Goal: Task Accomplishment & Management: Manage account settings

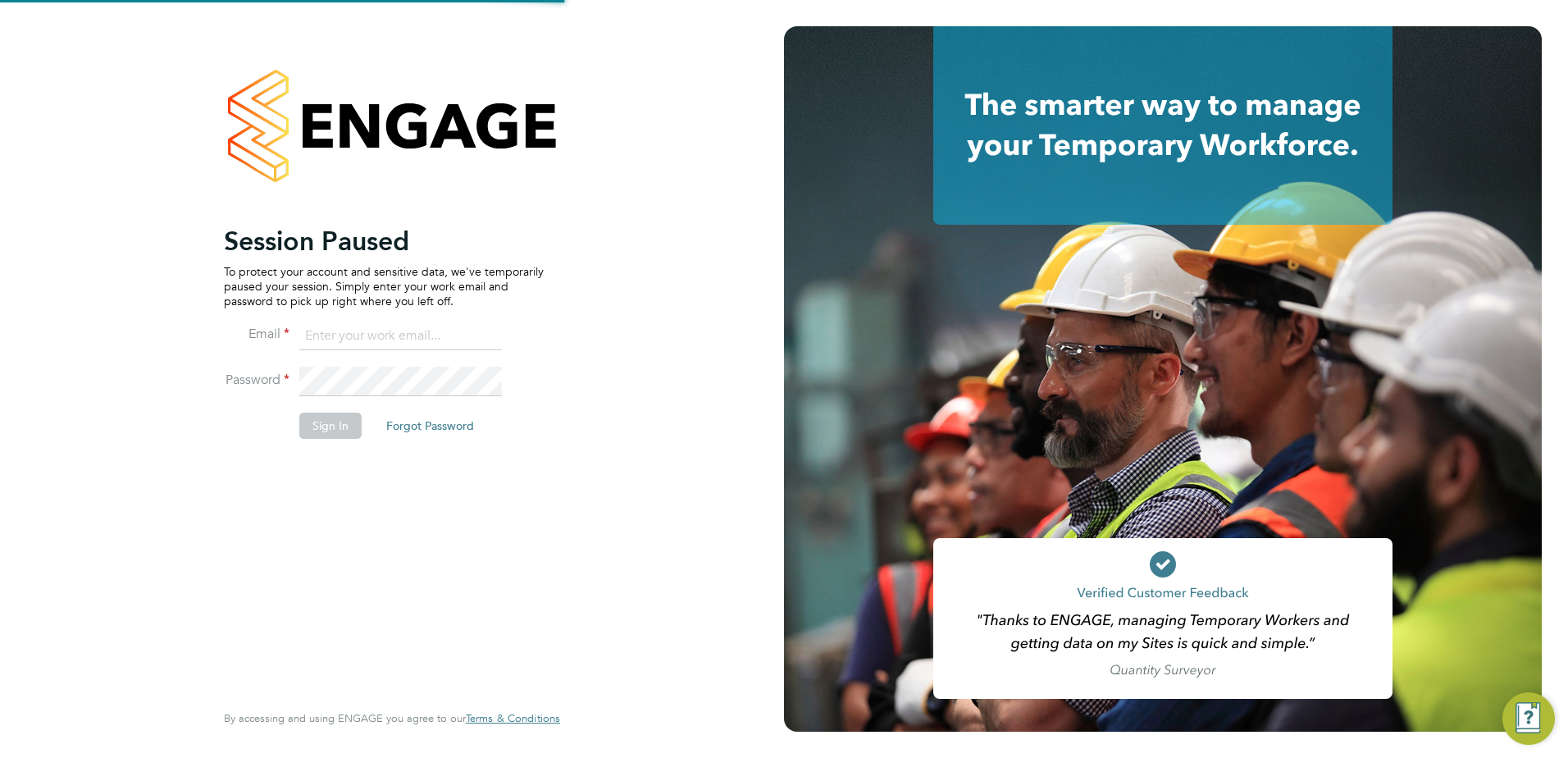
type input "fidel.hill@vistry.co.uk"
click at [335, 425] on button "Sign In" at bounding box center [330, 425] width 63 height 26
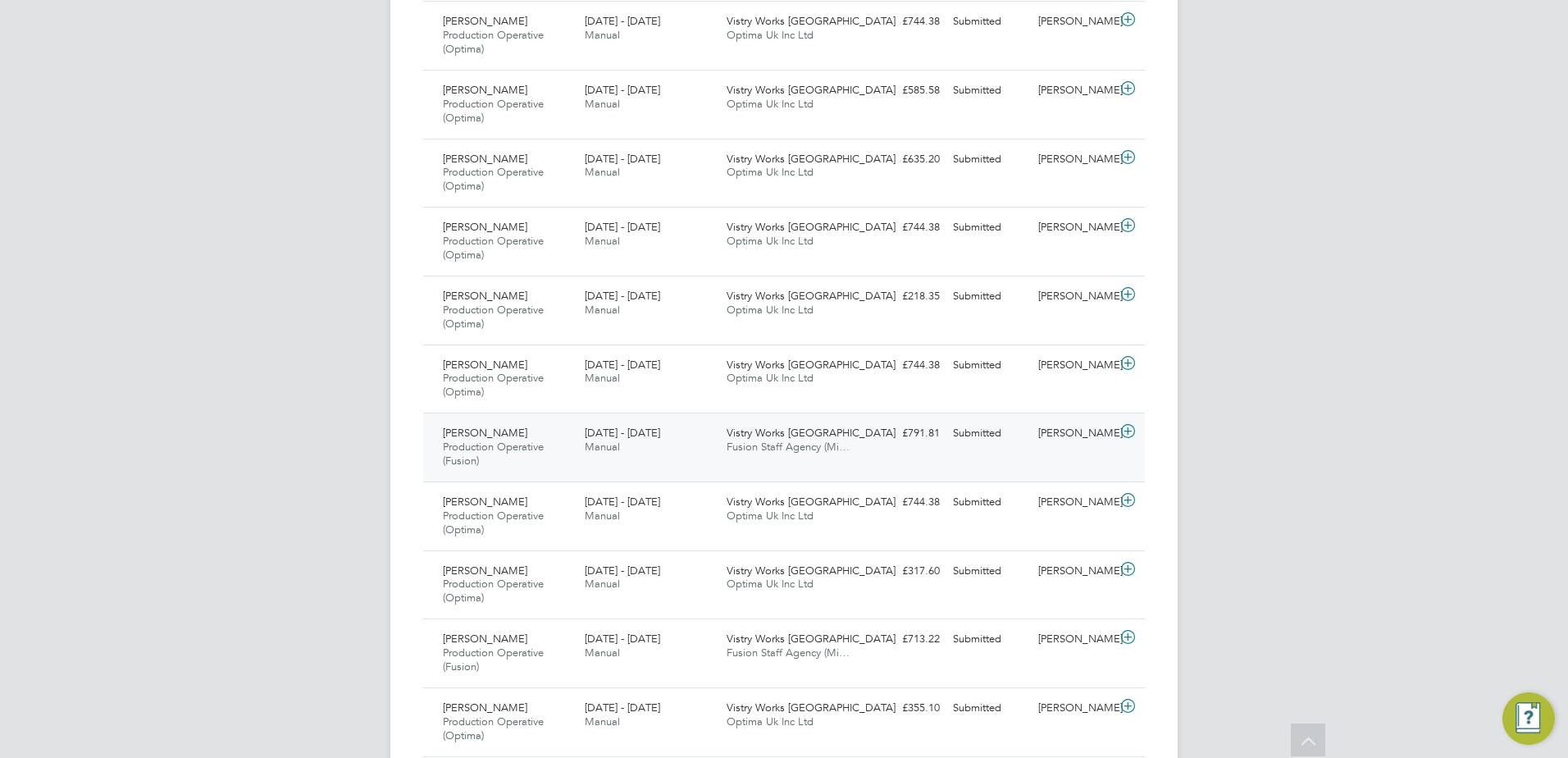
click at [1124, 432] on icon at bounding box center [1127, 432] width 21 height 13
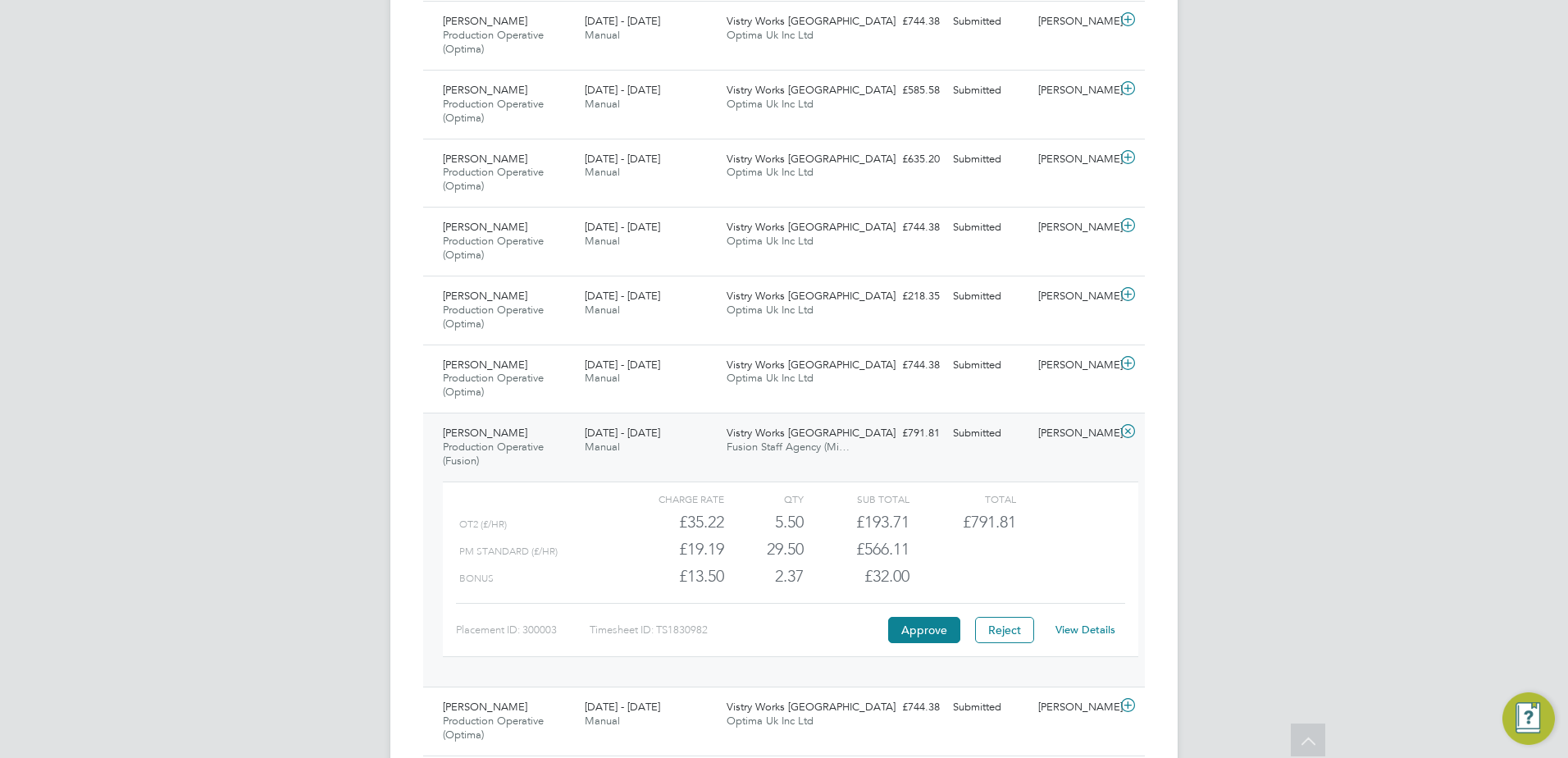
click at [1361, 478] on div "FH Fidel Hill Notifications 20 Applications: Network Team Members Sites Workers…" at bounding box center [784, 402] width 1568 height 2610
click at [1322, 487] on div "FH Fidel Hill Notifications 20 Applications: Network Team Members Sites Workers…" at bounding box center [784, 402] width 1568 height 2610
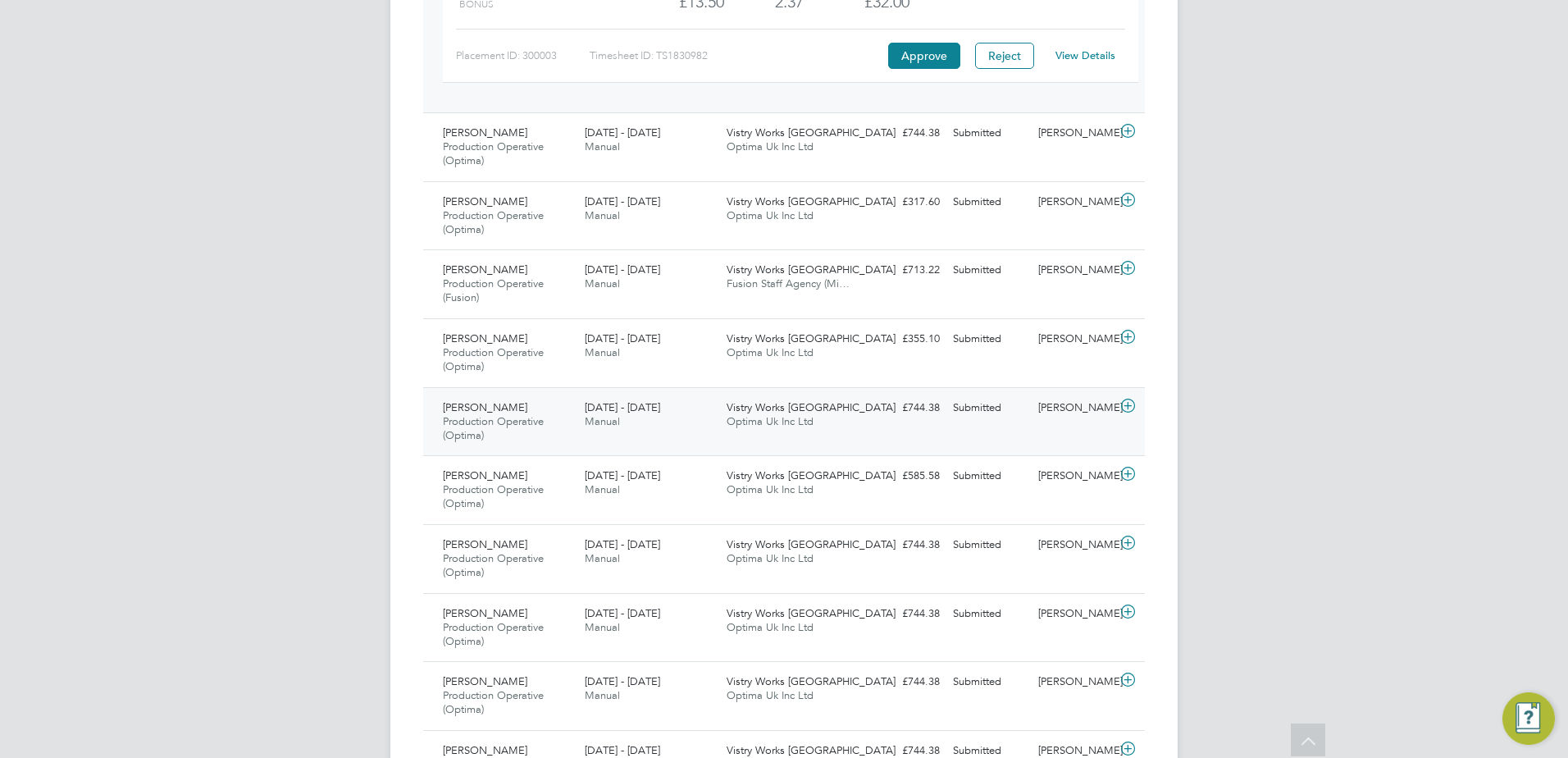
click at [1085, 439] on div "Harry Bell Production Operative (Optima) 15 - 21 Sep 2025 15 - 21 Sep 2025 Manu…" at bounding box center [784, 422] width 722 height 69
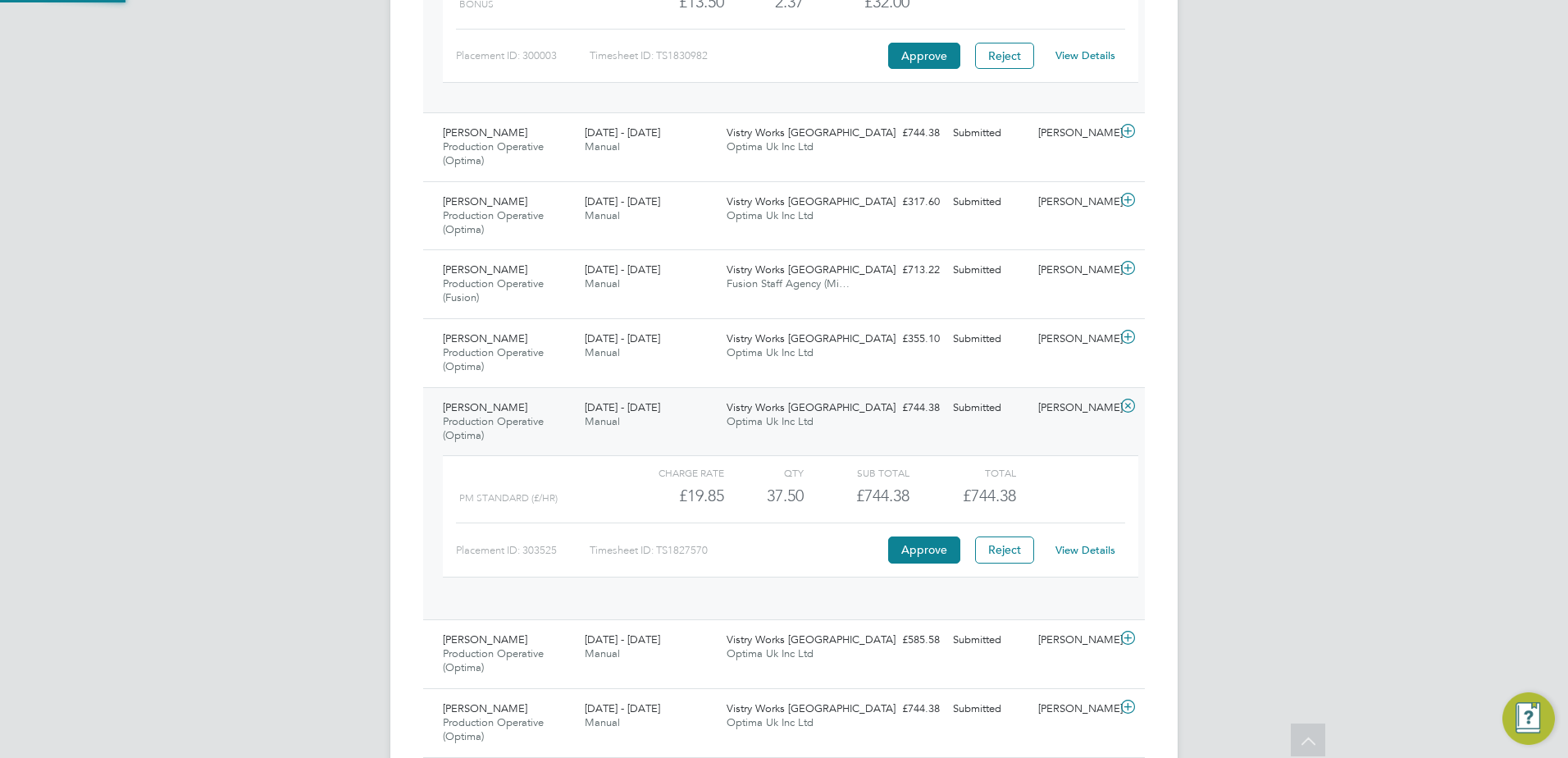
scroll to position [28, 160]
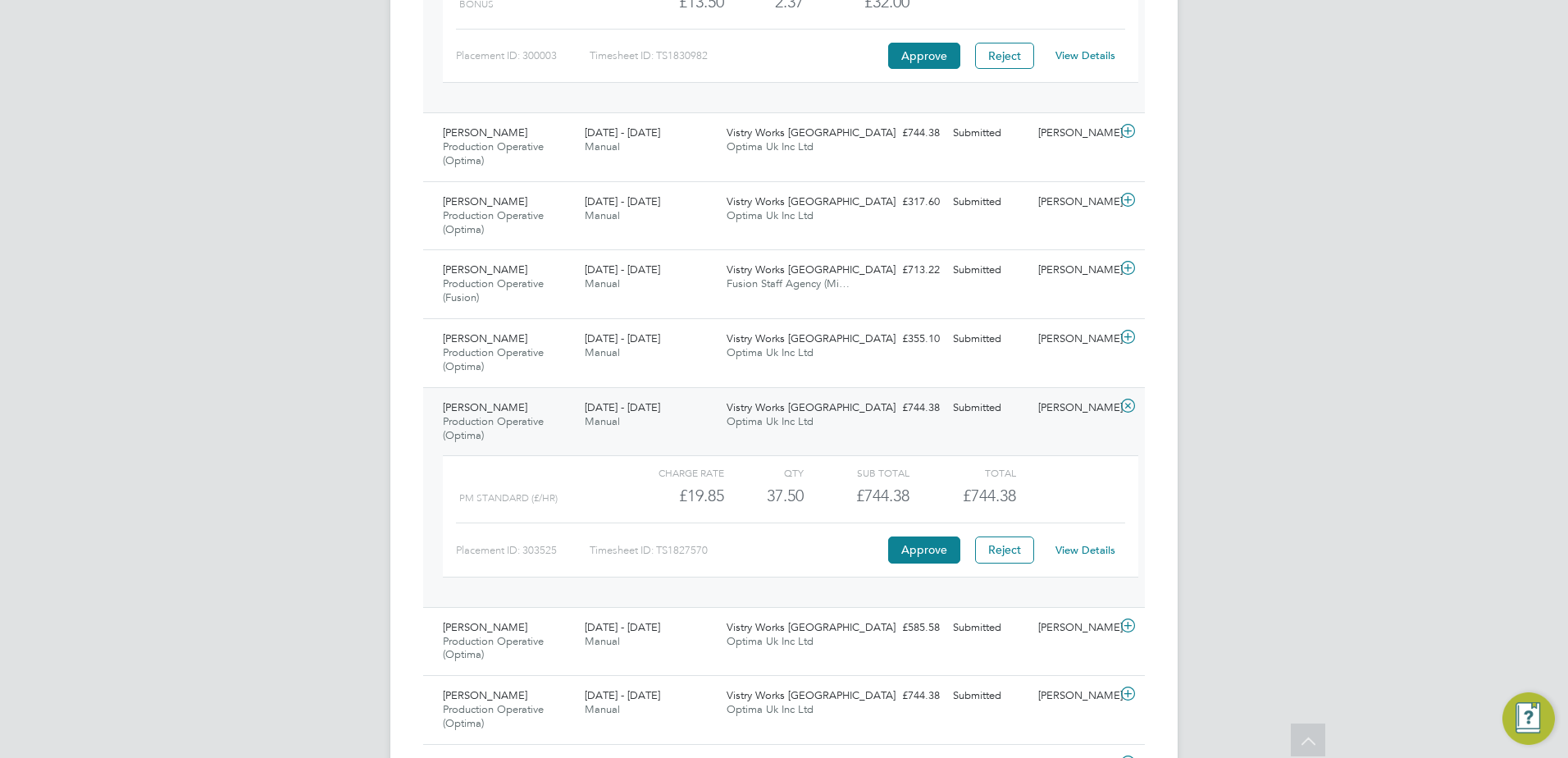
drag, startPoint x: 1274, startPoint y: 499, endPoint x: 1276, endPoint y: 484, distance: 15.1
click at [1122, 407] on icon at bounding box center [1127, 406] width 21 height 13
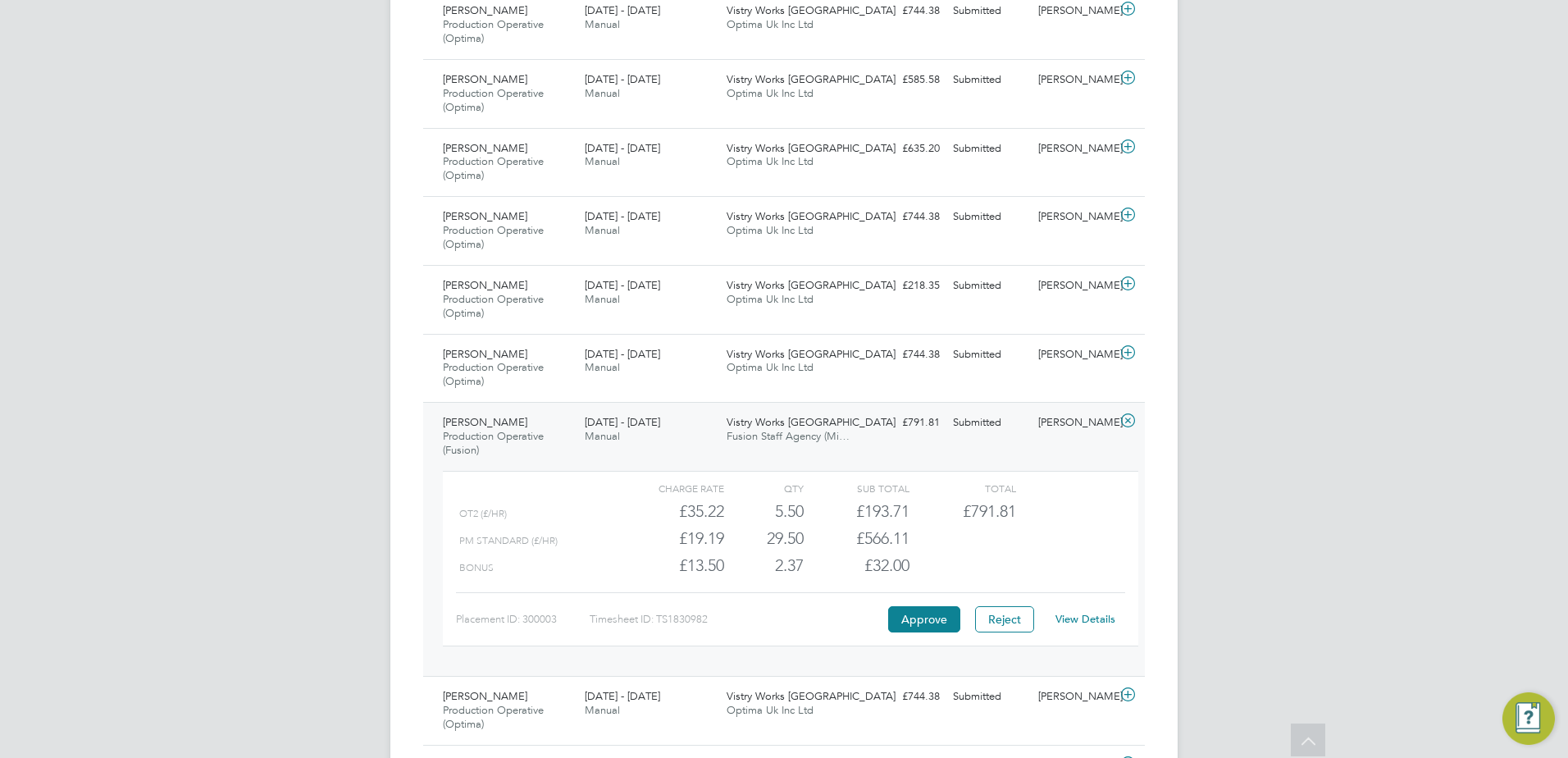
scroll to position [985, 0]
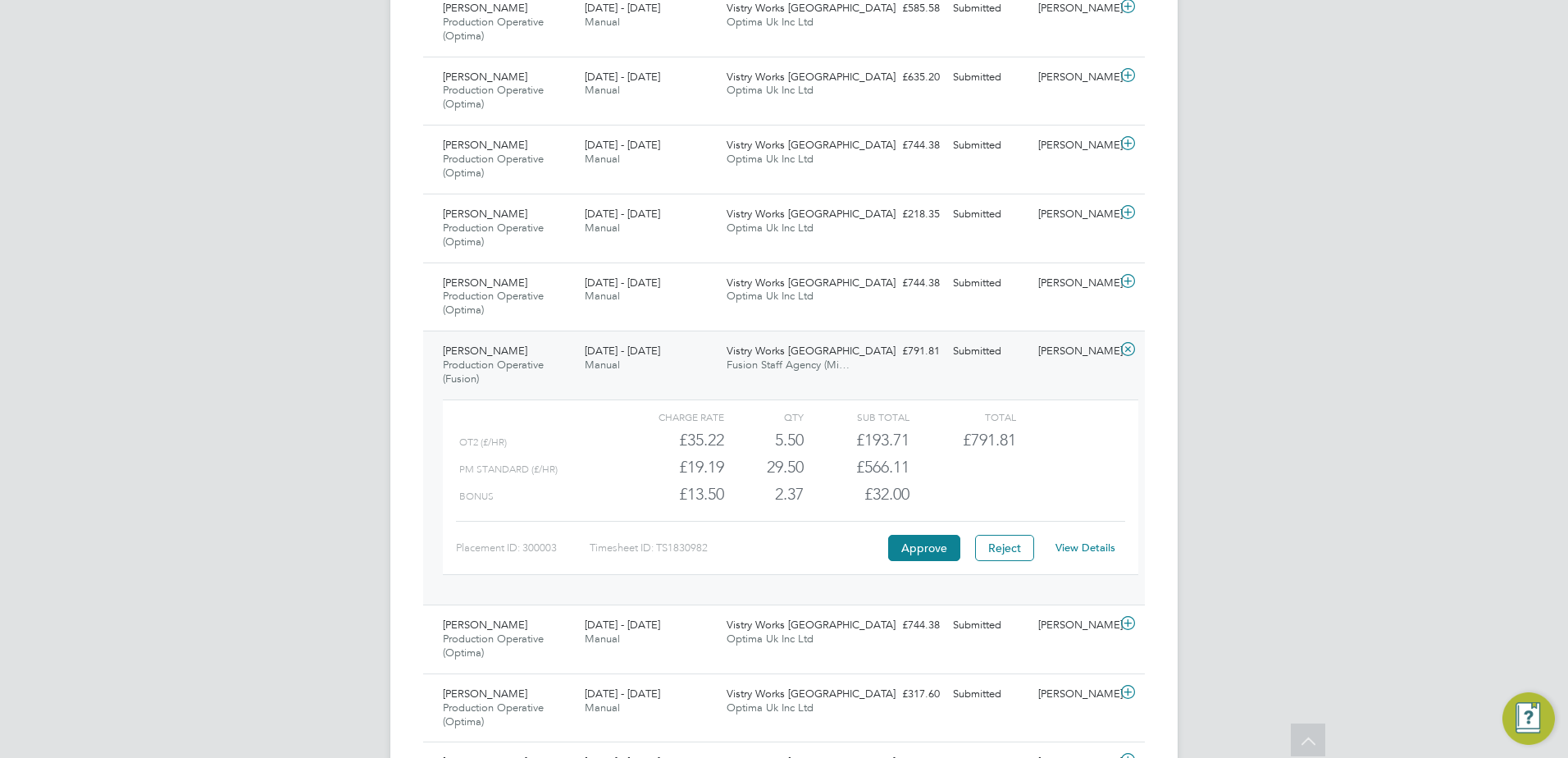
click at [1126, 347] on icon at bounding box center [1127, 350] width 21 height 13
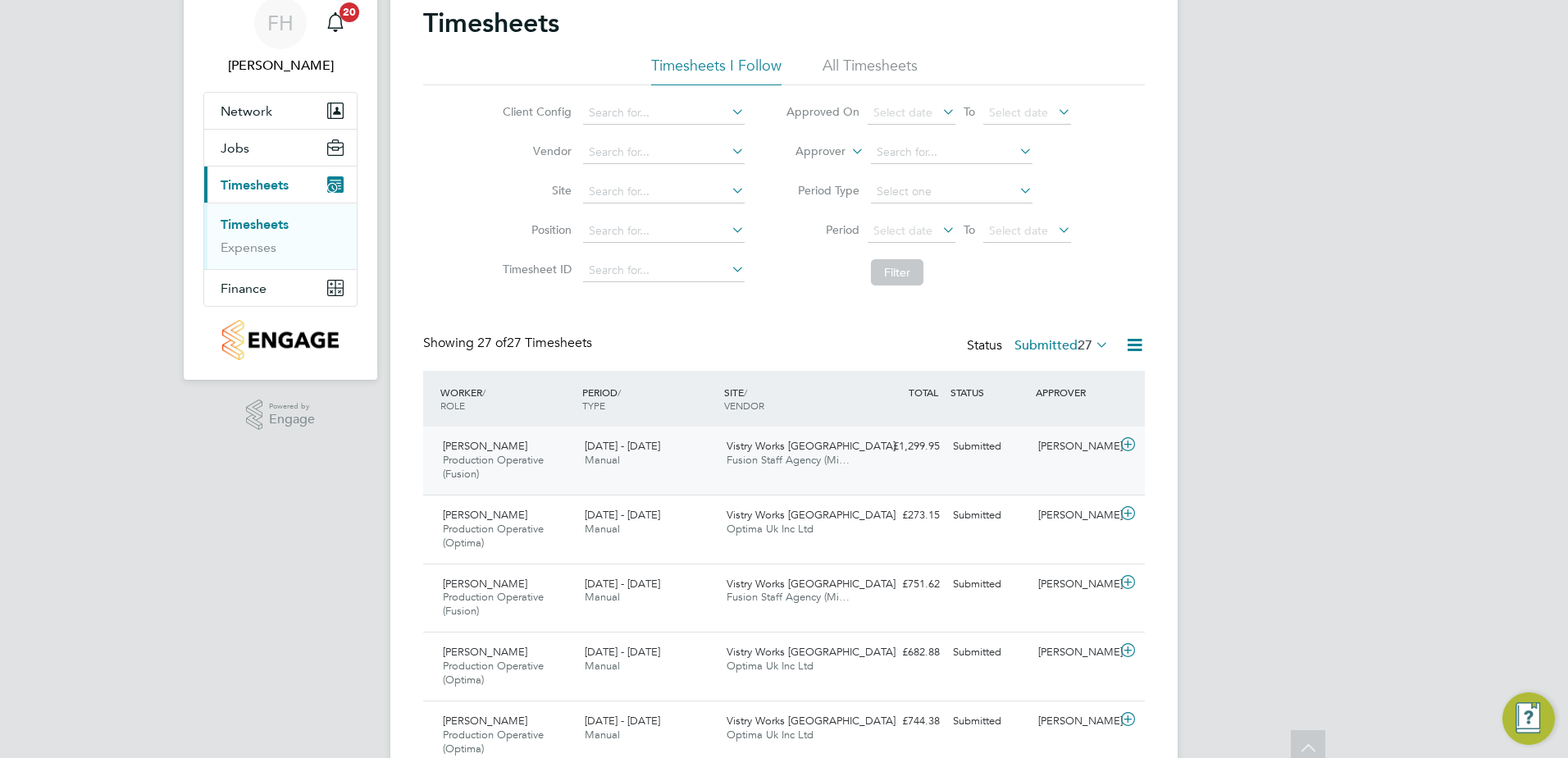
scroll to position [0, 0]
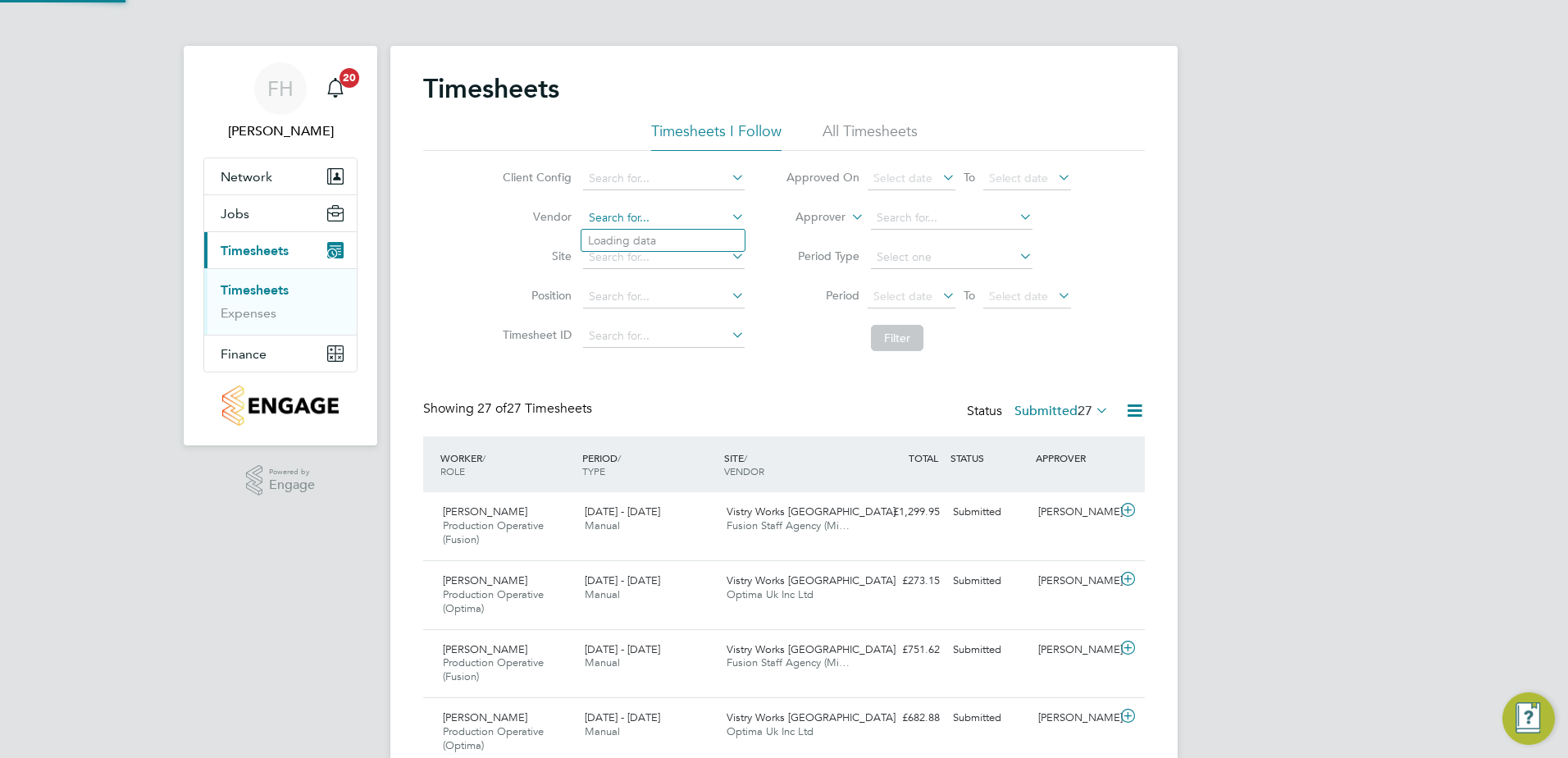
click at [696, 210] on input at bounding box center [663, 218] width 161 height 23
click at [718, 236] on li "Fusion Staff Agency (Midlands) Limited" at bounding box center [689, 241] width 216 height 22
type input "Fusion Staff Agency (Midlands) Limited"
click at [898, 330] on button "Filter" at bounding box center [896, 337] width 53 height 26
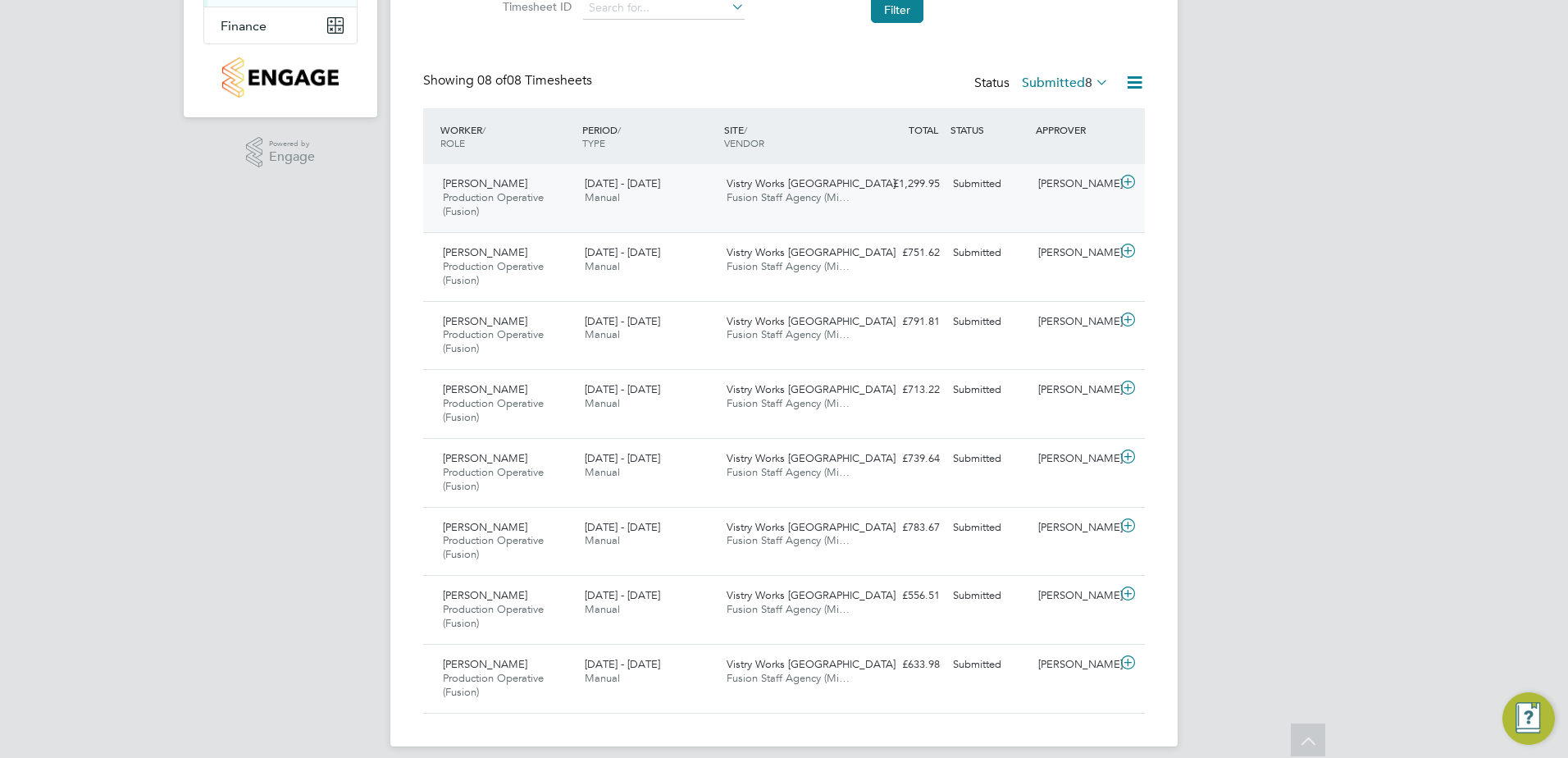
click at [1131, 182] on icon at bounding box center [1127, 182] width 21 height 13
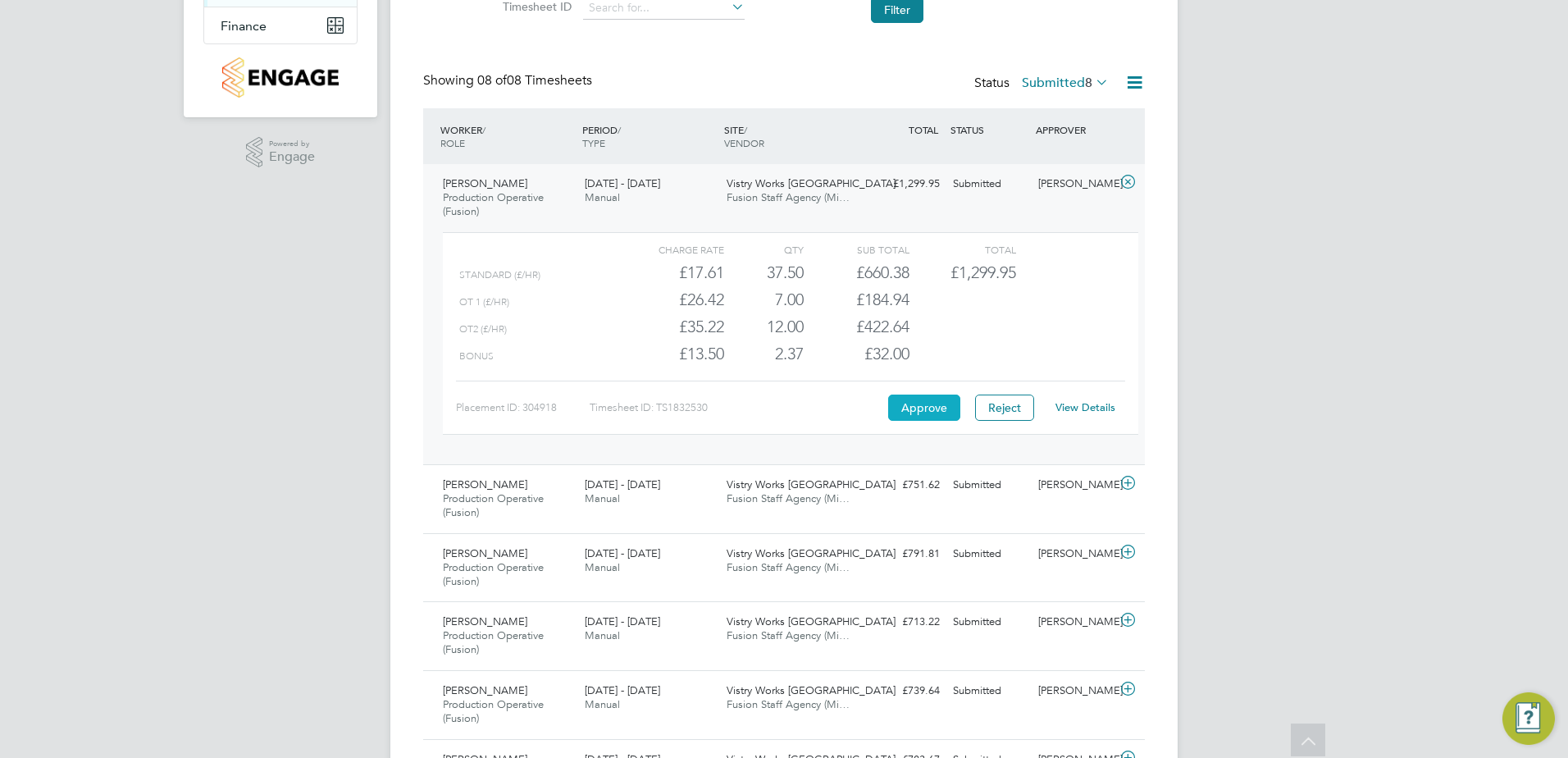
click at [927, 413] on button "Approve" at bounding box center [924, 407] width 72 height 26
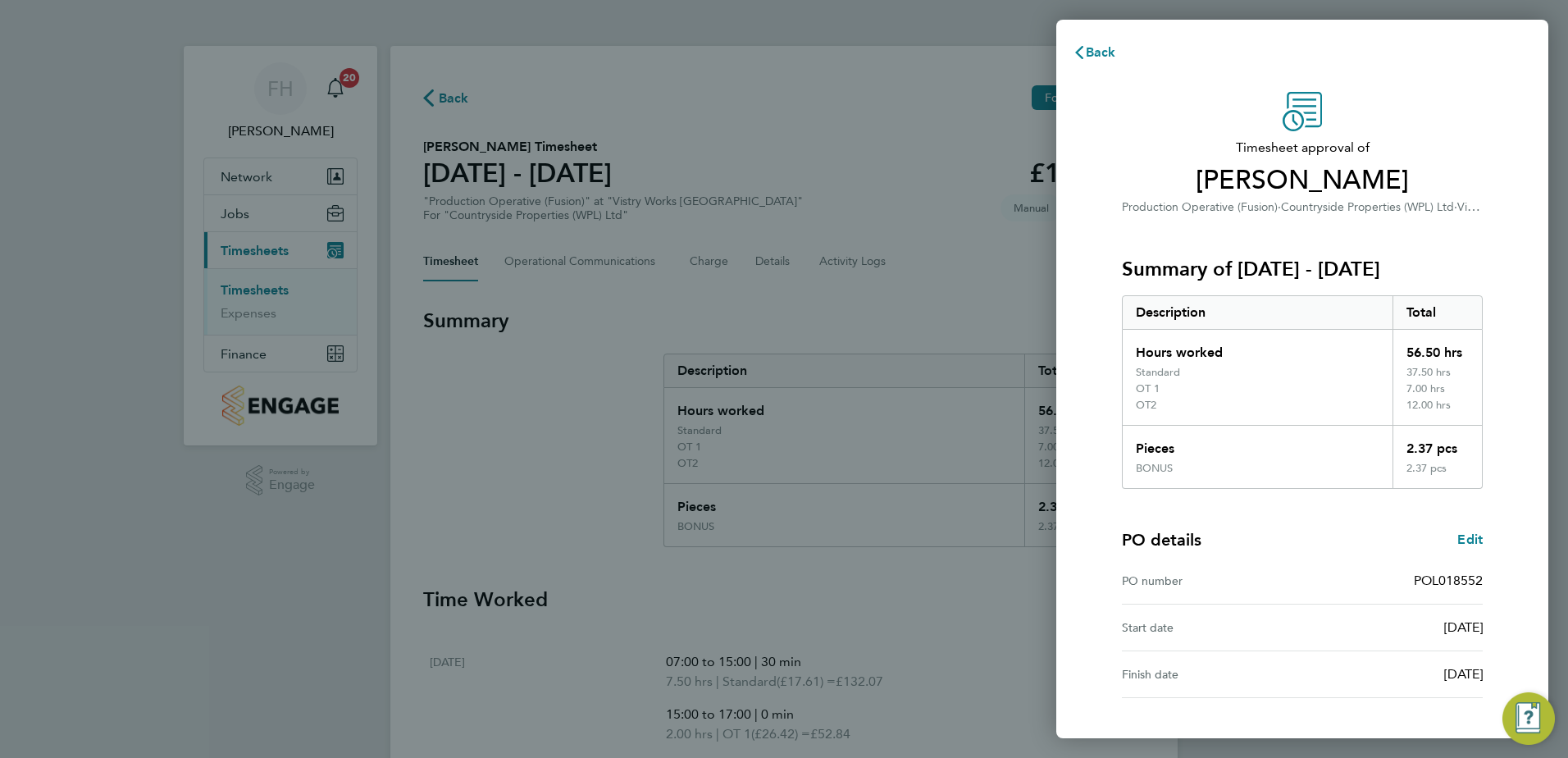
scroll to position [124, 0]
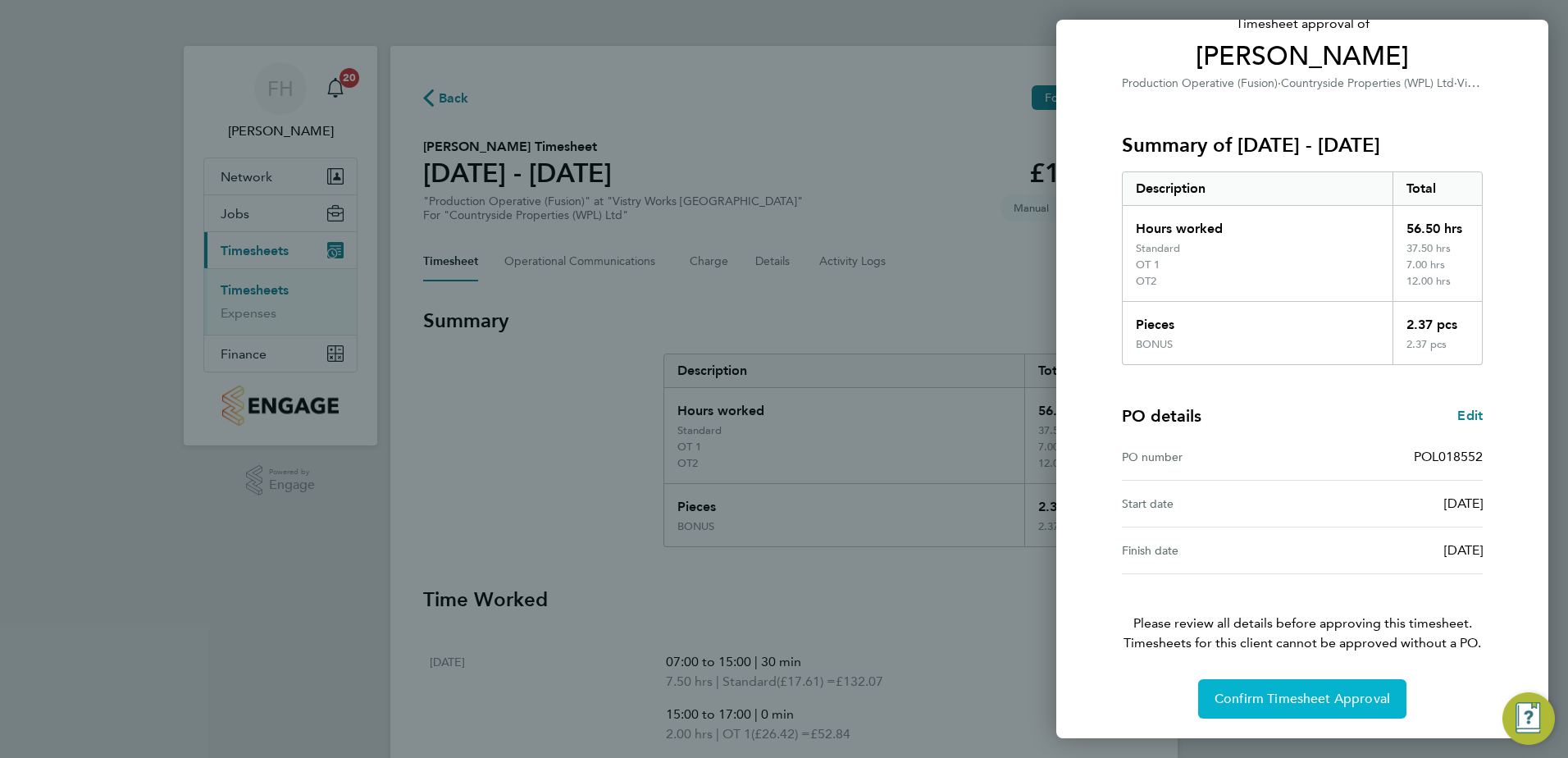
click at [1342, 699] on span "Confirm Timesheet Approval" at bounding box center [1302, 699] width 176 height 17
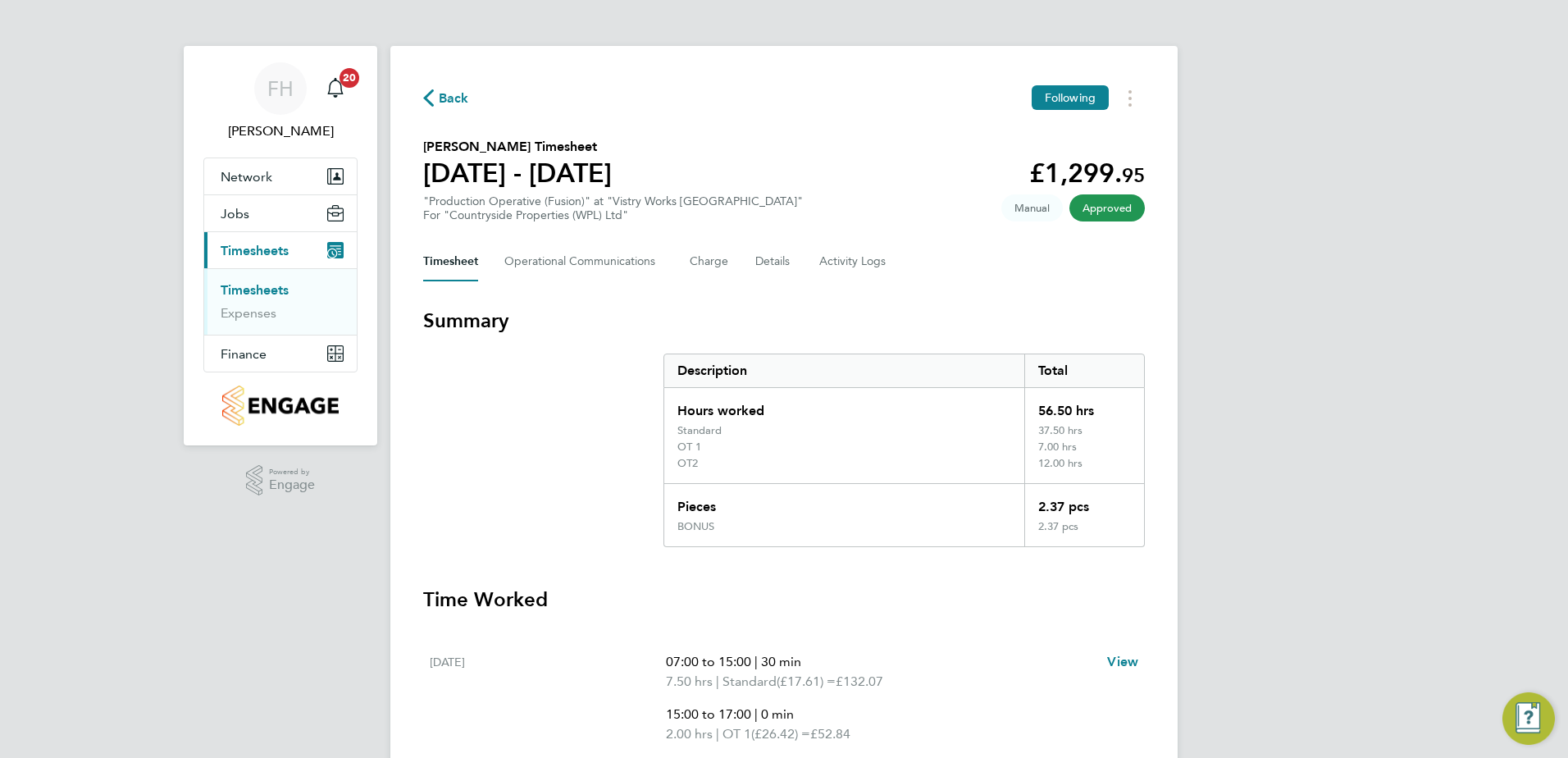
click at [434, 99] on span "Back" at bounding box center [446, 97] width 46 height 16
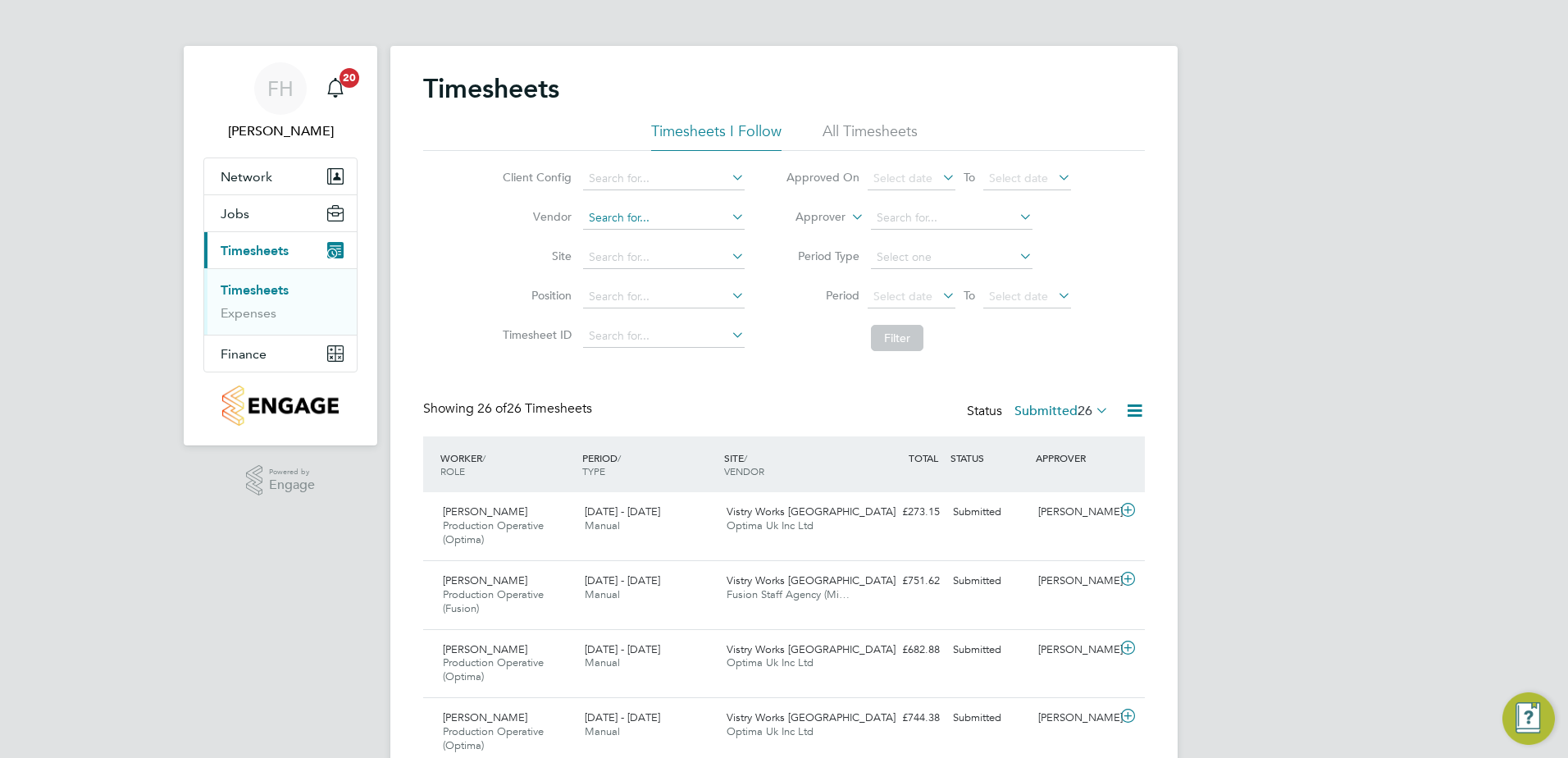
click at [701, 213] on input at bounding box center [663, 218] width 161 height 23
type input "fusion"
click at [719, 252] on input at bounding box center [663, 257] width 161 height 23
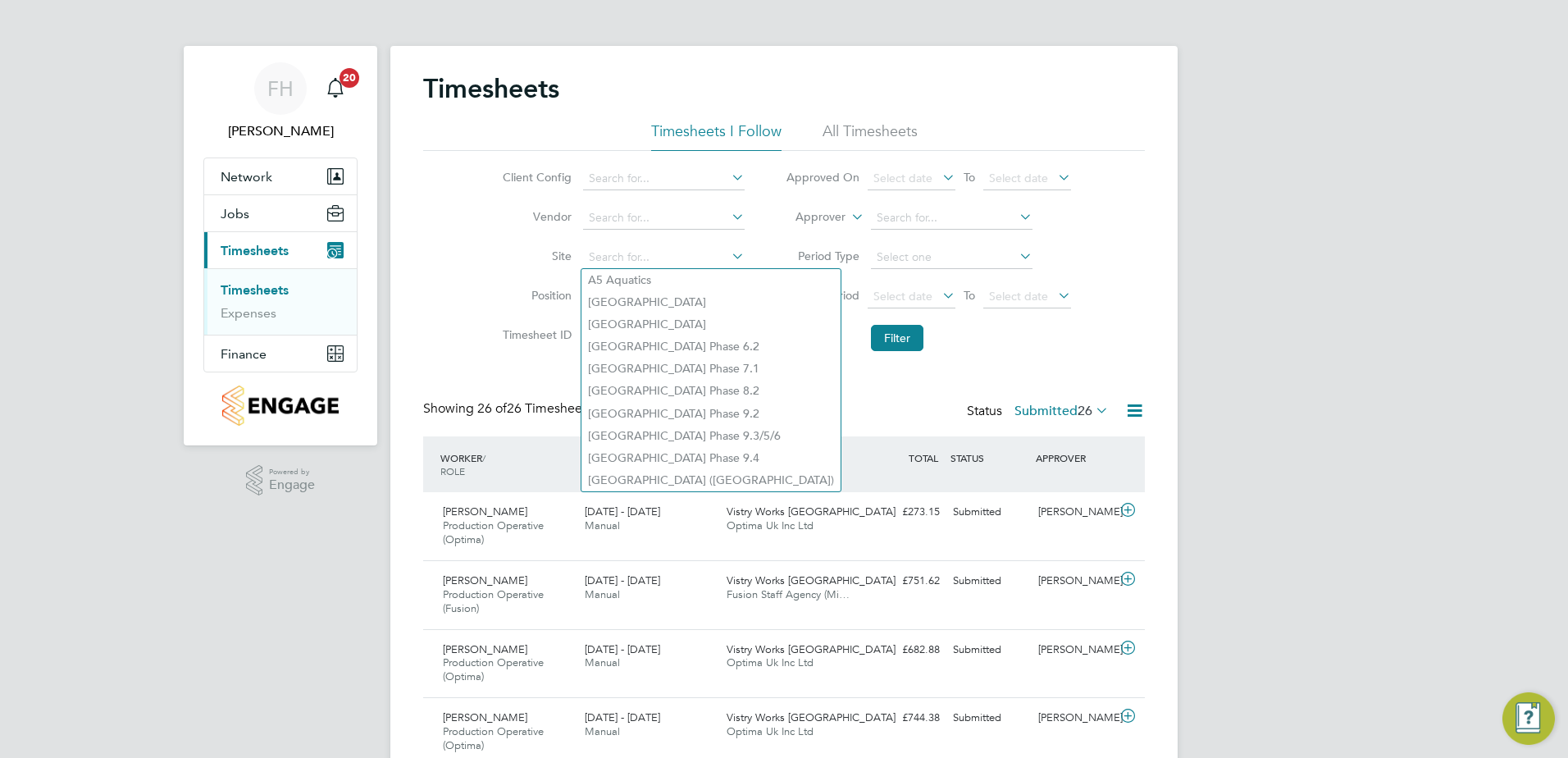
drag, startPoint x: 772, startPoint y: 320, endPoint x: 765, endPoint y: 309, distance: 13.0
click at [770, 315] on ul "Approved On Select date To Select date Approver Period Type Period Select date …" at bounding box center [928, 259] width 326 height 200
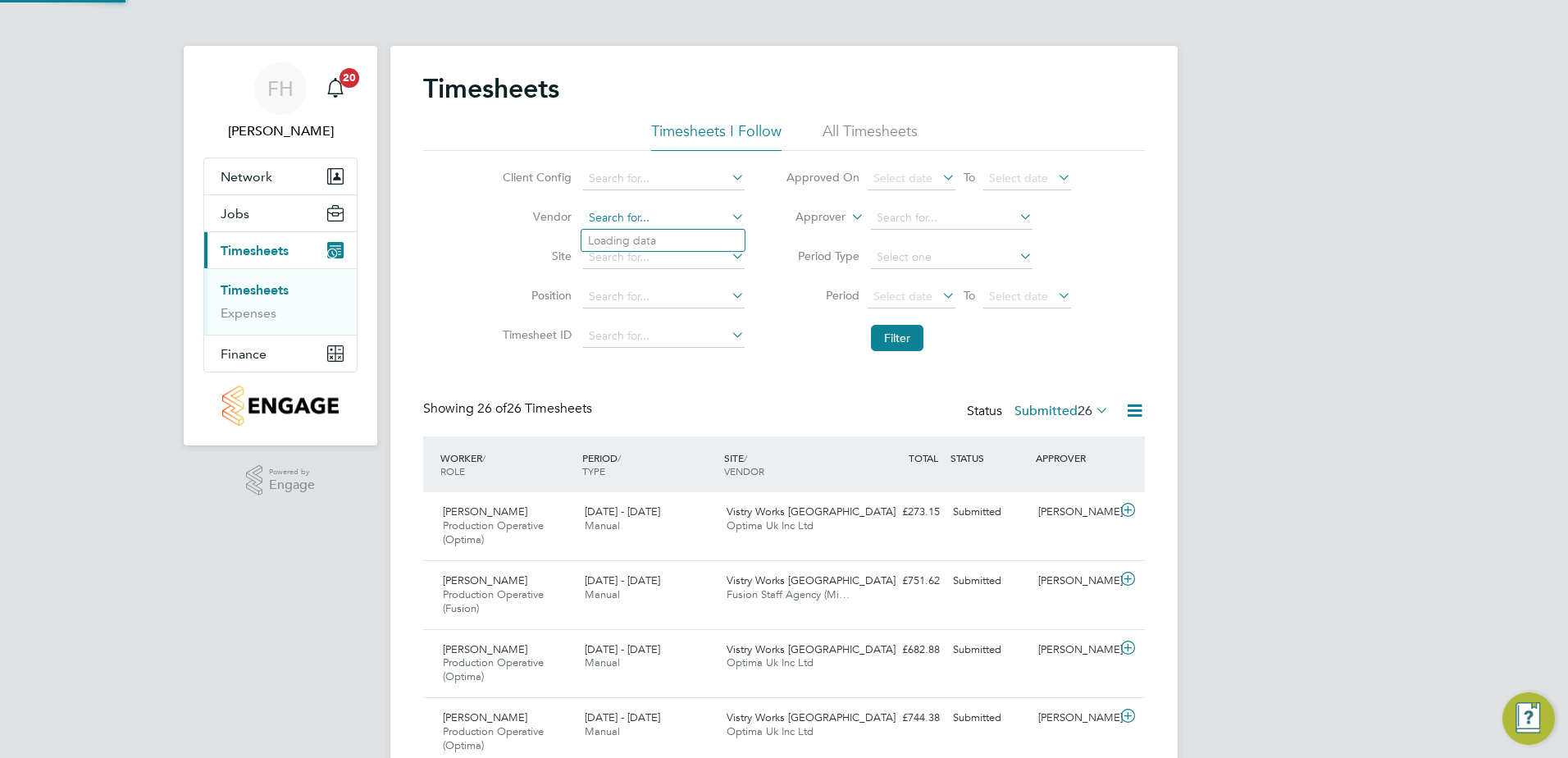
drag, startPoint x: 765, startPoint y: 309, endPoint x: 671, endPoint y: 215, distance: 132.9
click at [671, 215] on input at bounding box center [663, 218] width 161 height 23
click at [697, 238] on li "Fusion Staff Agency (Midlands) Limited" at bounding box center [689, 241] width 216 height 22
type input "Fusion Staff Agency (Midlands) Limited"
click at [907, 337] on button "Filter" at bounding box center [896, 337] width 53 height 26
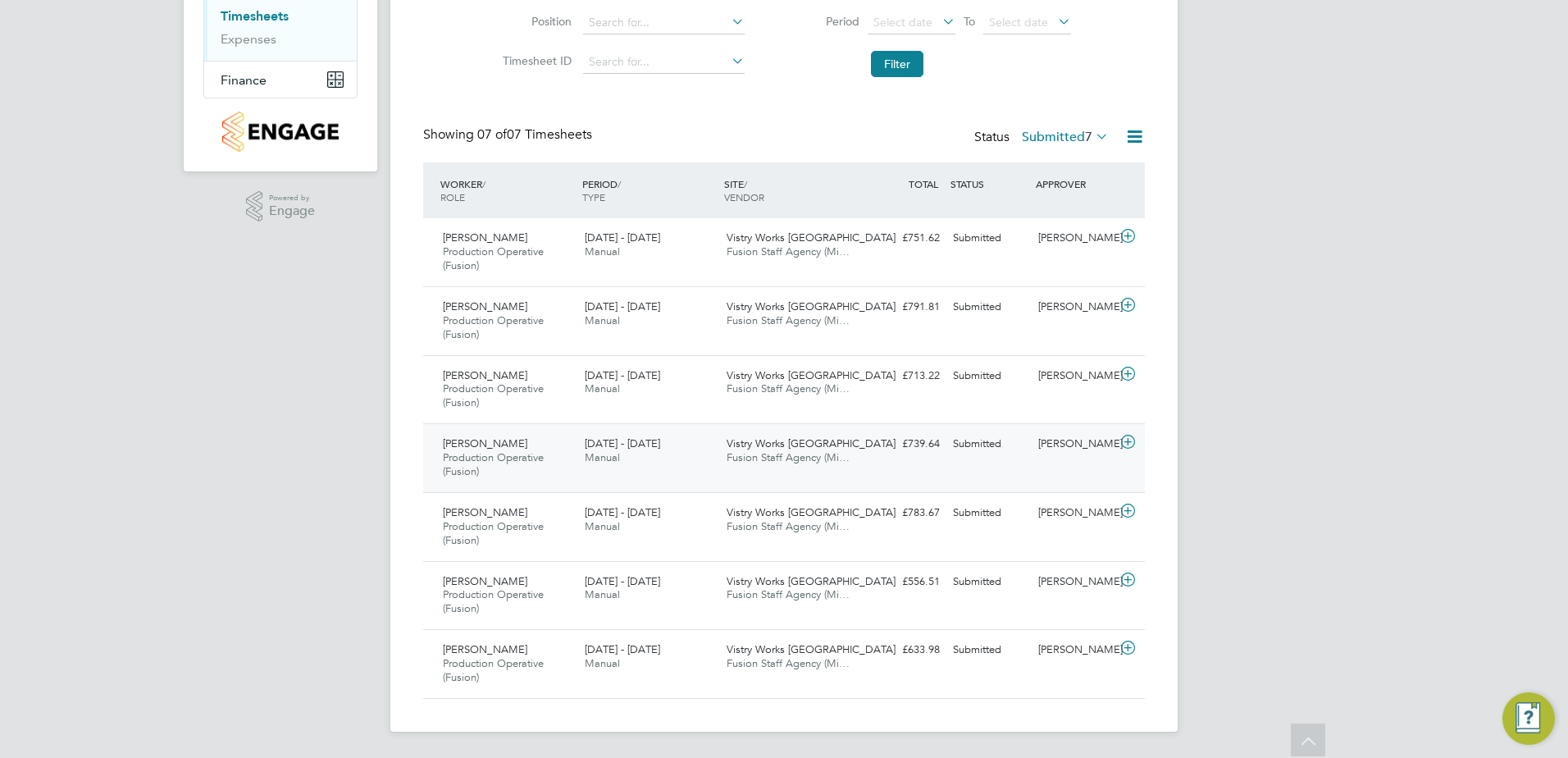
click at [1129, 438] on icon at bounding box center [1127, 443] width 21 height 13
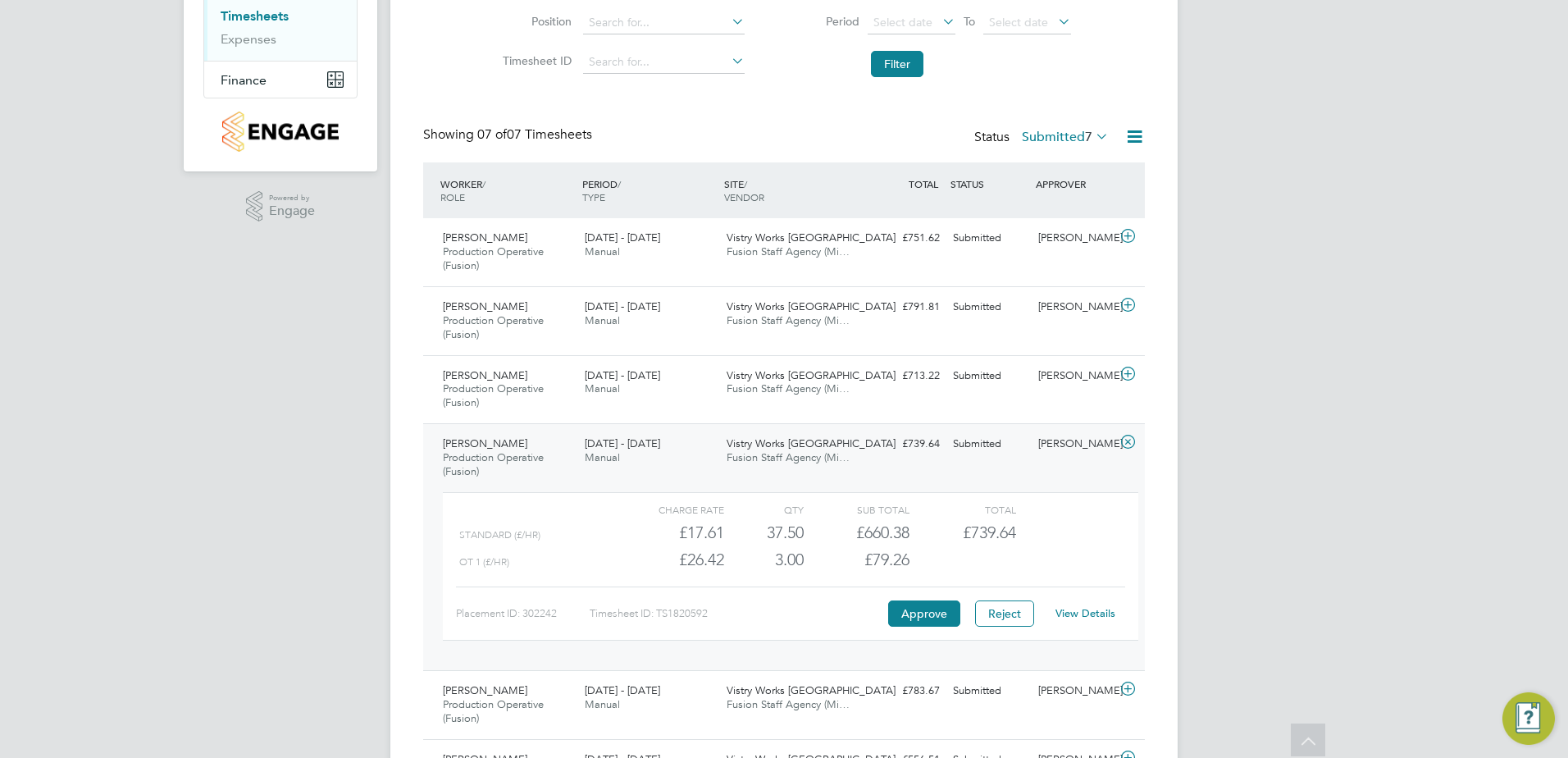
click at [1124, 440] on icon at bounding box center [1127, 443] width 21 height 13
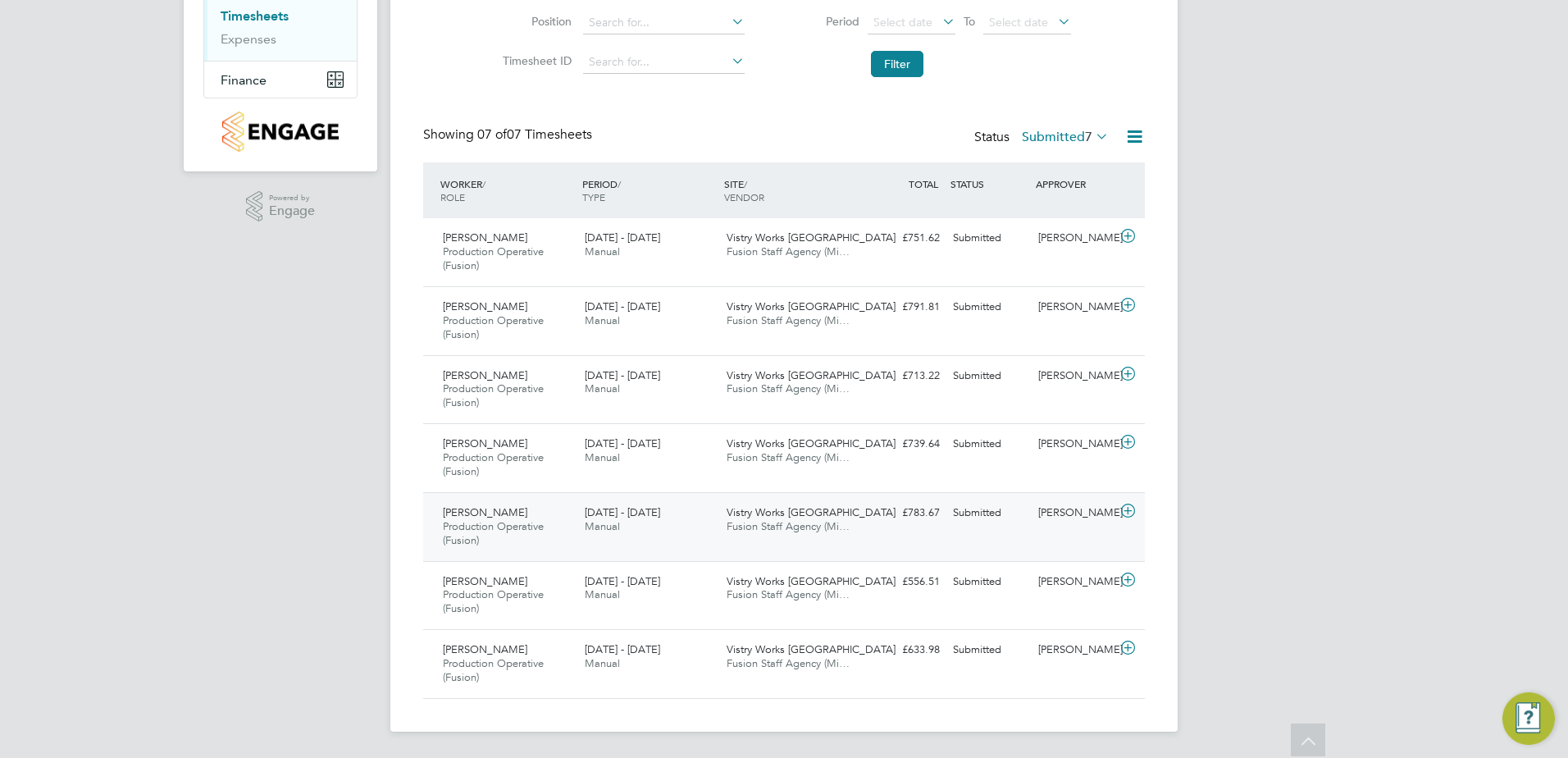
click at [1124, 507] on icon at bounding box center [1127, 511] width 21 height 13
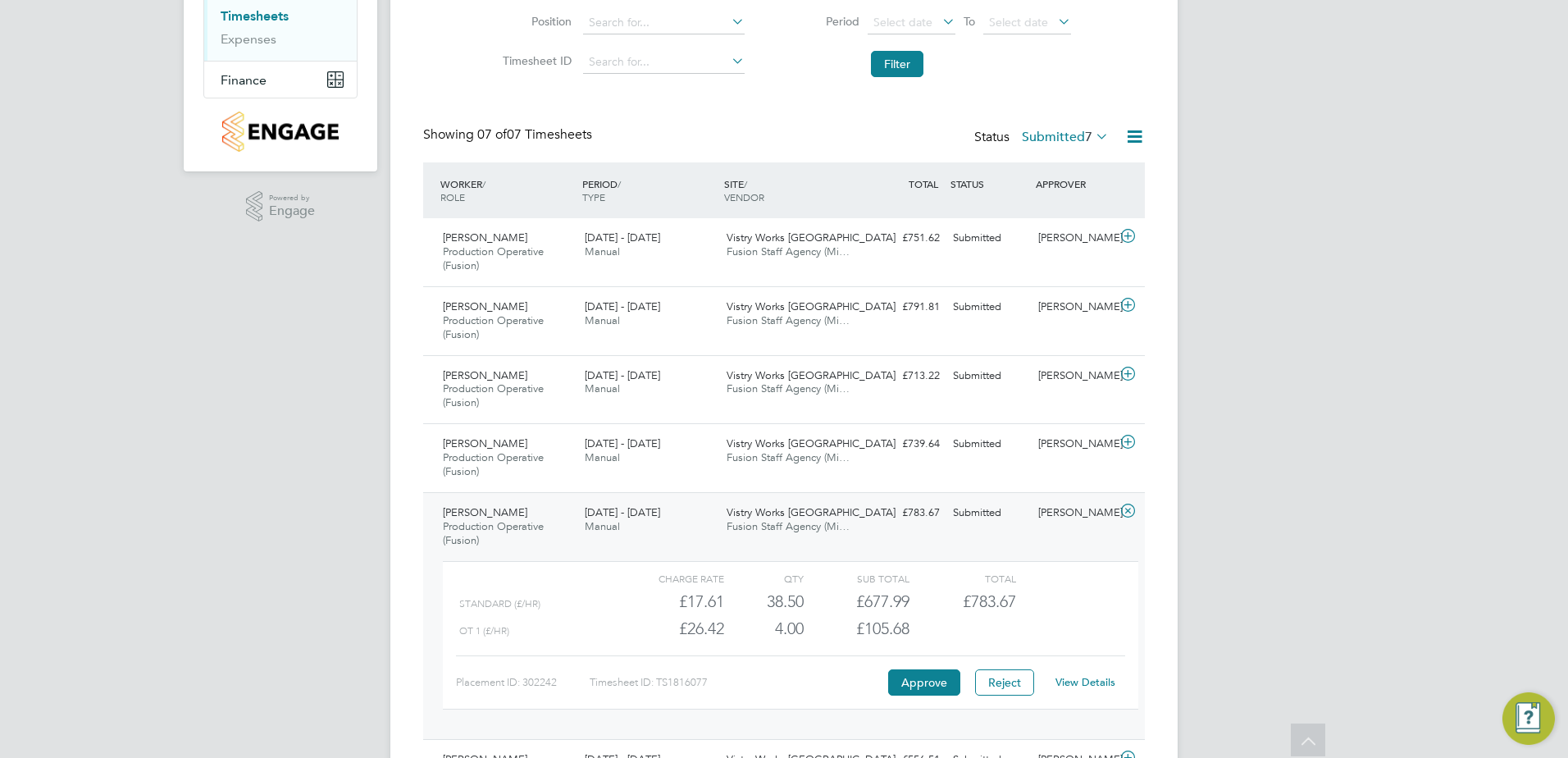
click at [1131, 511] on icon at bounding box center [1127, 511] width 21 height 13
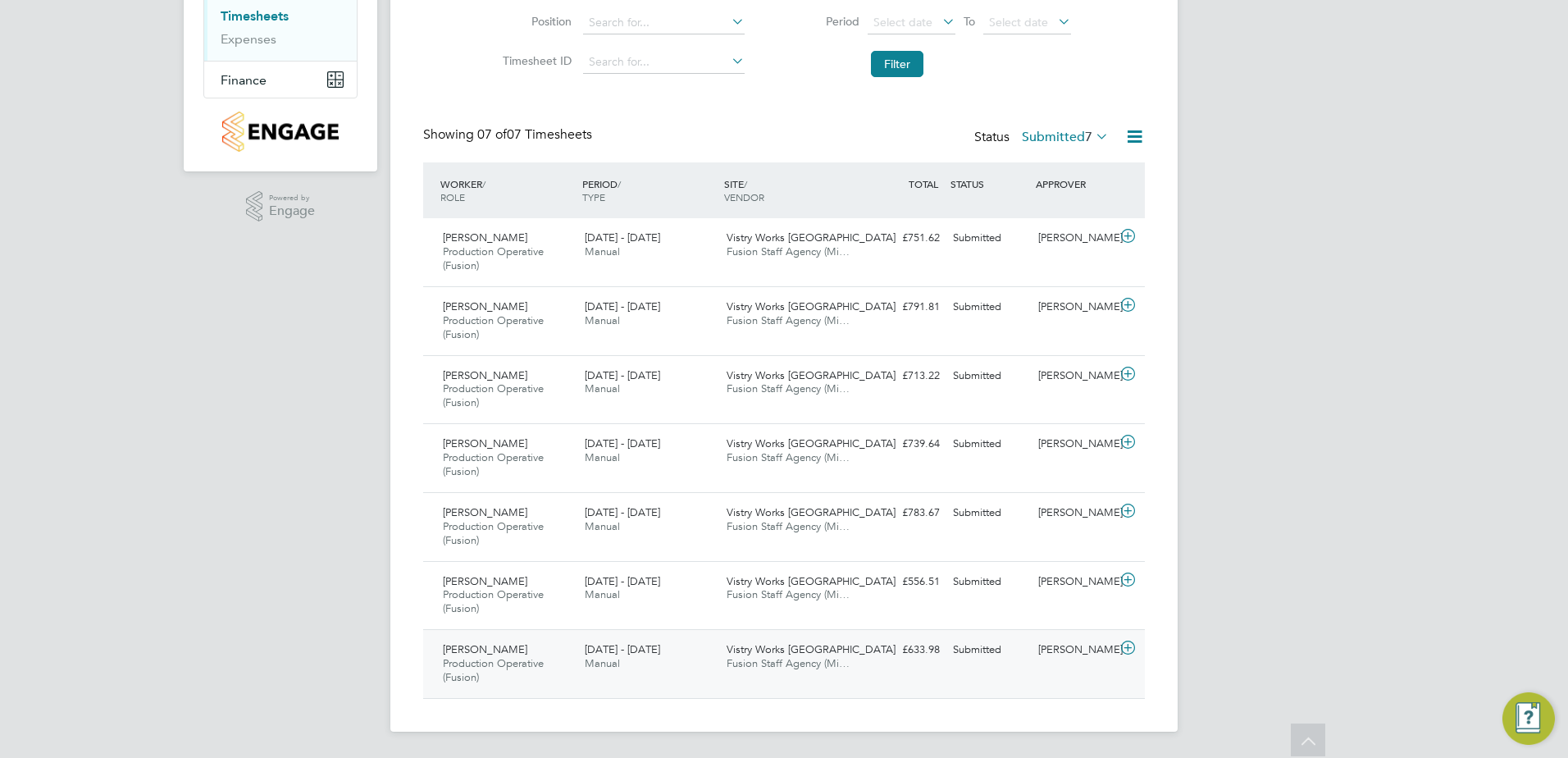
click at [1129, 648] on icon at bounding box center [1127, 648] width 21 height 13
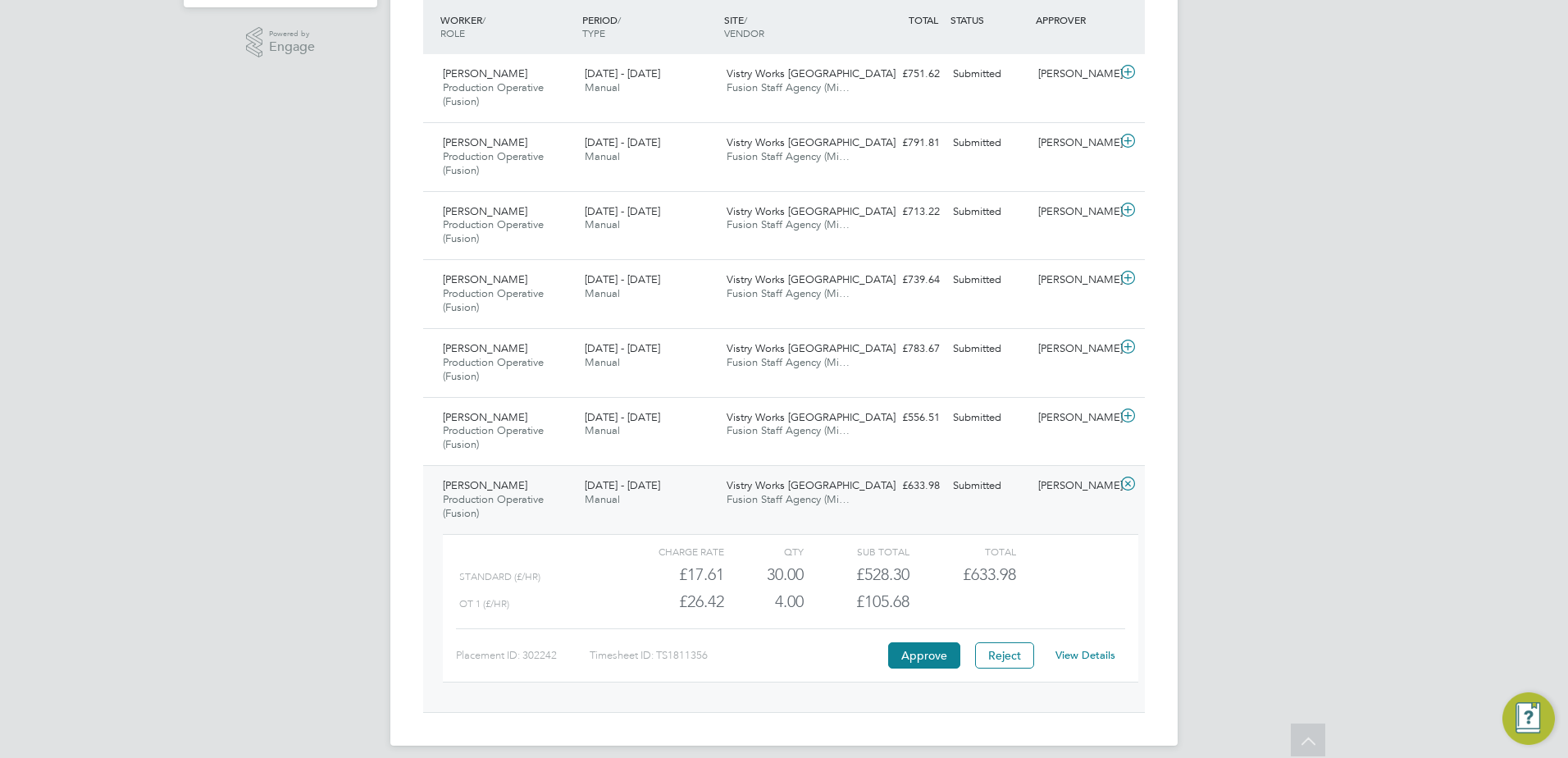
click at [1123, 487] on icon at bounding box center [1127, 484] width 21 height 13
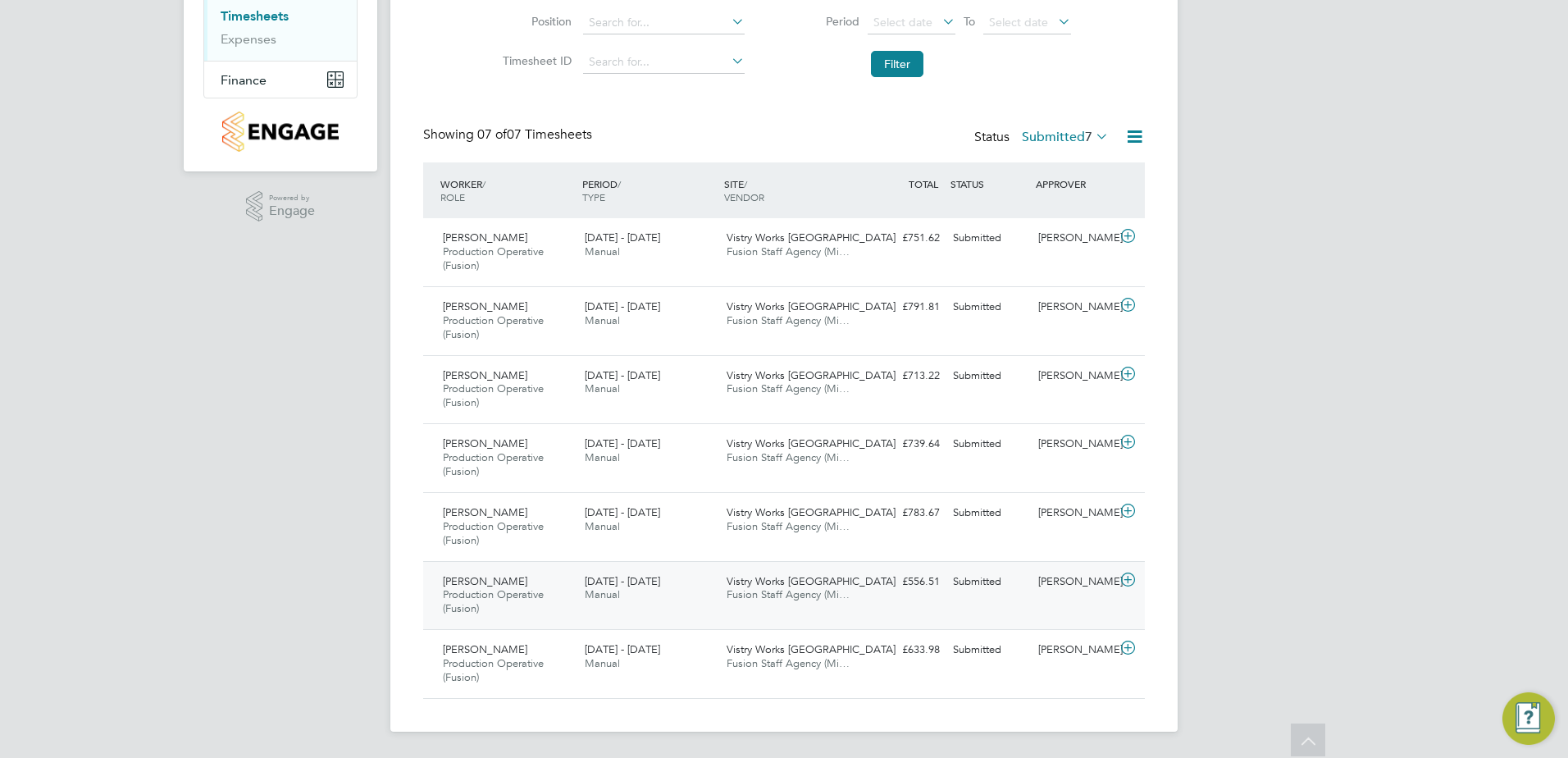
click at [1130, 579] on icon at bounding box center [1127, 580] width 21 height 13
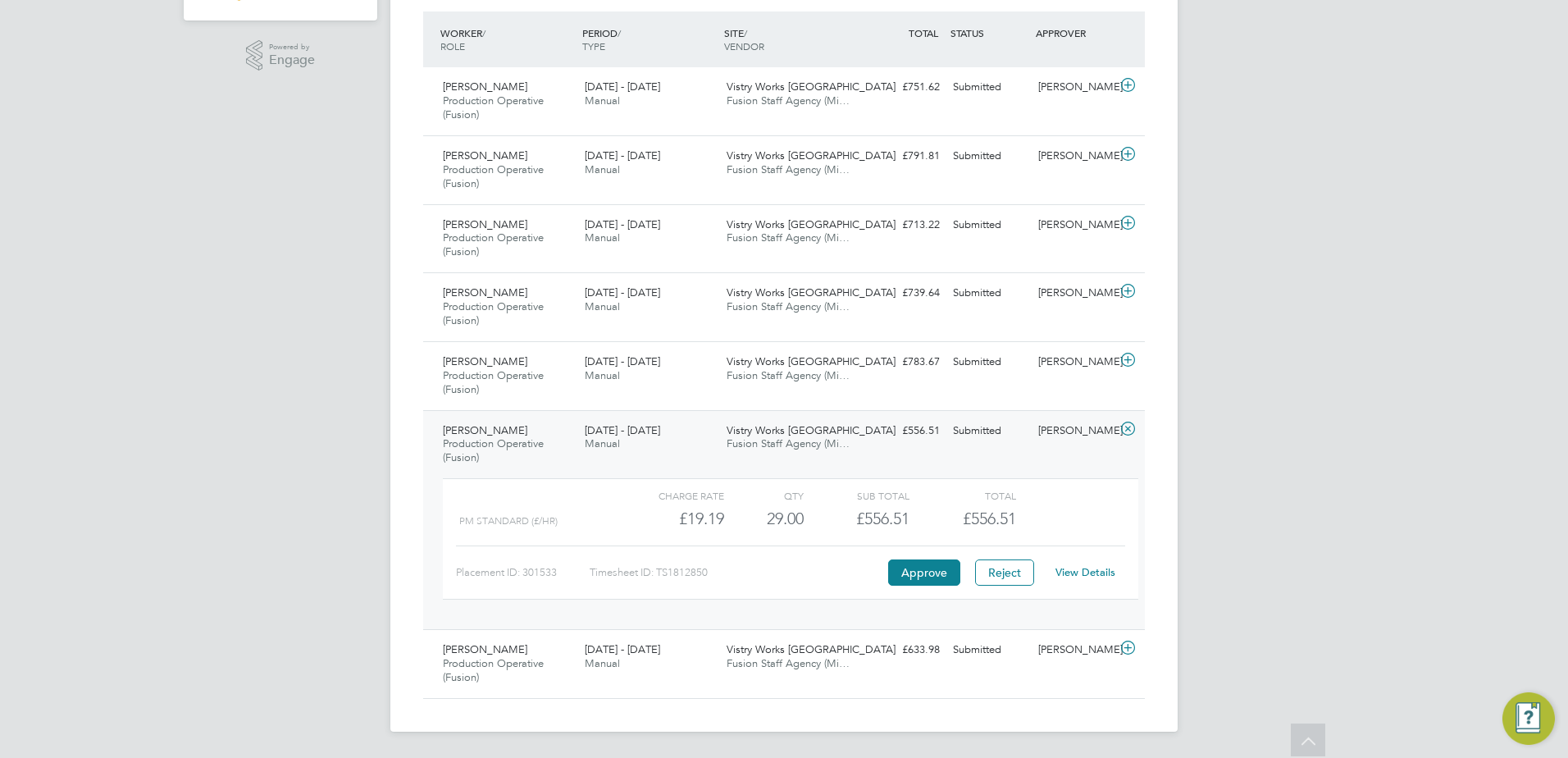
click at [1131, 431] on icon at bounding box center [1127, 429] width 21 height 13
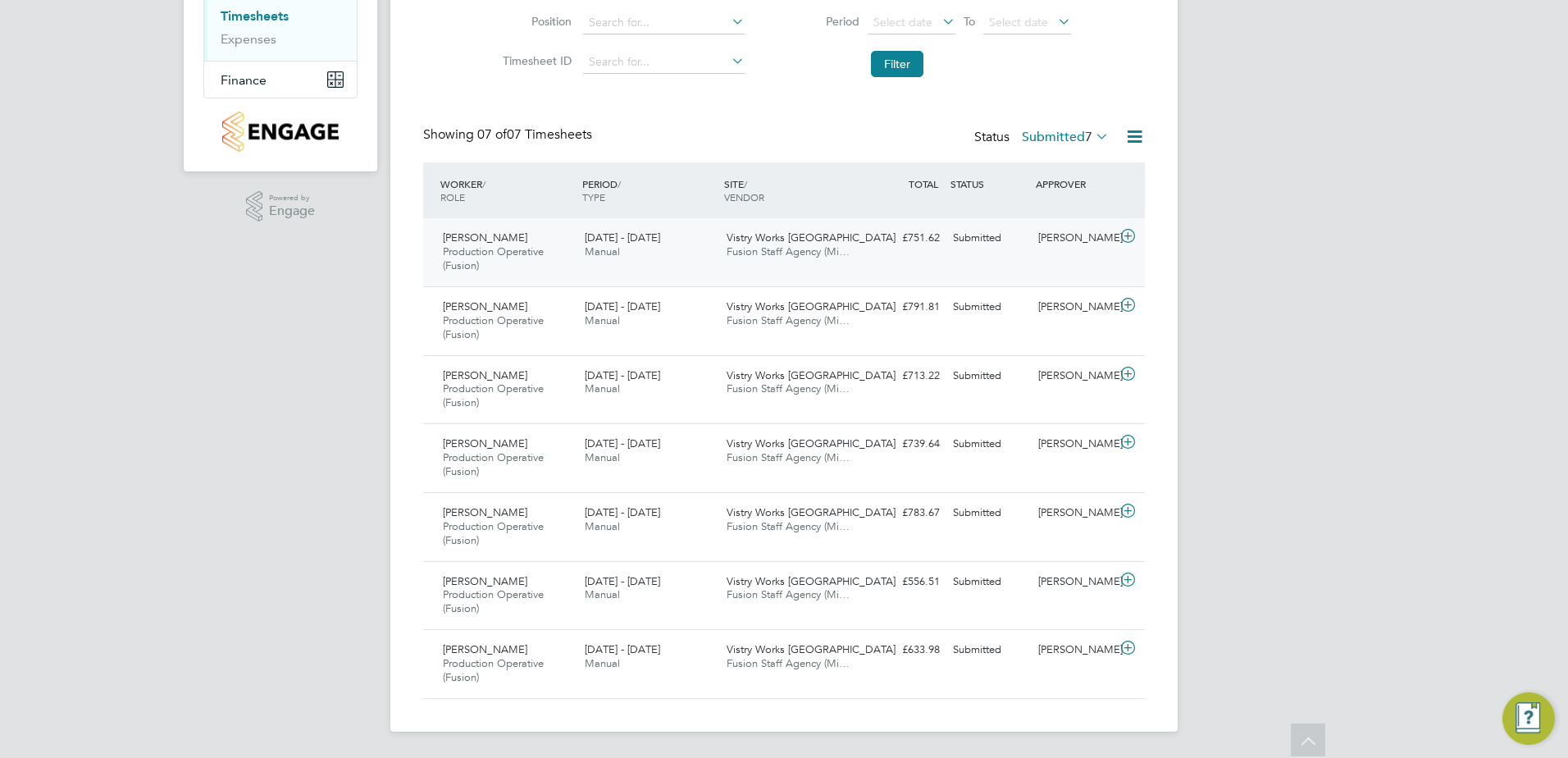
click at [1130, 235] on icon at bounding box center [1127, 237] width 21 height 13
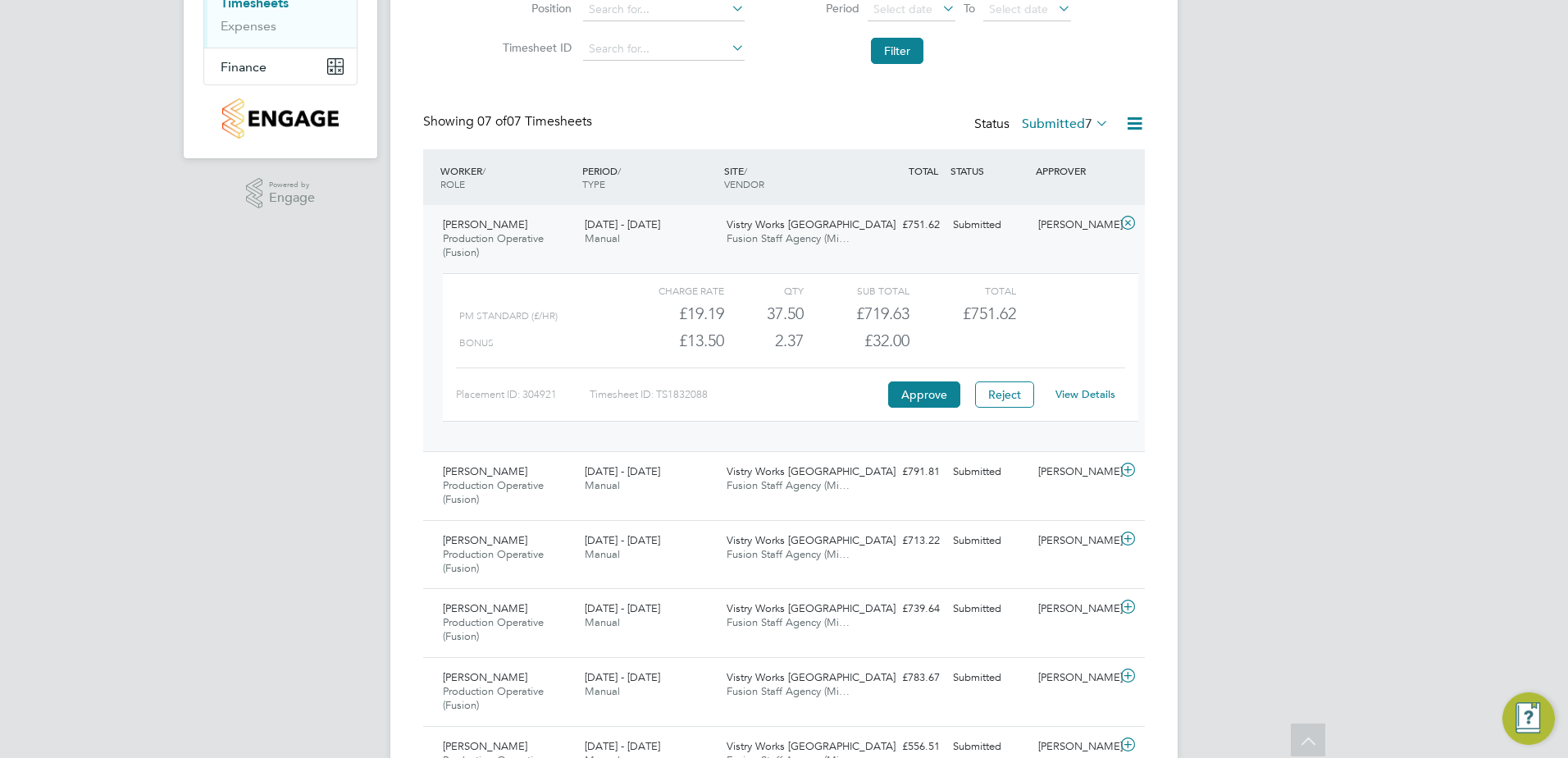
click at [1097, 397] on link "View Details" at bounding box center [1085, 394] width 60 height 14
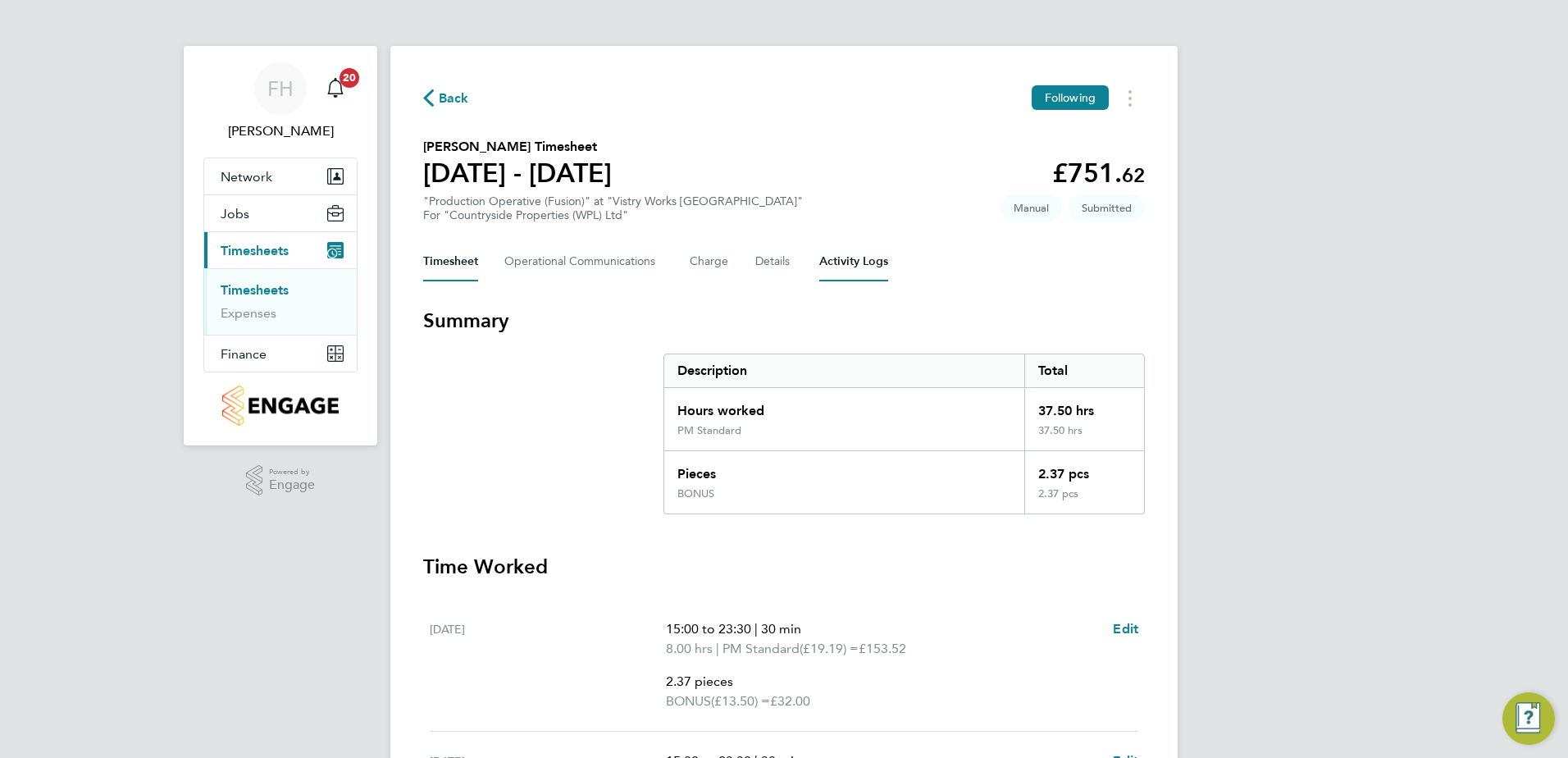
click at [871, 270] on Logs-tab "Activity Logs" at bounding box center [854, 261] width 69 height 39
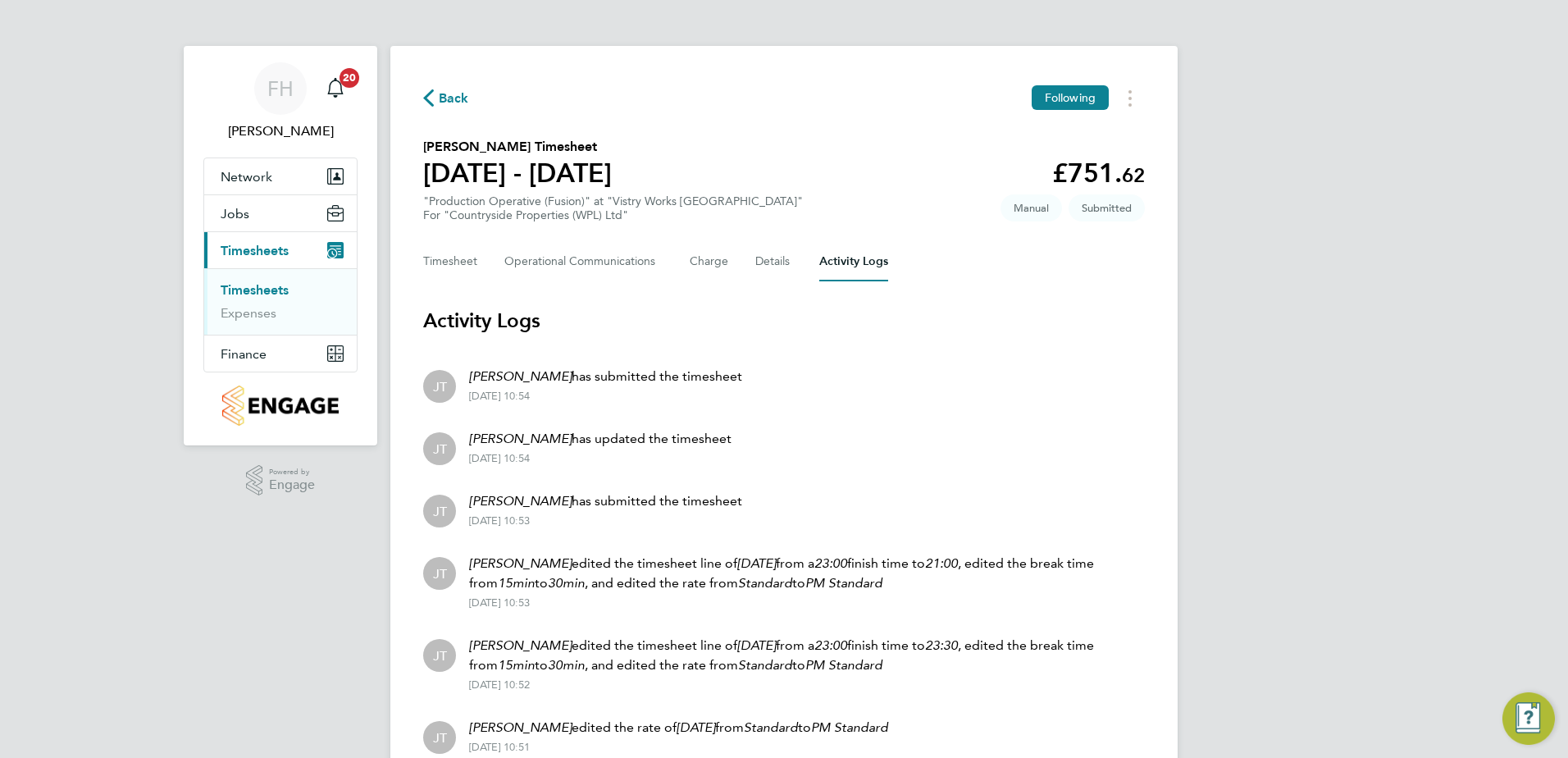
click at [1342, 598] on div "FH Fidel Hill Notifications 20 Applications: Network Team Members Sites Workers…" at bounding box center [784, 695] width 1568 height 1391
click at [445, 93] on span "Back" at bounding box center [454, 99] width 30 height 20
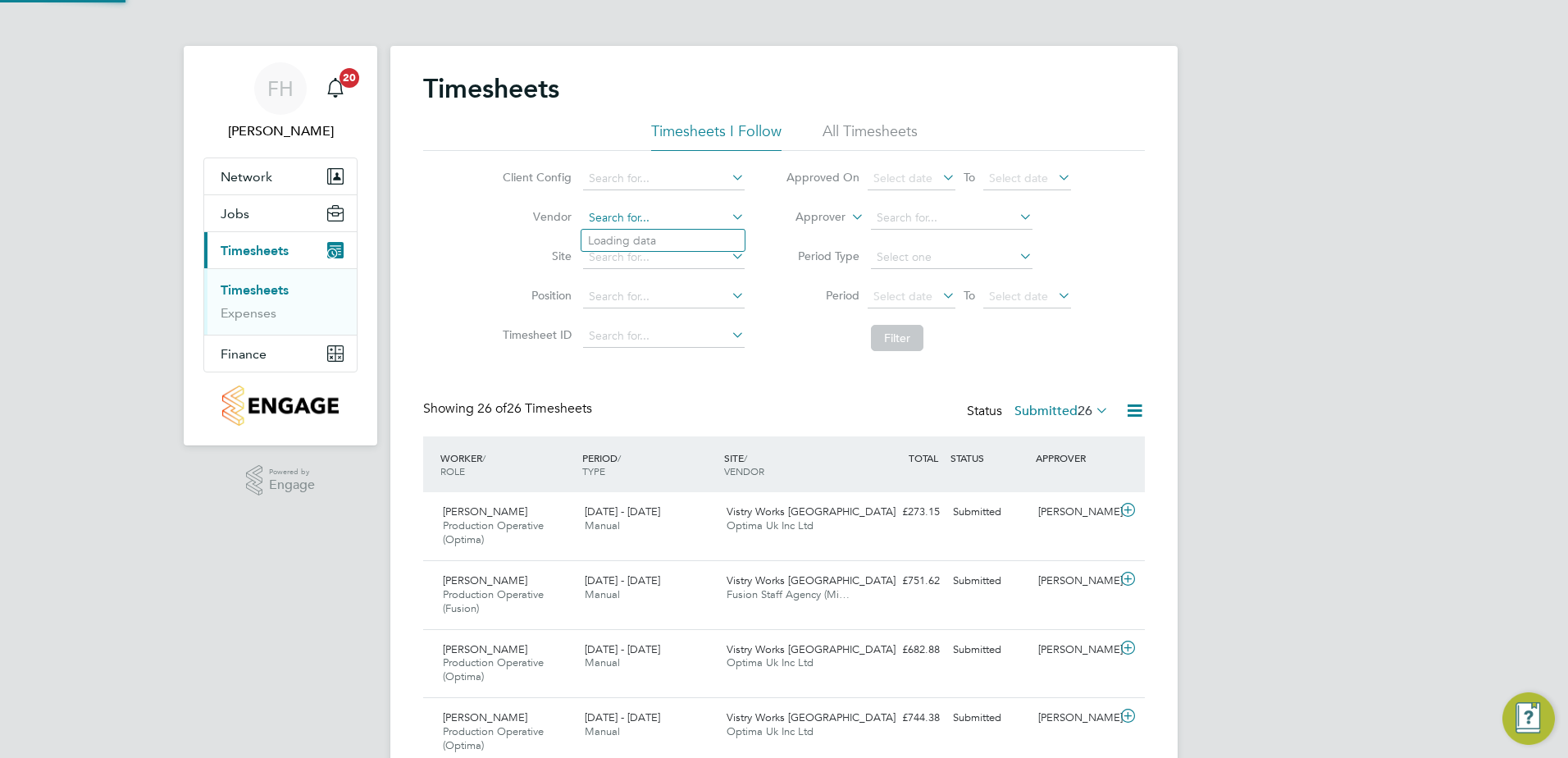
click at [688, 218] on input at bounding box center [663, 218] width 161 height 23
click at [630, 247] on li "Fusion Staff Agency (Midlands) Limited" at bounding box center [689, 241] width 216 height 22
type input "Fusion Staff Agency (Midlands) Limited"
click at [887, 335] on button "Filter" at bounding box center [896, 337] width 53 height 26
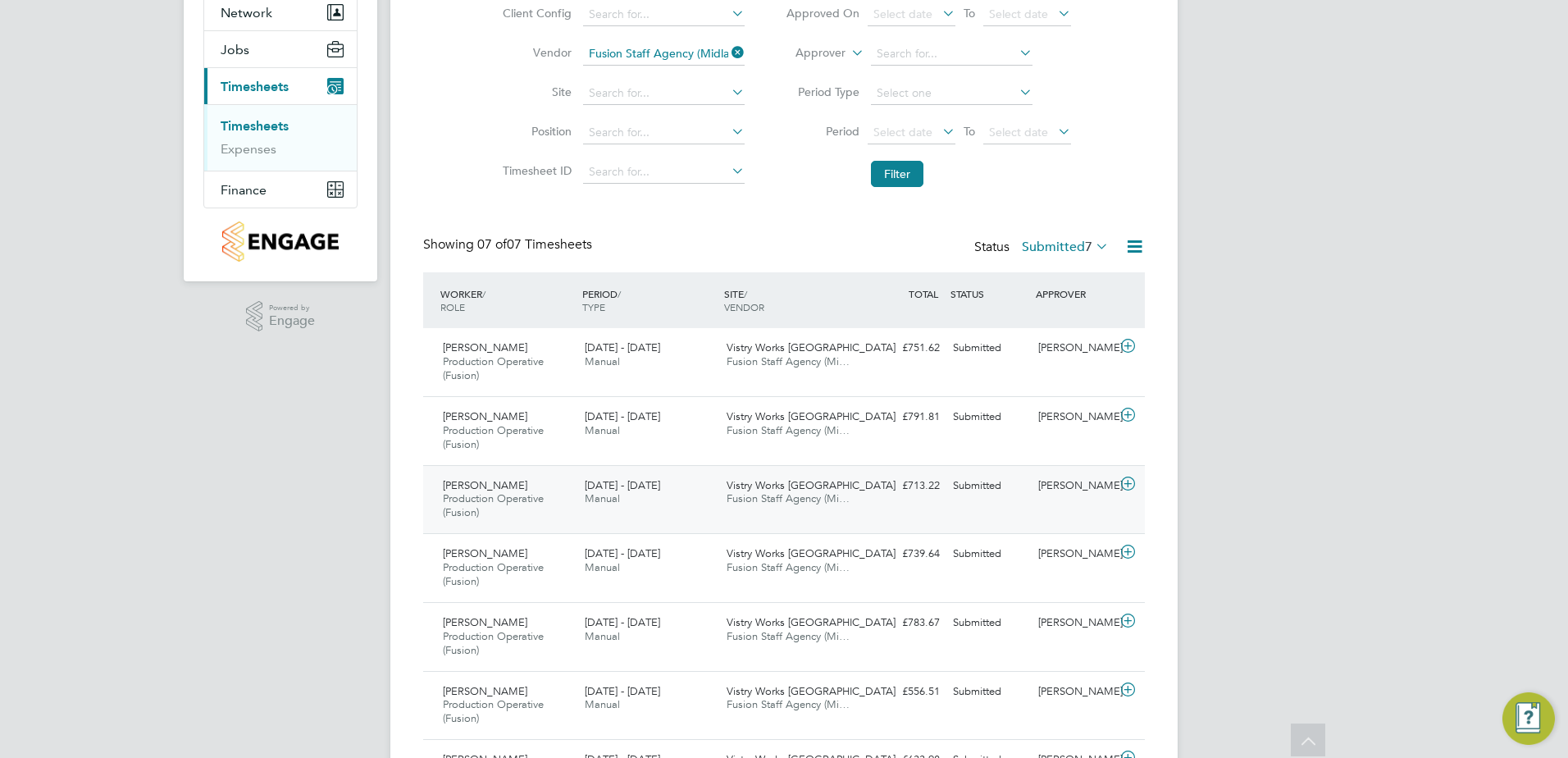
click at [1131, 484] on icon at bounding box center [1127, 484] width 21 height 13
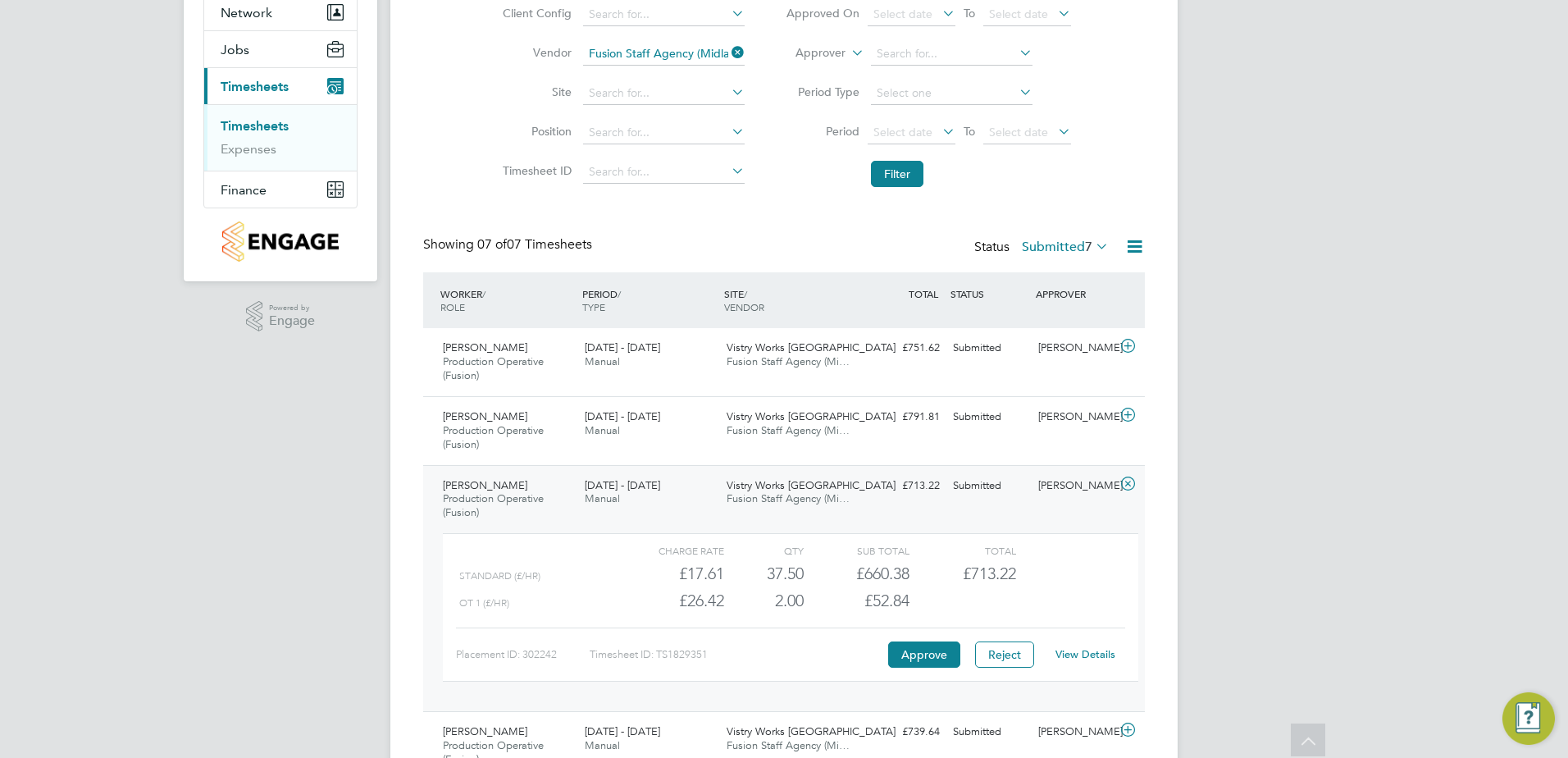
click at [1133, 484] on icon at bounding box center [1127, 484] width 21 height 13
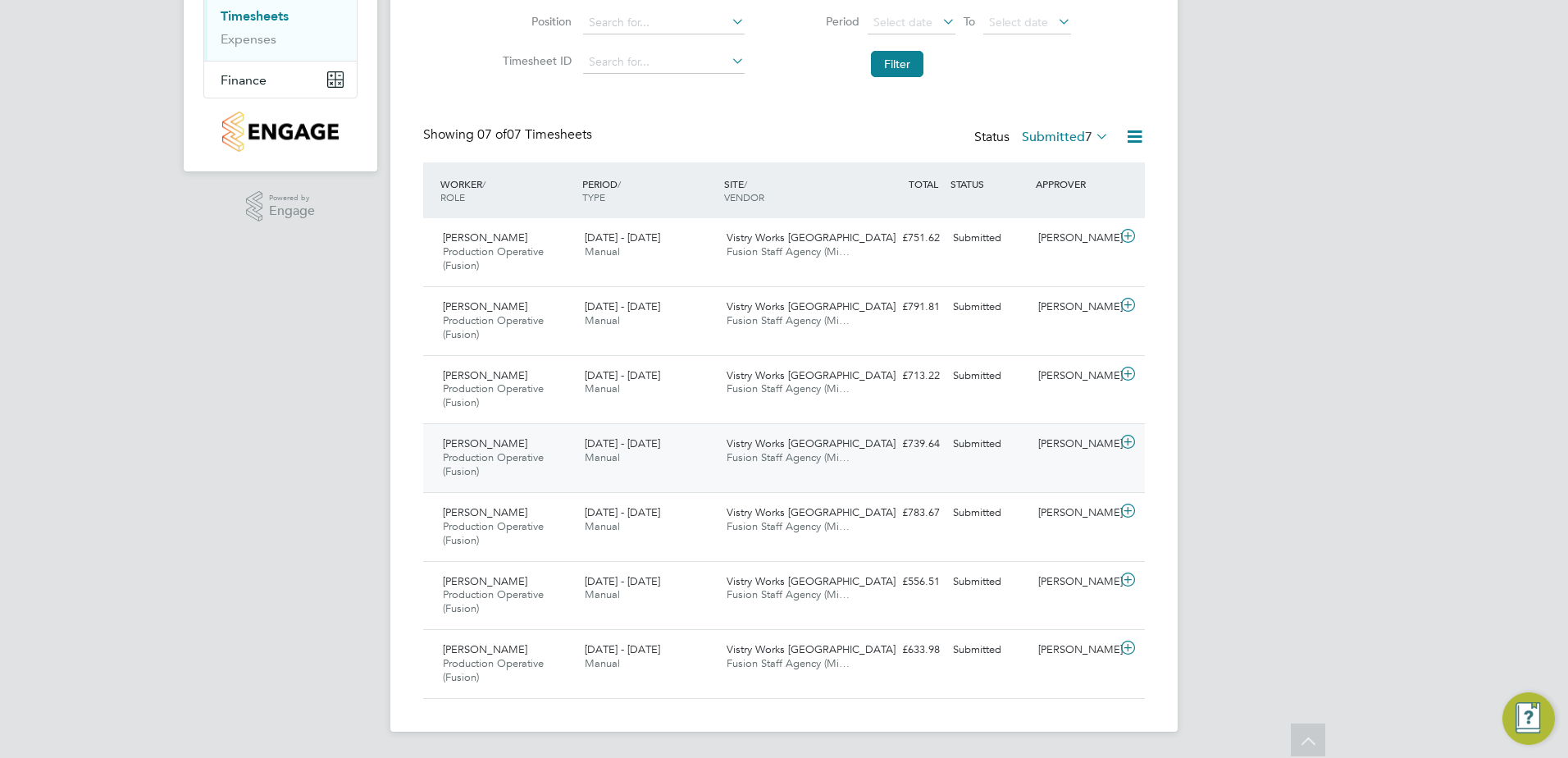
click at [1130, 442] on icon at bounding box center [1127, 443] width 21 height 13
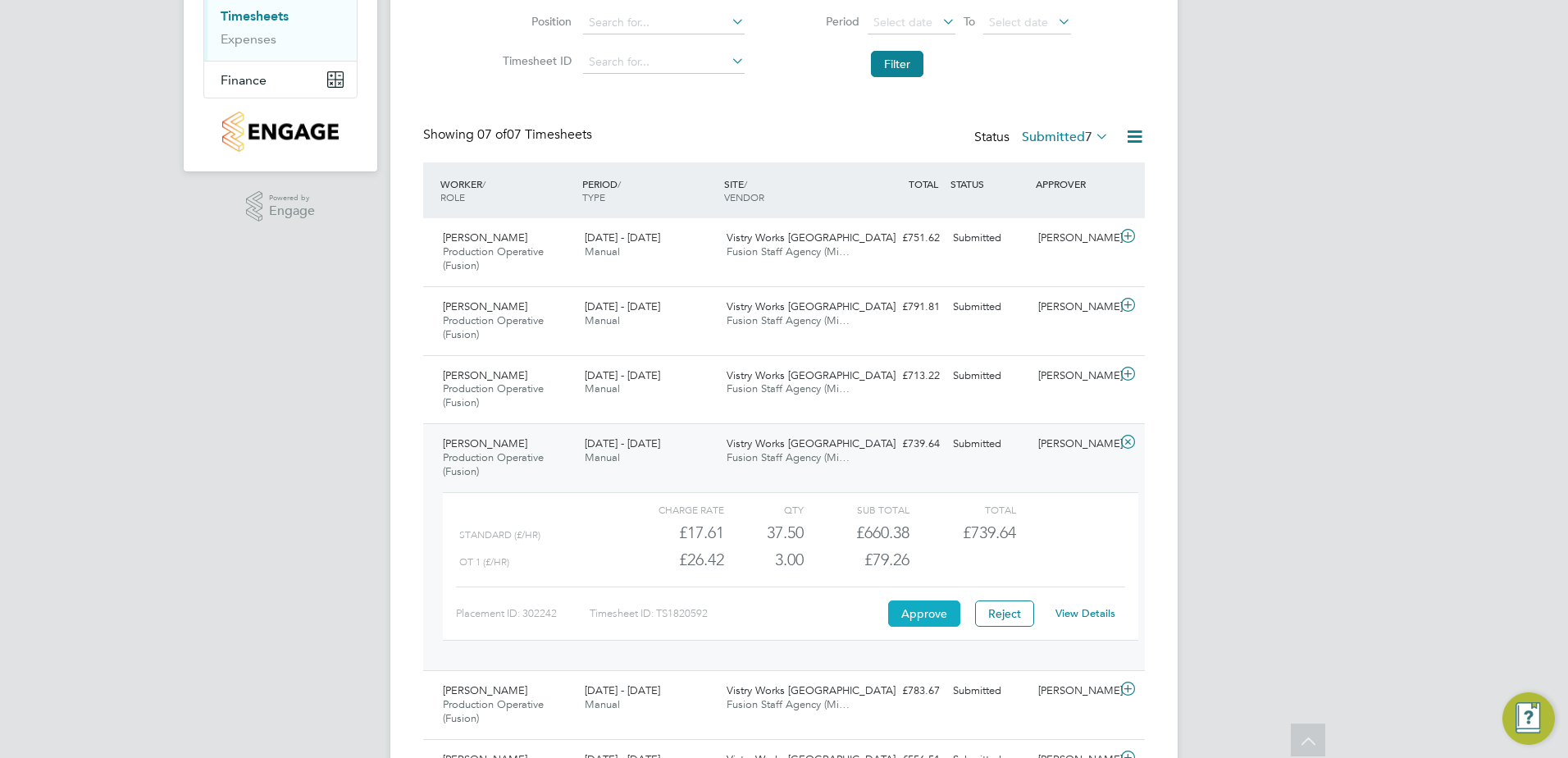
click at [920, 618] on button "Approve" at bounding box center [924, 613] width 72 height 26
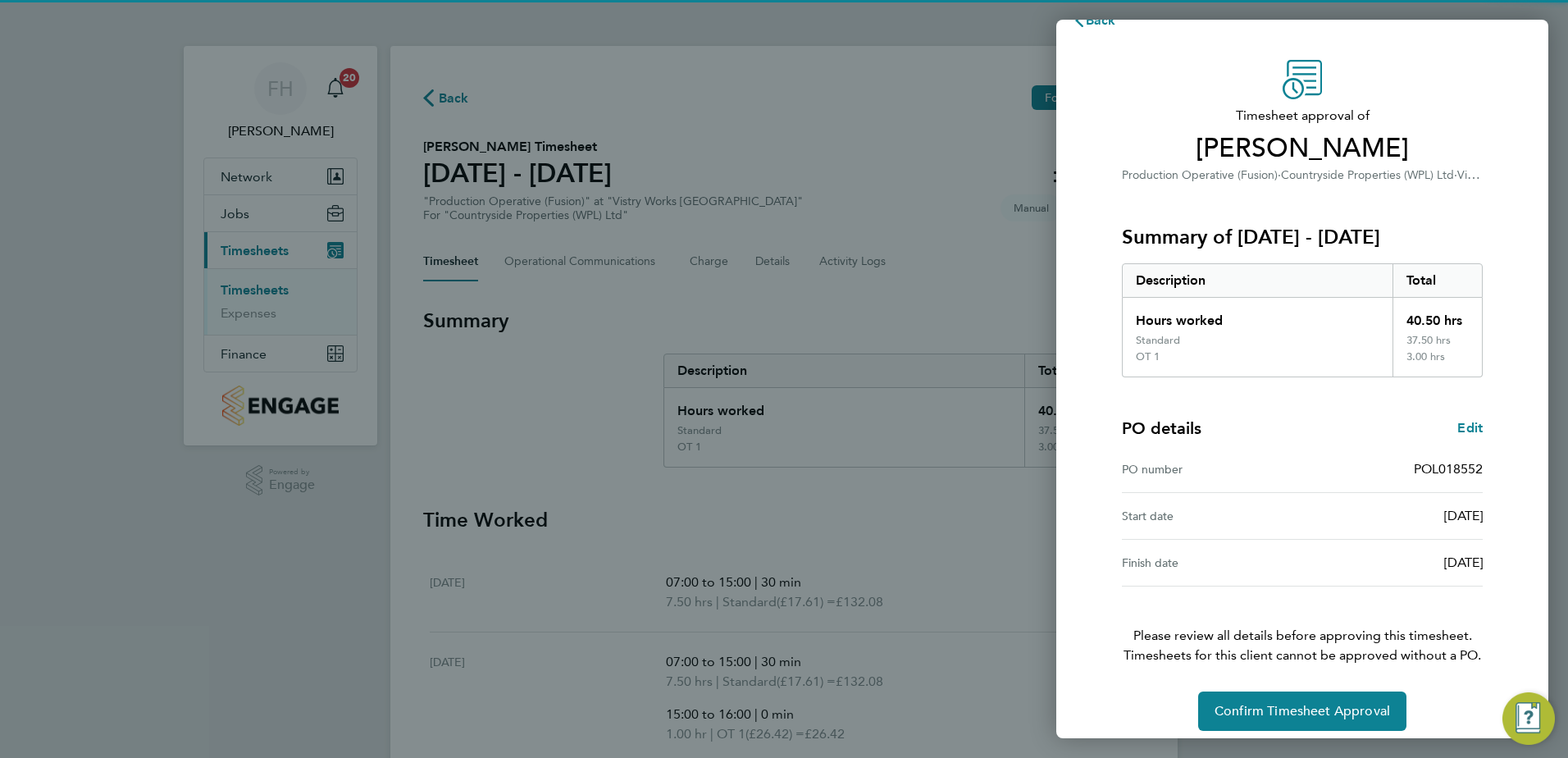
scroll to position [44, 0]
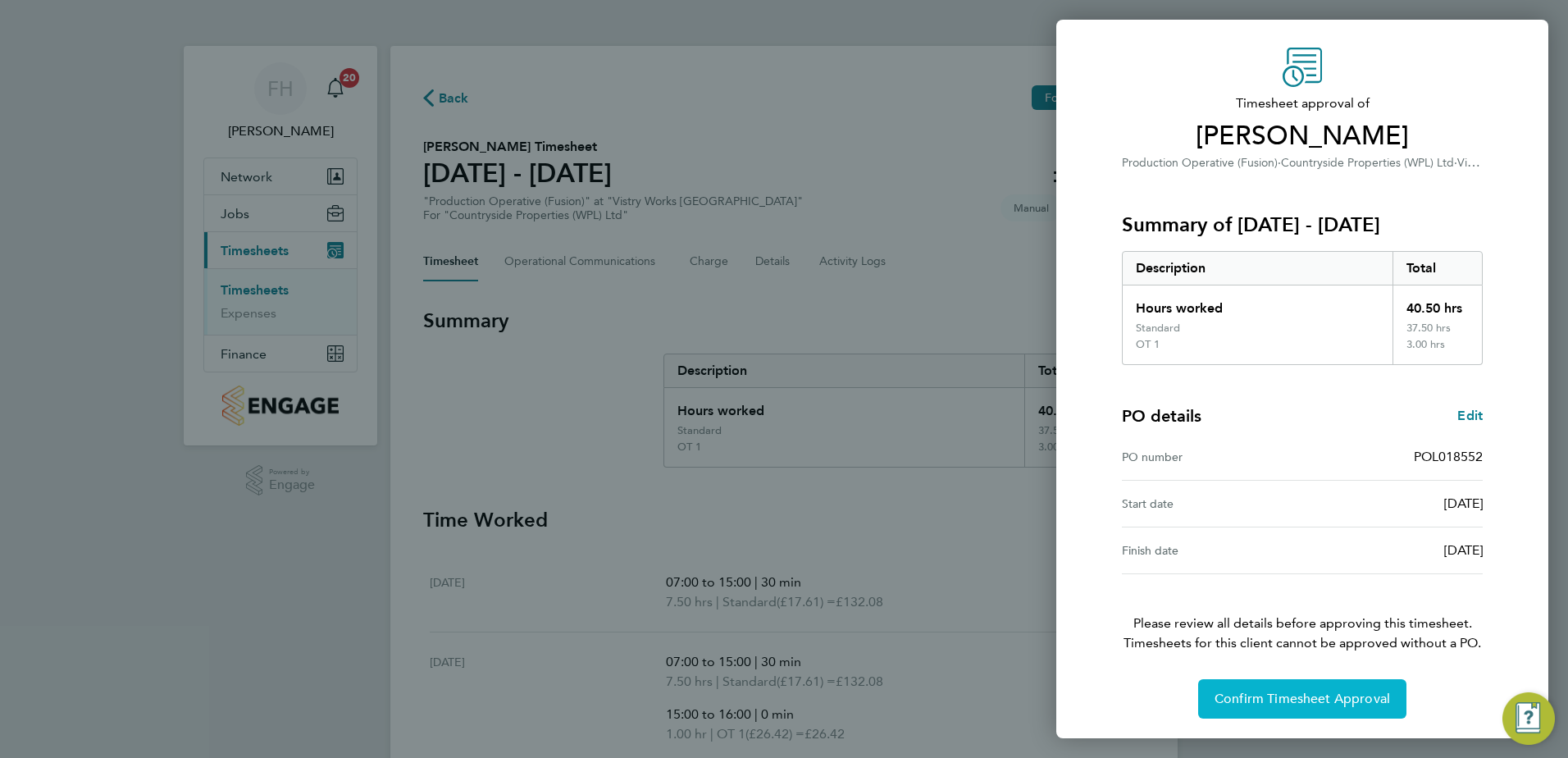
click at [1256, 692] on span "Confirm Timesheet Approval" at bounding box center [1302, 699] width 176 height 17
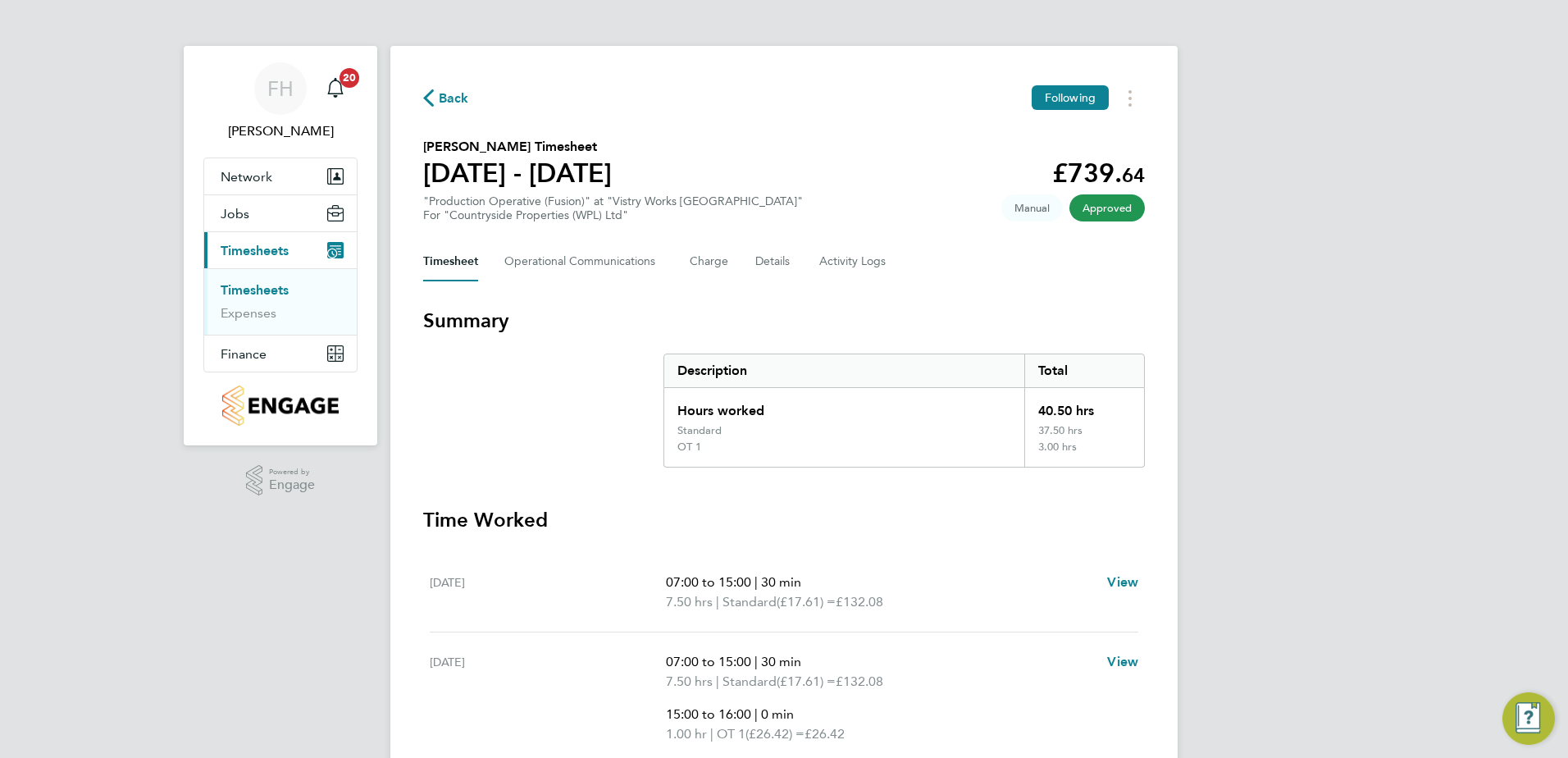
click at [442, 104] on span "Back" at bounding box center [454, 99] width 30 height 20
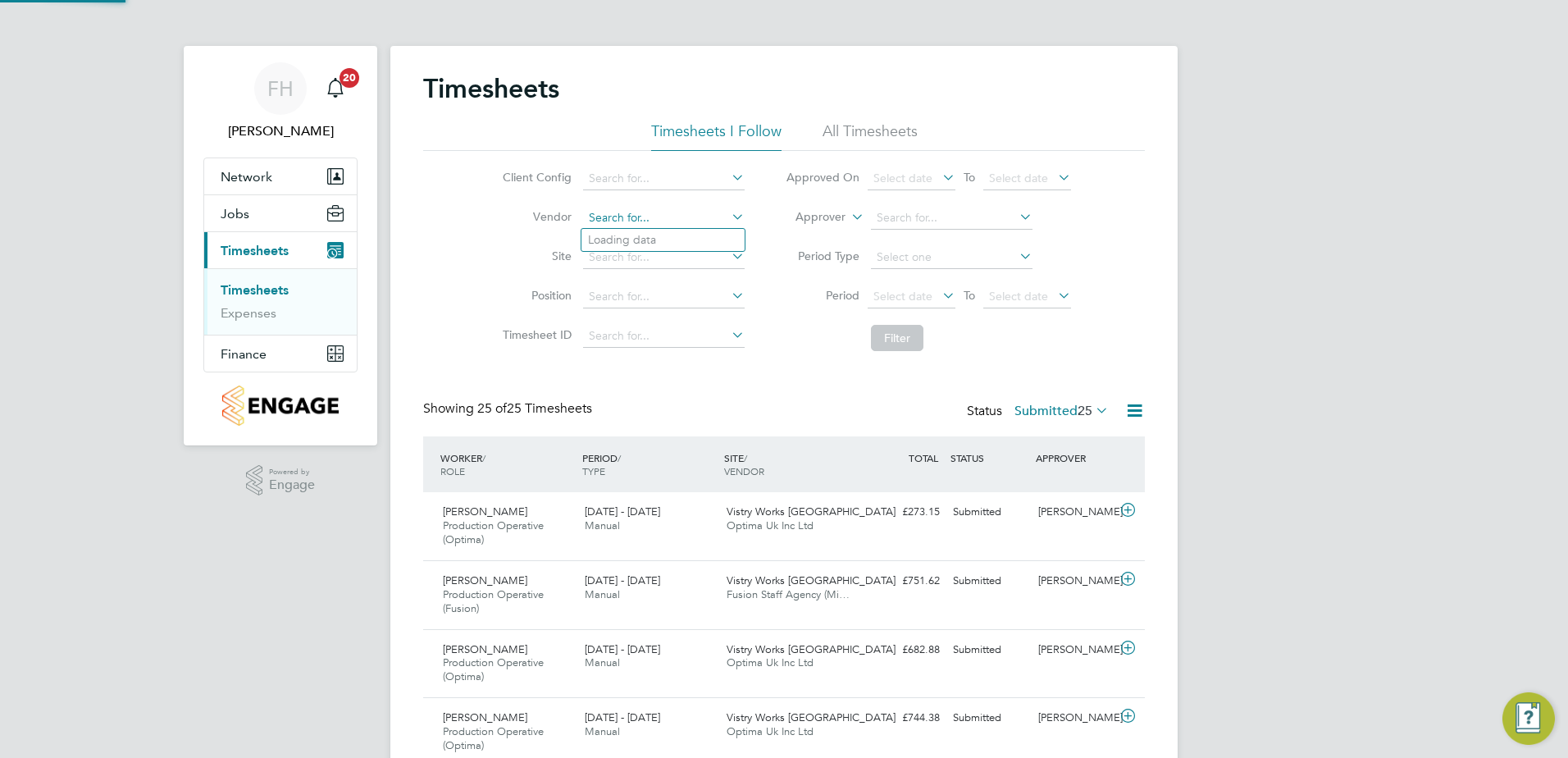
click at [663, 217] on input at bounding box center [663, 218] width 161 height 23
click at [714, 238] on li "Fusion Staff Agency (Midlands) Limited" at bounding box center [689, 240] width 216 height 22
type input "Fusion Staff Agency (Midlands) Limited"
click at [882, 336] on button "Filter" at bounding box center [896, 337] width 53 height 26
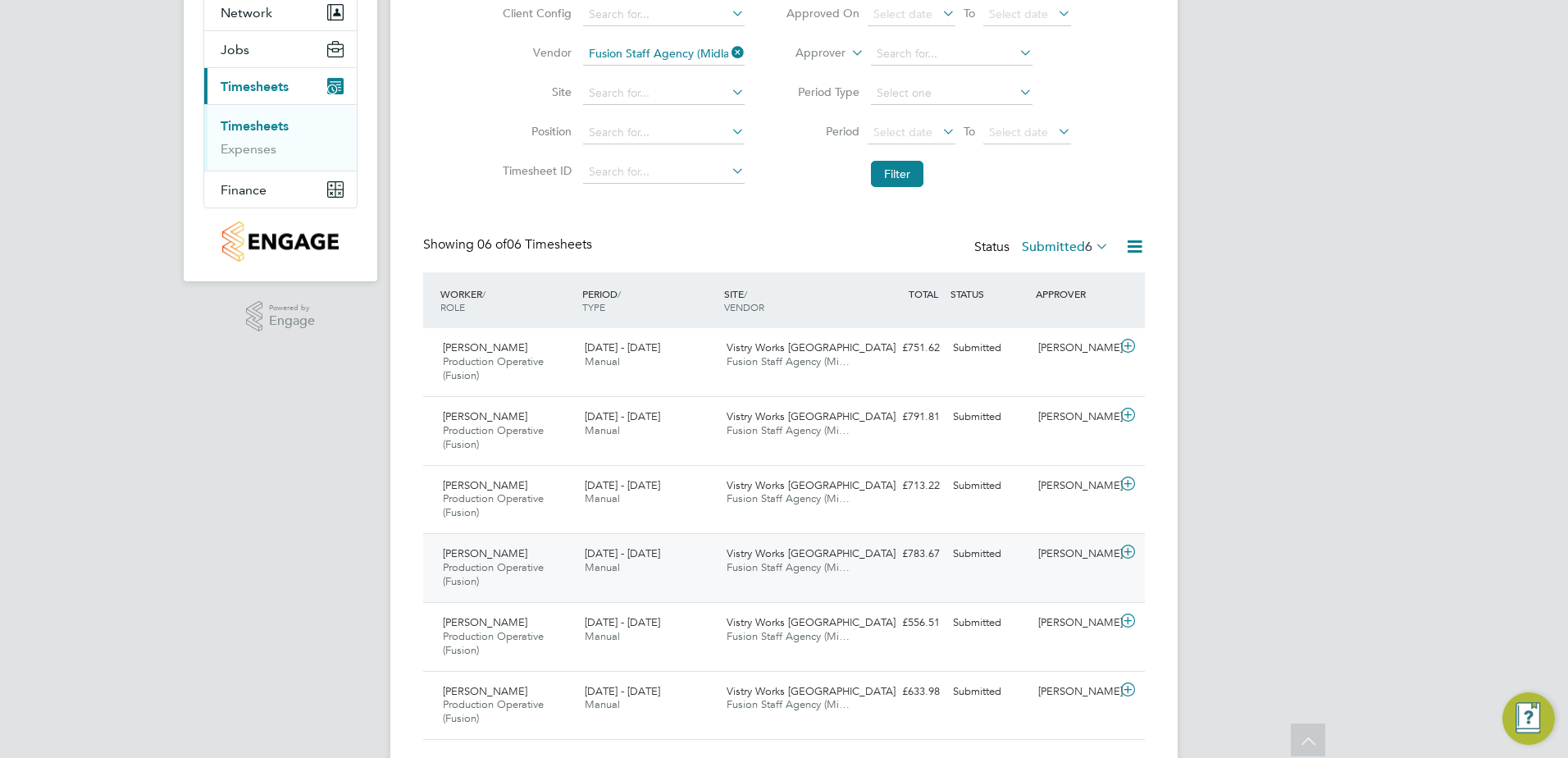
click at [1125, 552] on icon at bounding box center [1127, 552] width 21 height 13
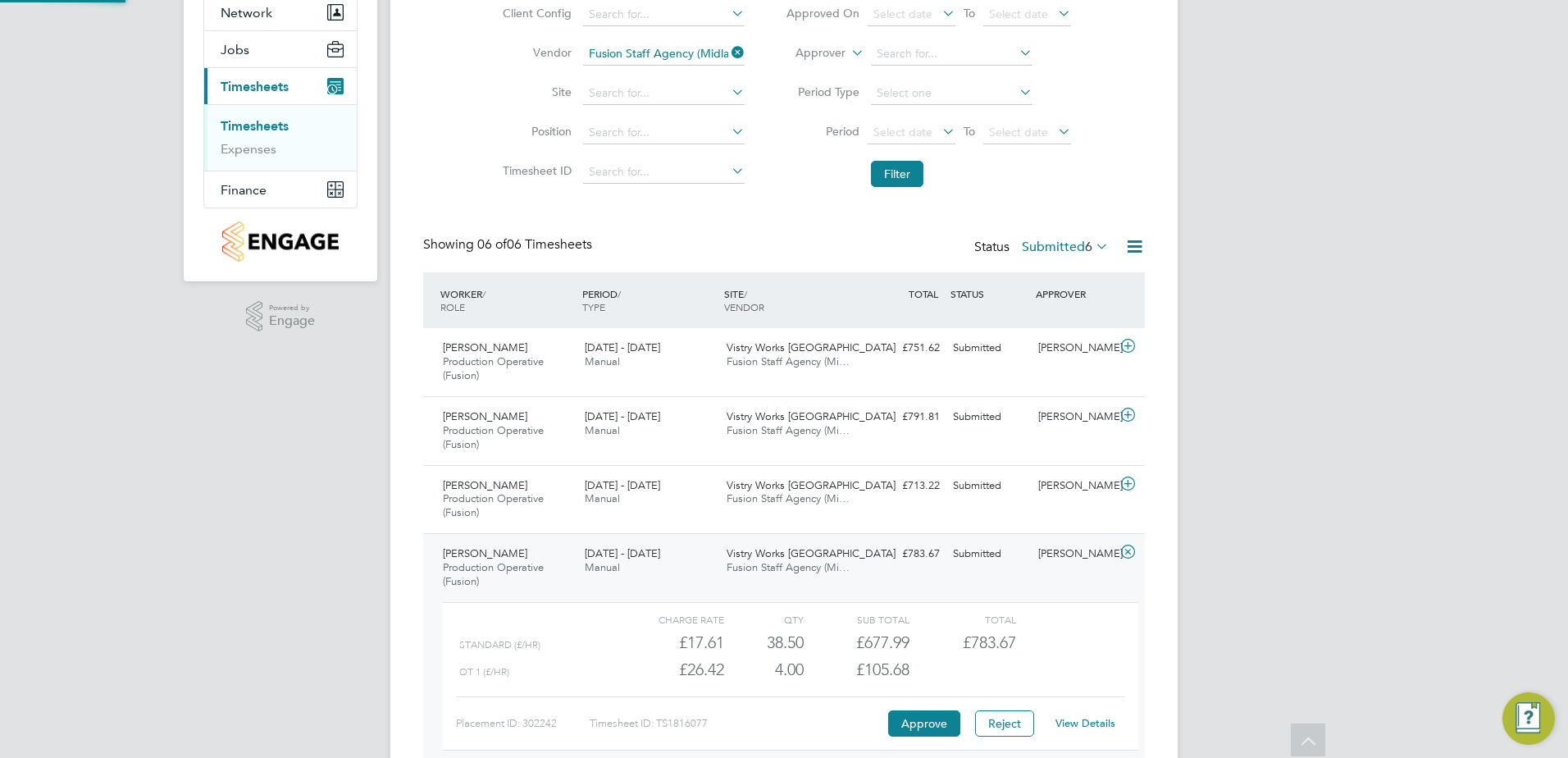
scroll to position [28, 160]
click at [912, 727] on button "Approve" at bounding box center [924, 723] width 72 height 26
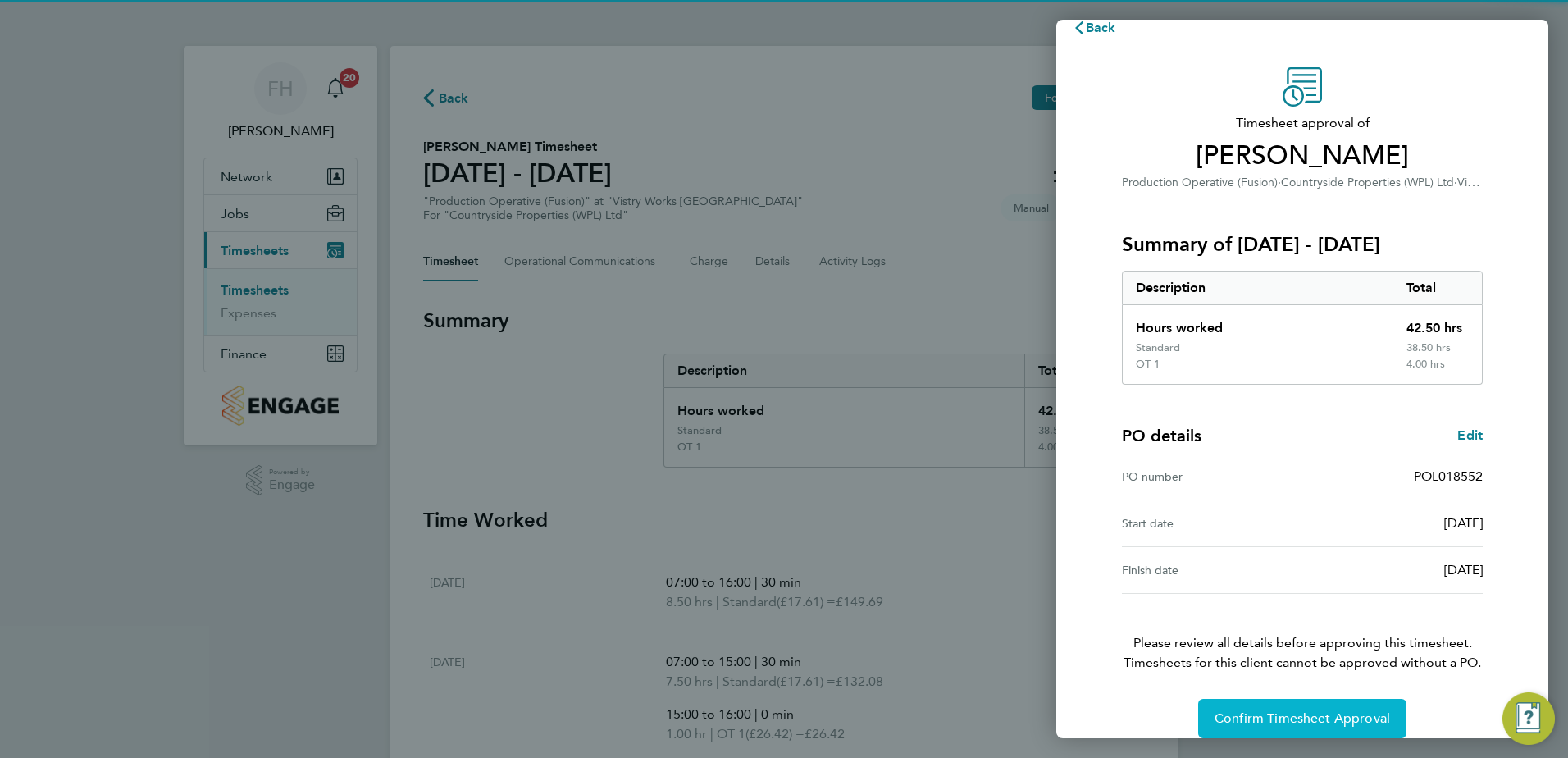
scroll to position [44, 0]
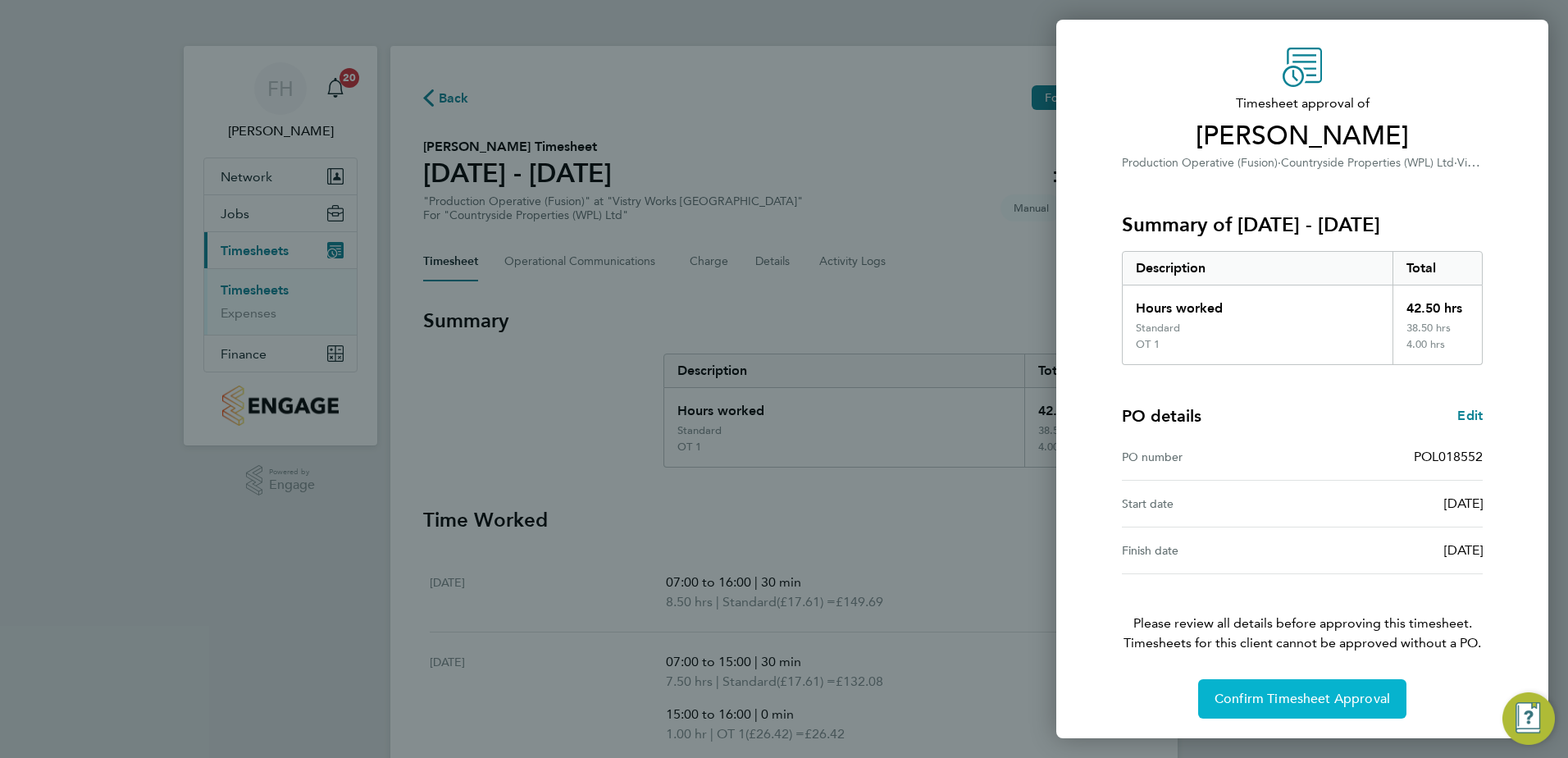
click at [1342, 688] on button "Confirm Timesheet Approval" at bounding box center [1301, 699] width 208 height 39
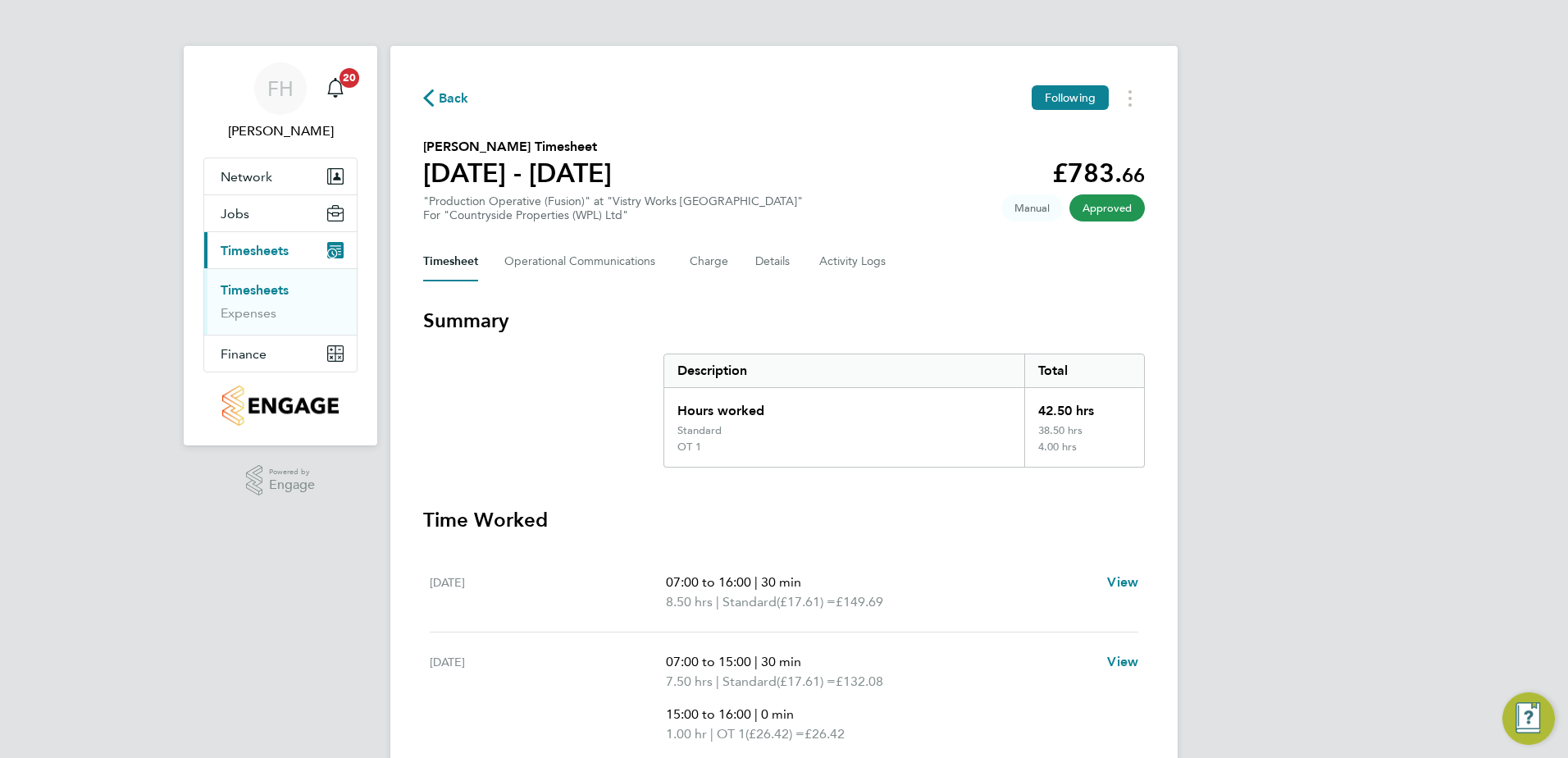
click at [443, 97] on span "Back" at bounding box center [454, 99] width 30 height 20
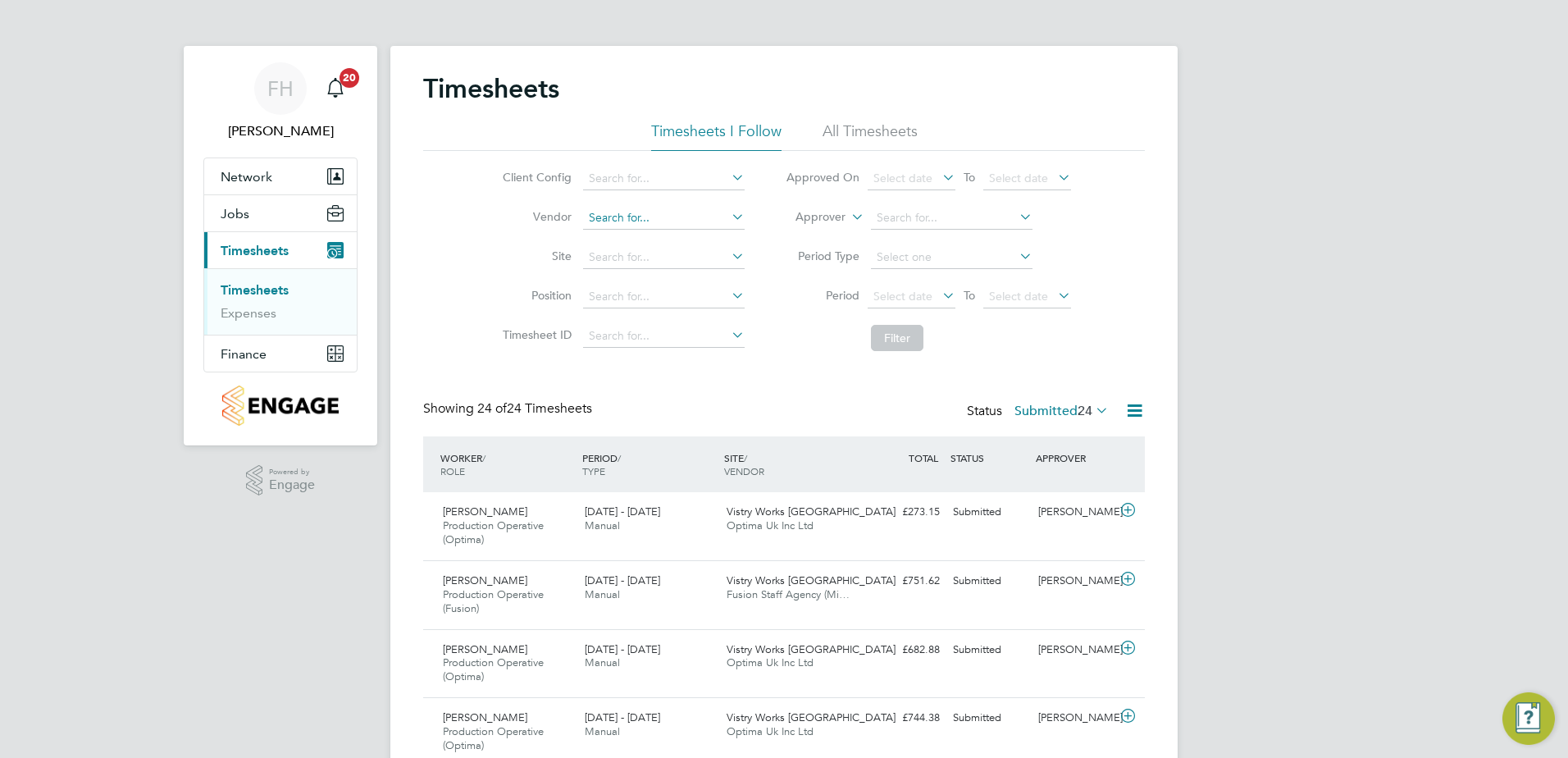
click at [667, 223] on input at bounding box center [663, 218] width 161 height 23
click at [719, 235] on li "Fusion Staff Agency (Midlands) Limited" at bounding box center [689, 240] width 216 height 22
type input "Fusion Staff Agency (Midlands) Limited"
click at [900, 342] on button "Filter" at bounding box center [896, 337] width 53 height 26
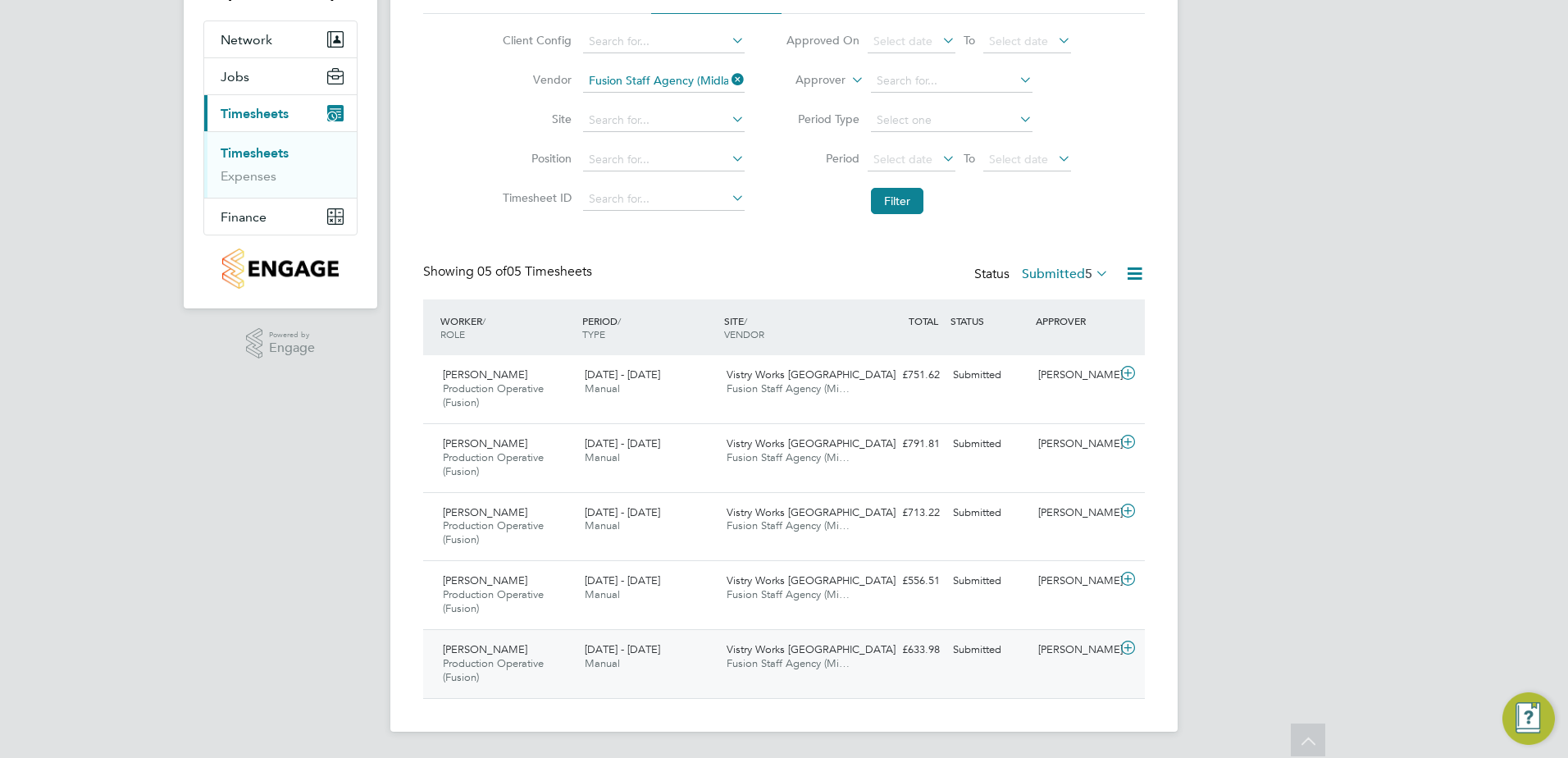
click at [1134, 648] on icon at bounding box center [1127, 648] width 21 height 13
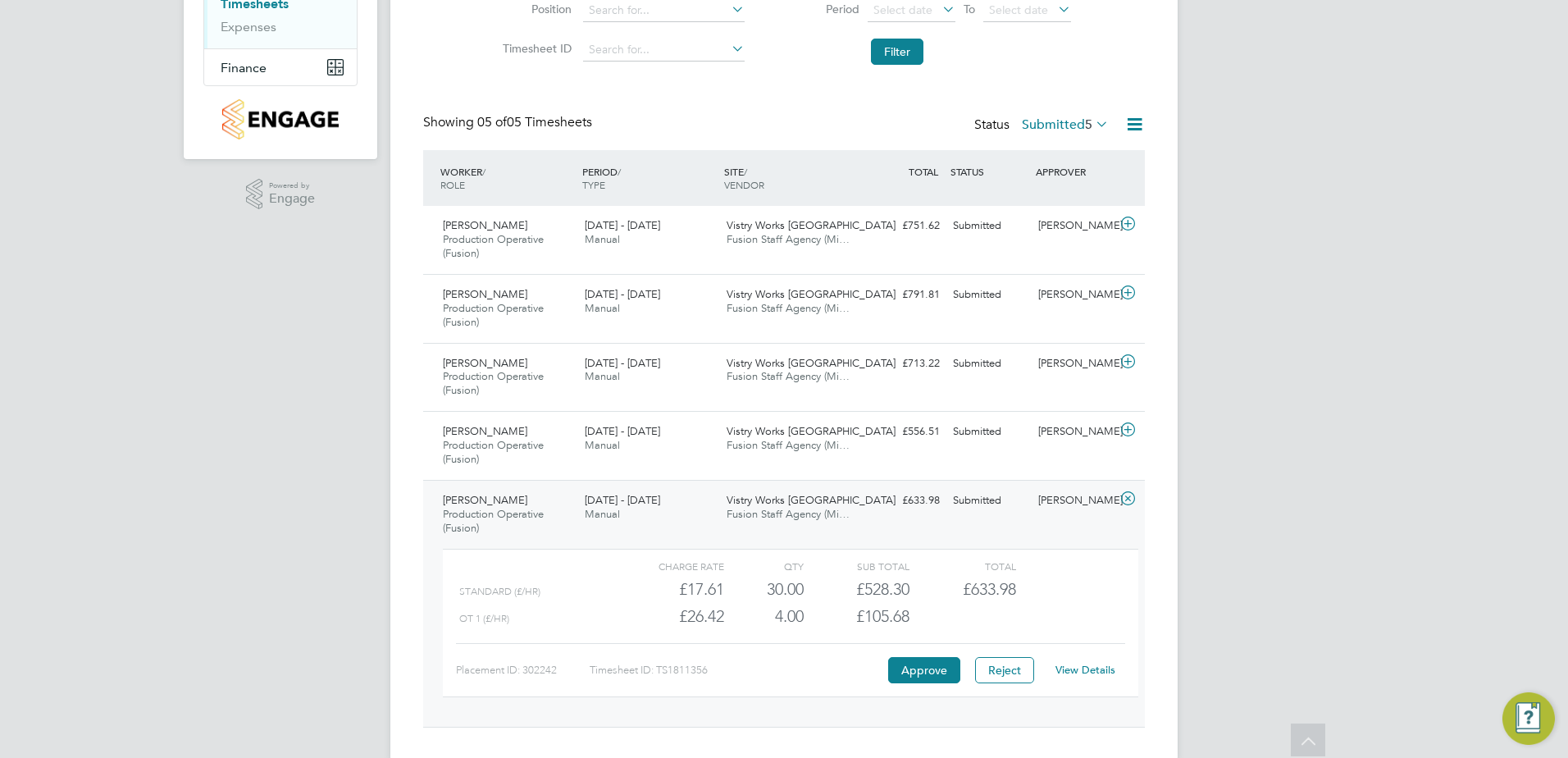
scroll to position [301, 0]
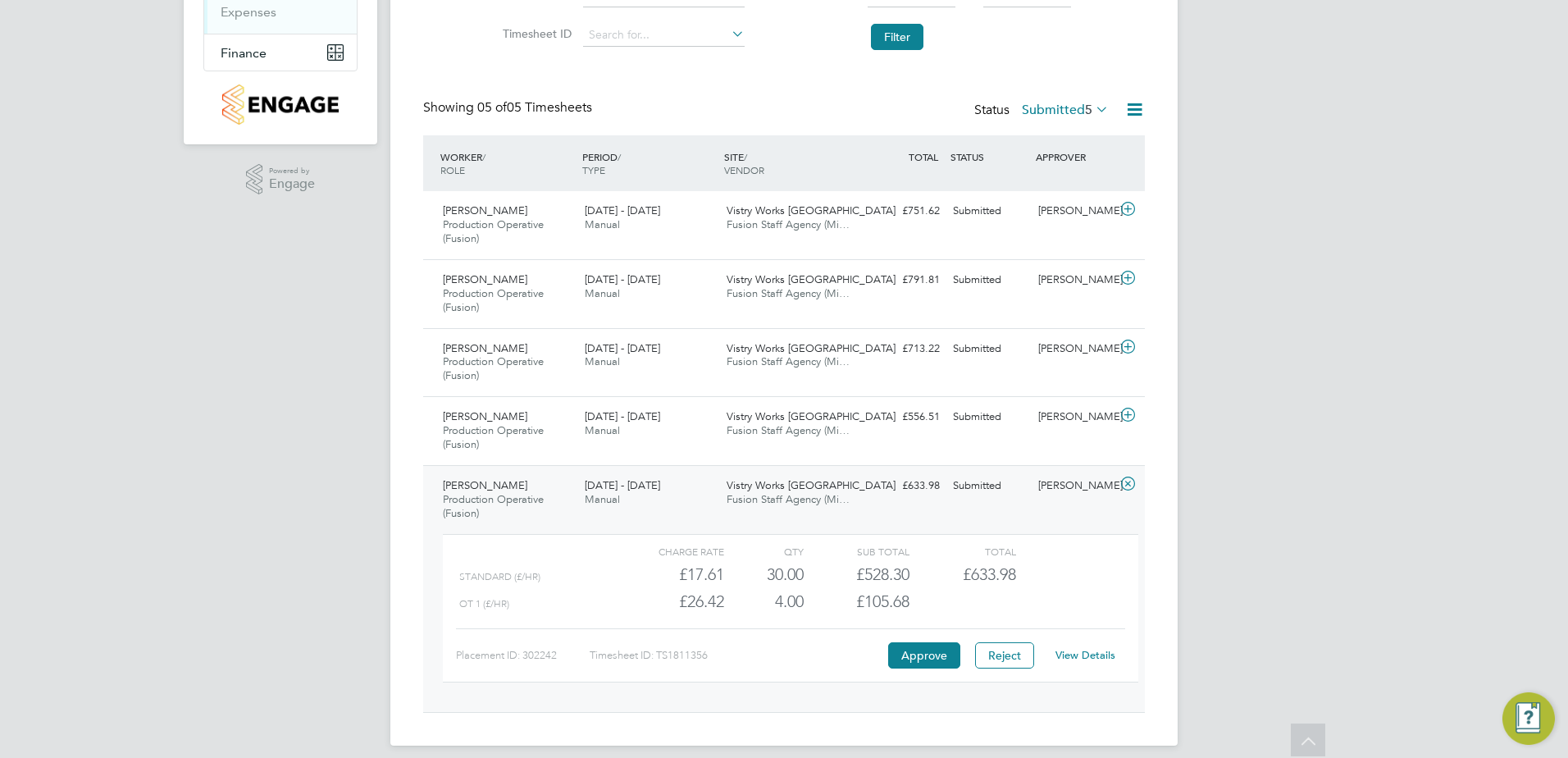
click at [999, 607] on div "OT 1 (£/HR) £26.42 4 4.00 4 £105.68" at bounding box center [789, 602] width 695 height 27
click at [1061, 597] on div "OT 1 (£/HR) £26.42 4 4.00 4 £105.68" at bounding box center [789, 602] width 695 height 27
drag, startPoint x: 1400, startPoint y: 543, endPoint x: 1350, endPoint y: 512, distance: 58.8
click at [1402, 540] on div "FH Fidel Hill Notifications 20 Applications: Network Team Members Sites Workers…" at bounding box center [784, 235] width 1568 height 1073
click at [1127, 465] on div "Lewis Kemp Production Operative (Fusion) 25 - 31 Aug 2025 25 - 31 Aug 2025 Manu…" at bounding box center [784, 588] width 722 height 247
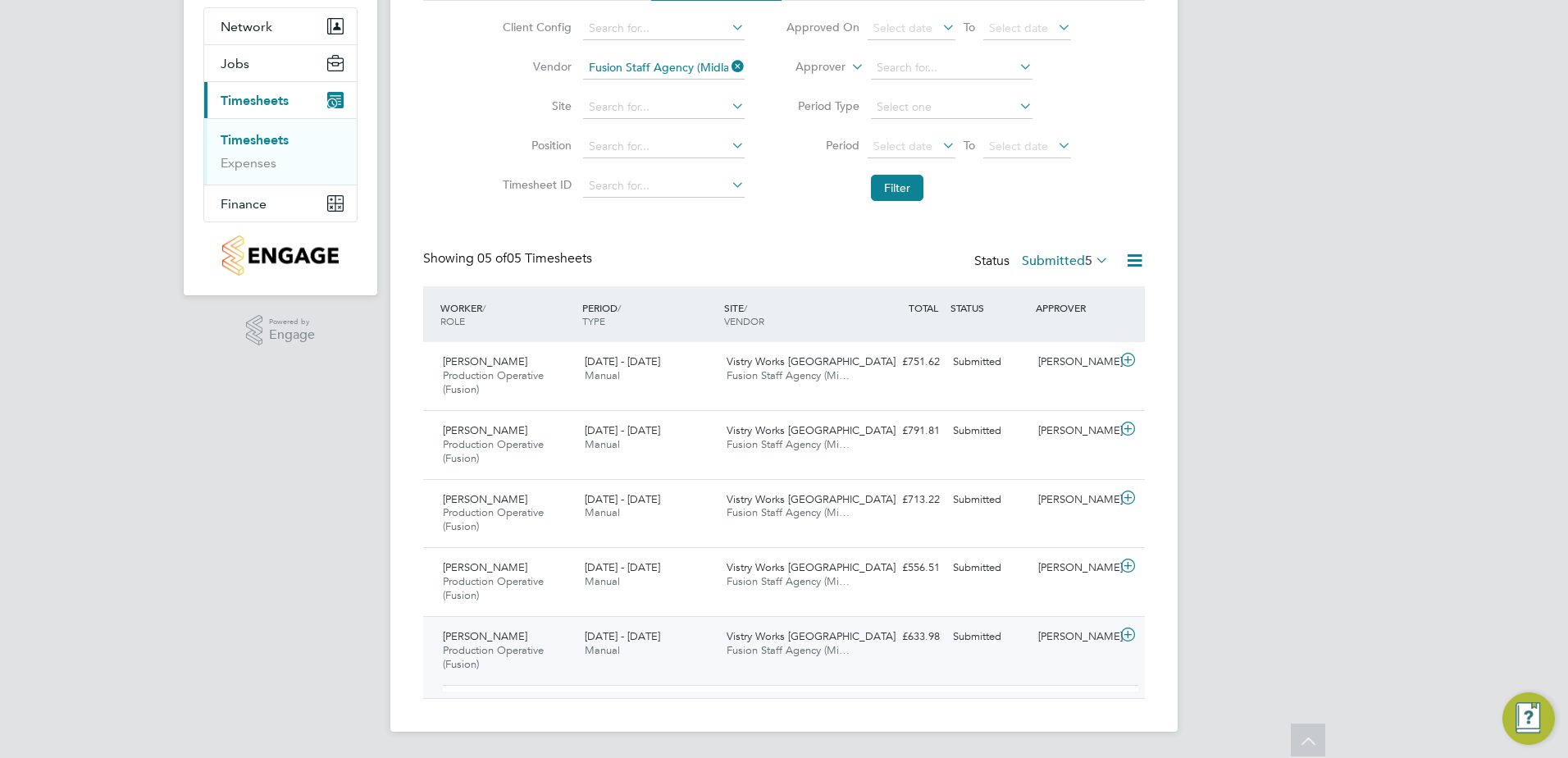
scroll to position [137, 0]
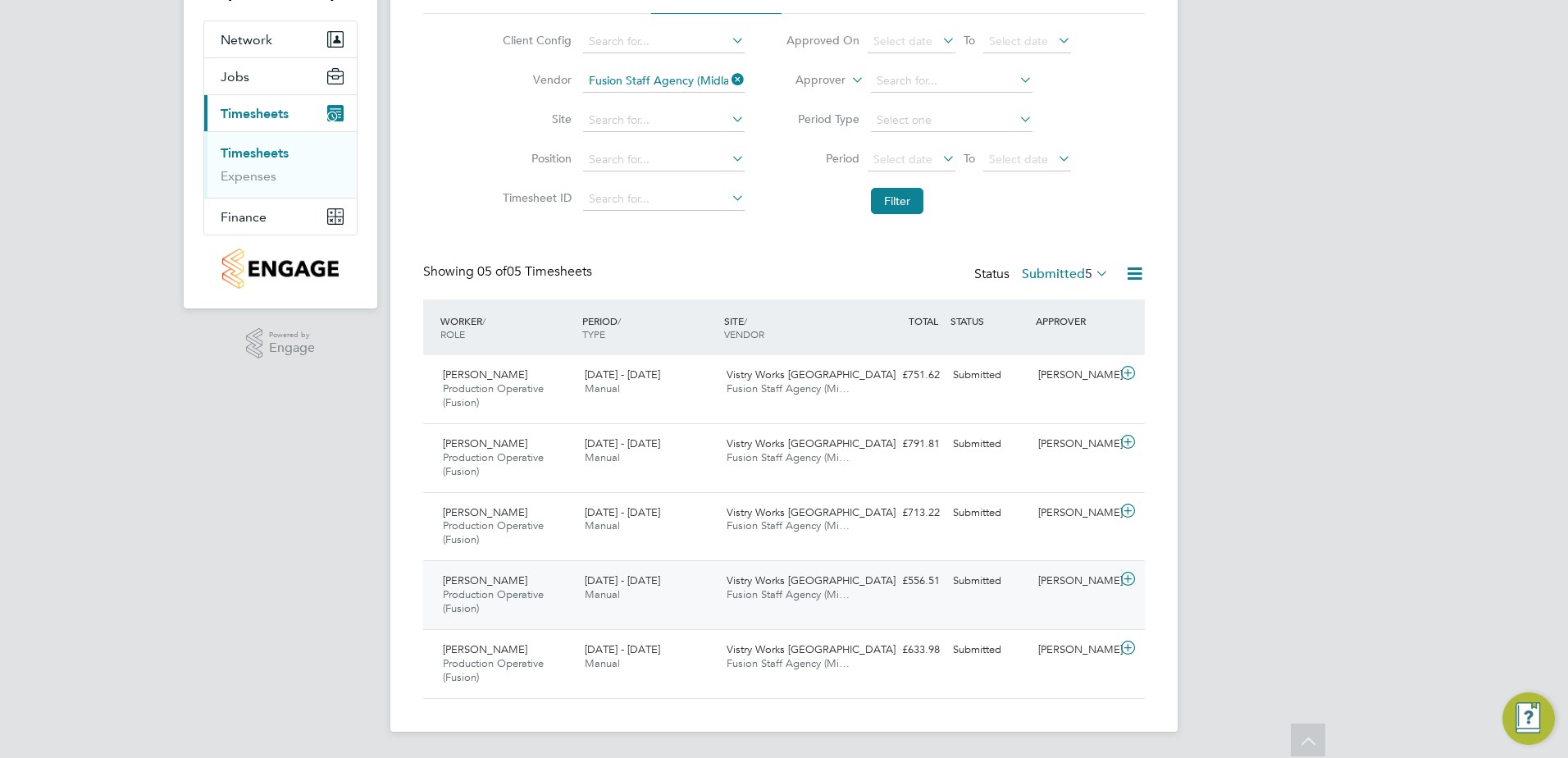
click at [1129, 581] on icon at bounding box center [1127, 579] width 21 height 13
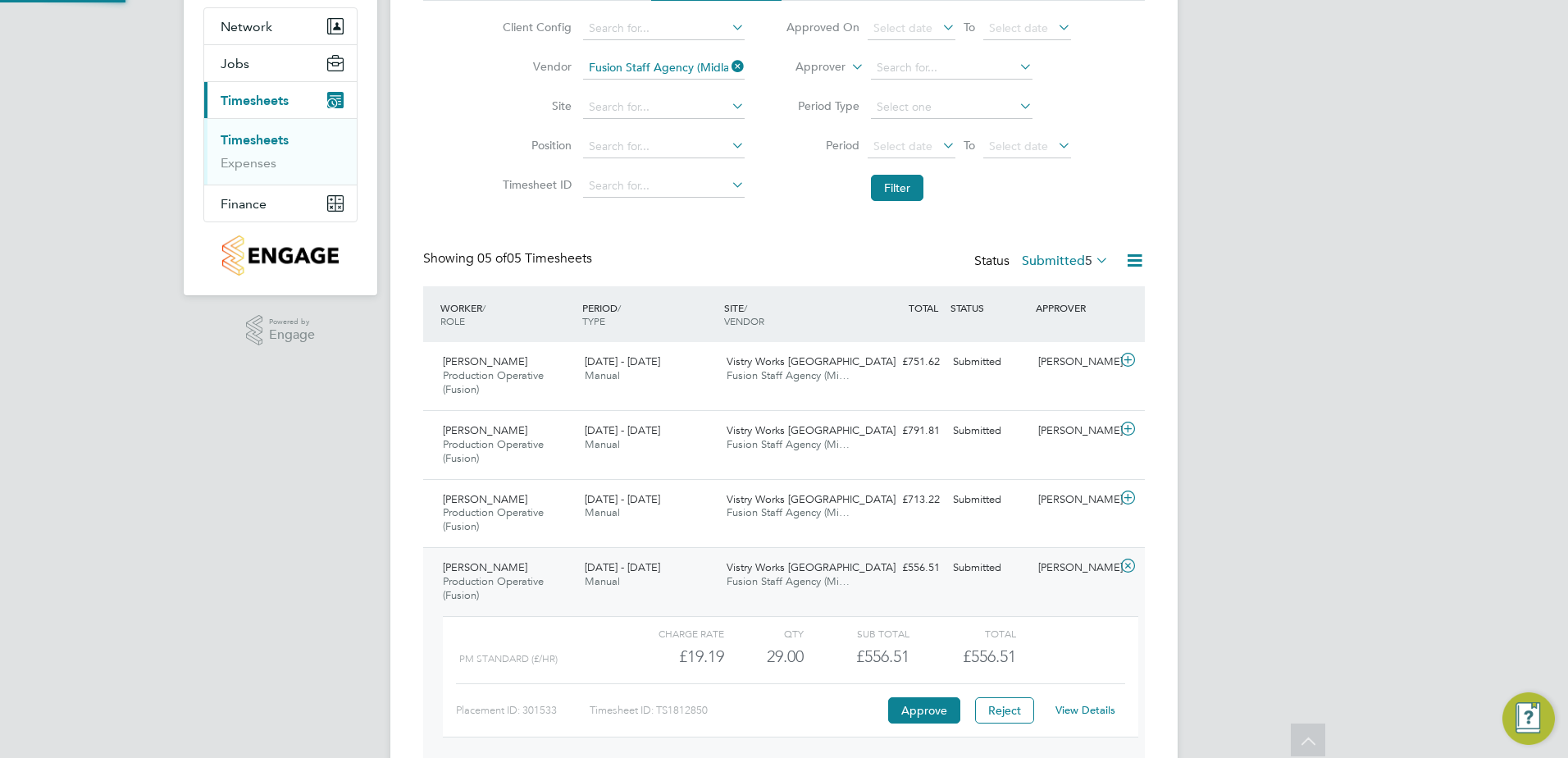
scroll to position [28, 160]
click at [923, 703] on button "Approve" at bounding box center [924, 709] width 72 height 26
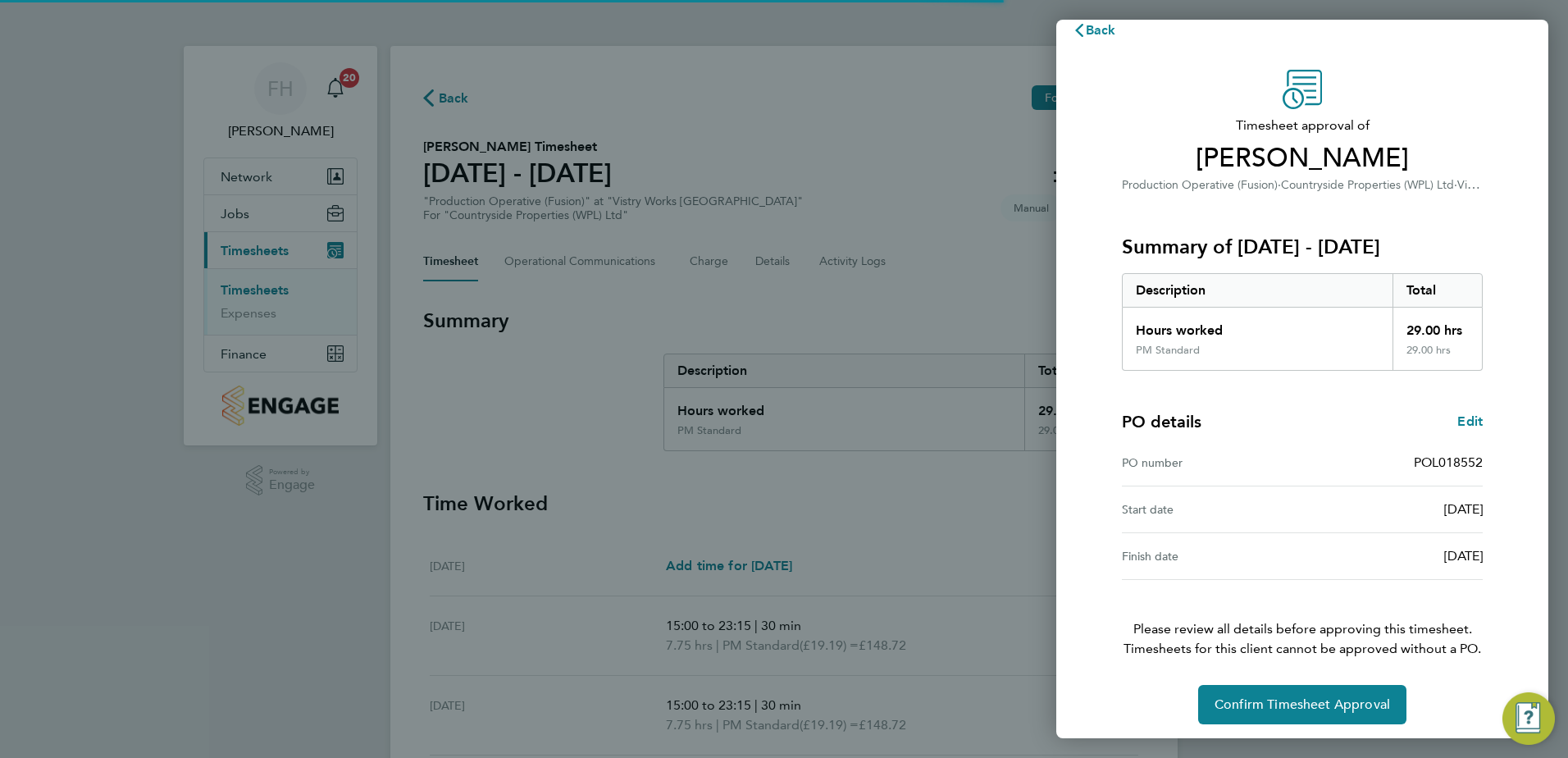
scroll to position [28, 0]
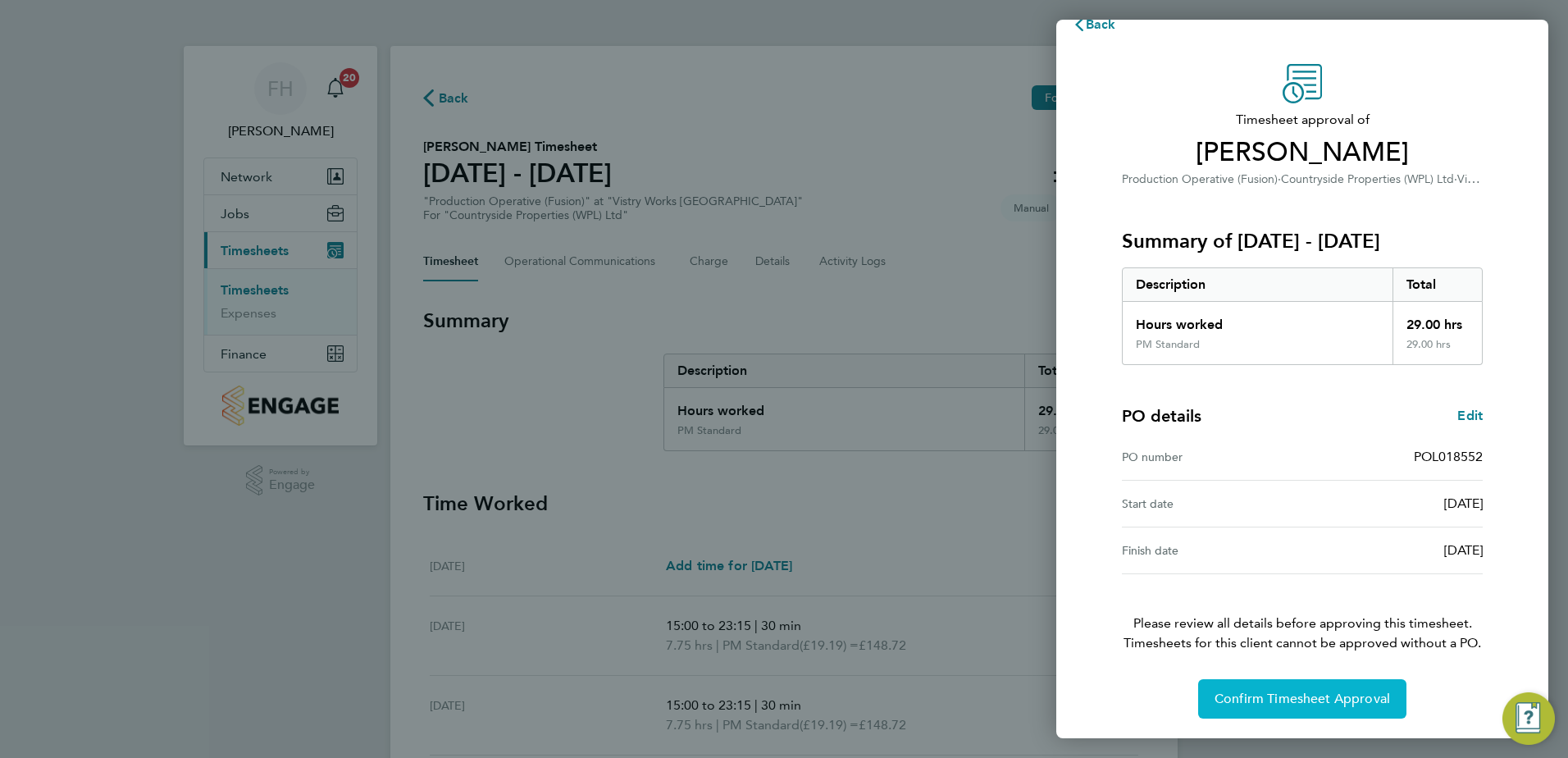
click at [1312, 697] on span "Confirm Timesheet Approval" at bounding box center [1302, 699] width 176 height 17
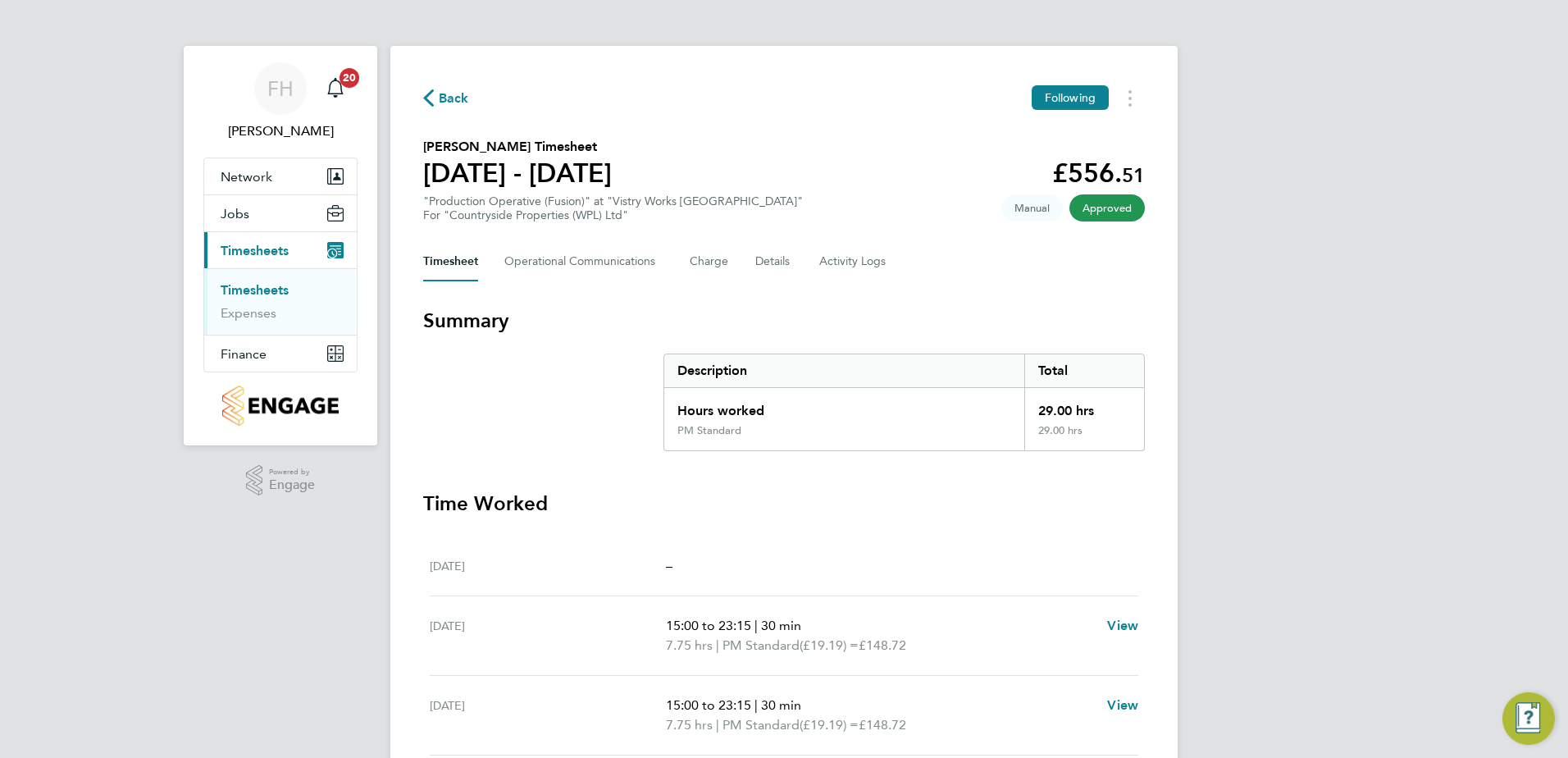
click at [453, 98] on span "Back" at bounding box center [454, 99] width 30 height 20
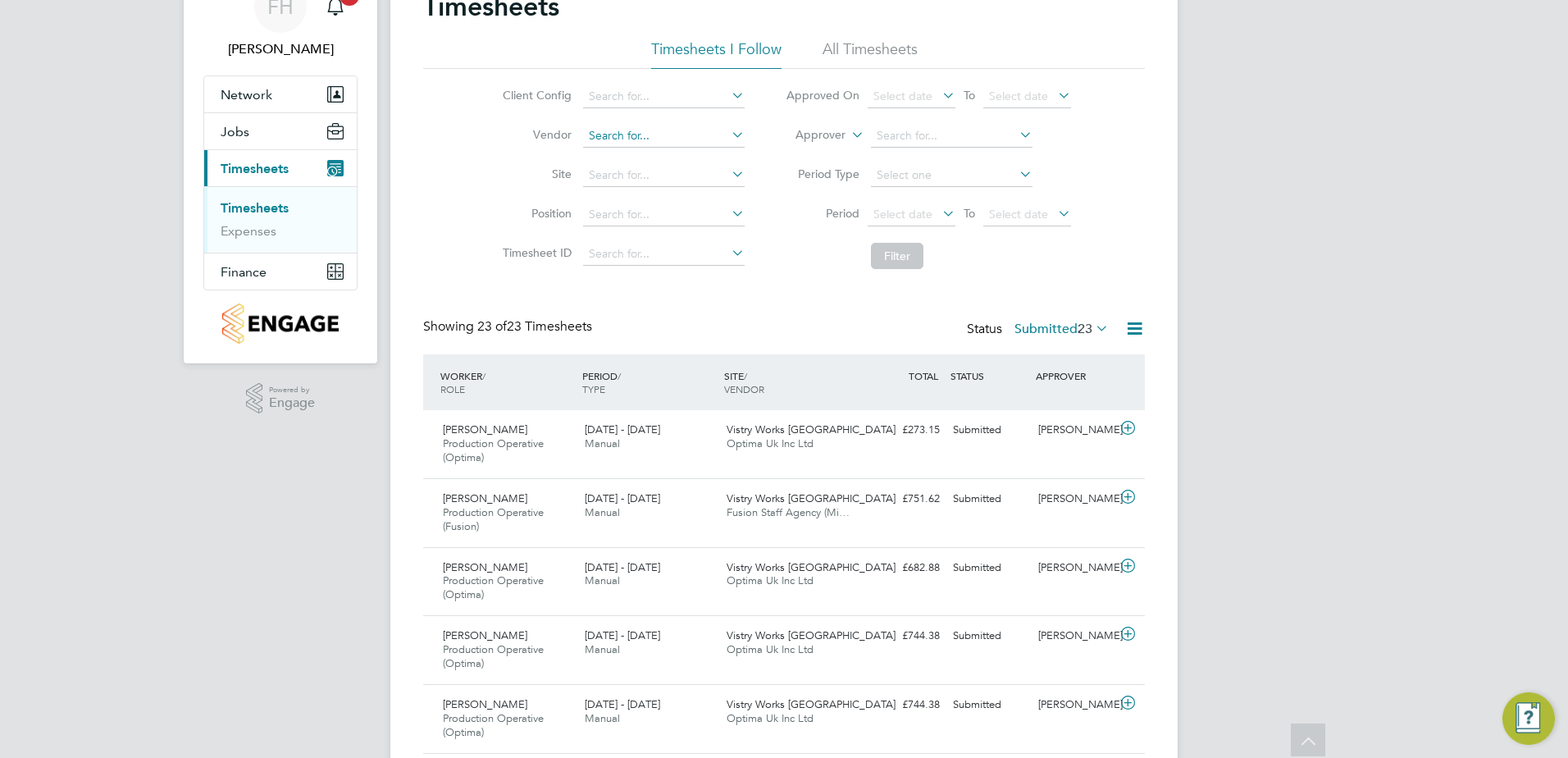
click at [682, 125] on input at bounding box center [663, 136] width 161 height 23
click at [659, 151] on li "Fusion Staff Agency (Midlands) Limited" at bounding box center [689, 158] width 216 height 22
type input "Fusion Staff Agency (Midlands) Limited"
click at [884, 249] on button "Filter" at bounding box center [896, 255] width 53 height 26
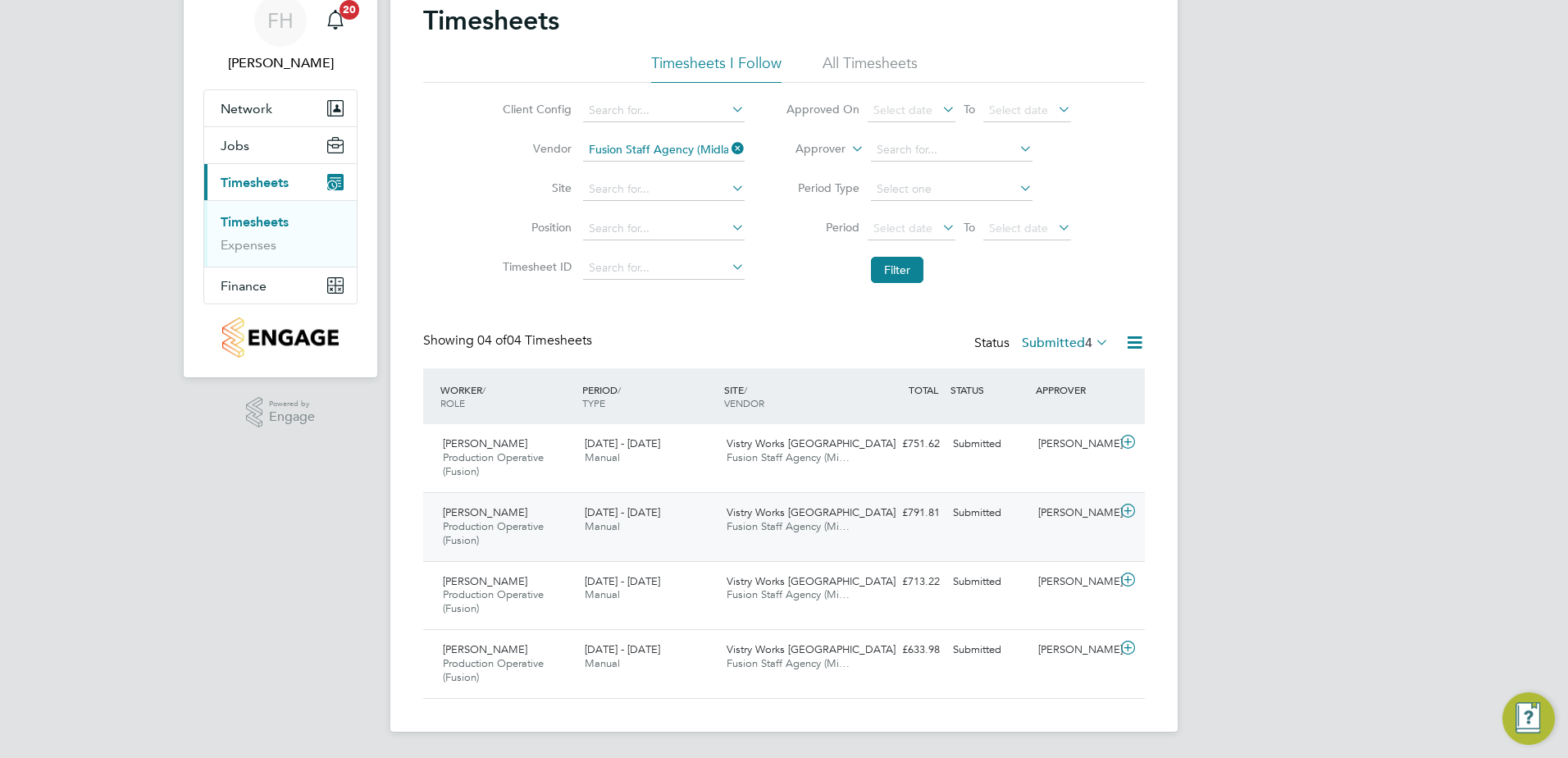
click at [1126, 509] on icon at bounding box center [1127, 511] width 21 height 13
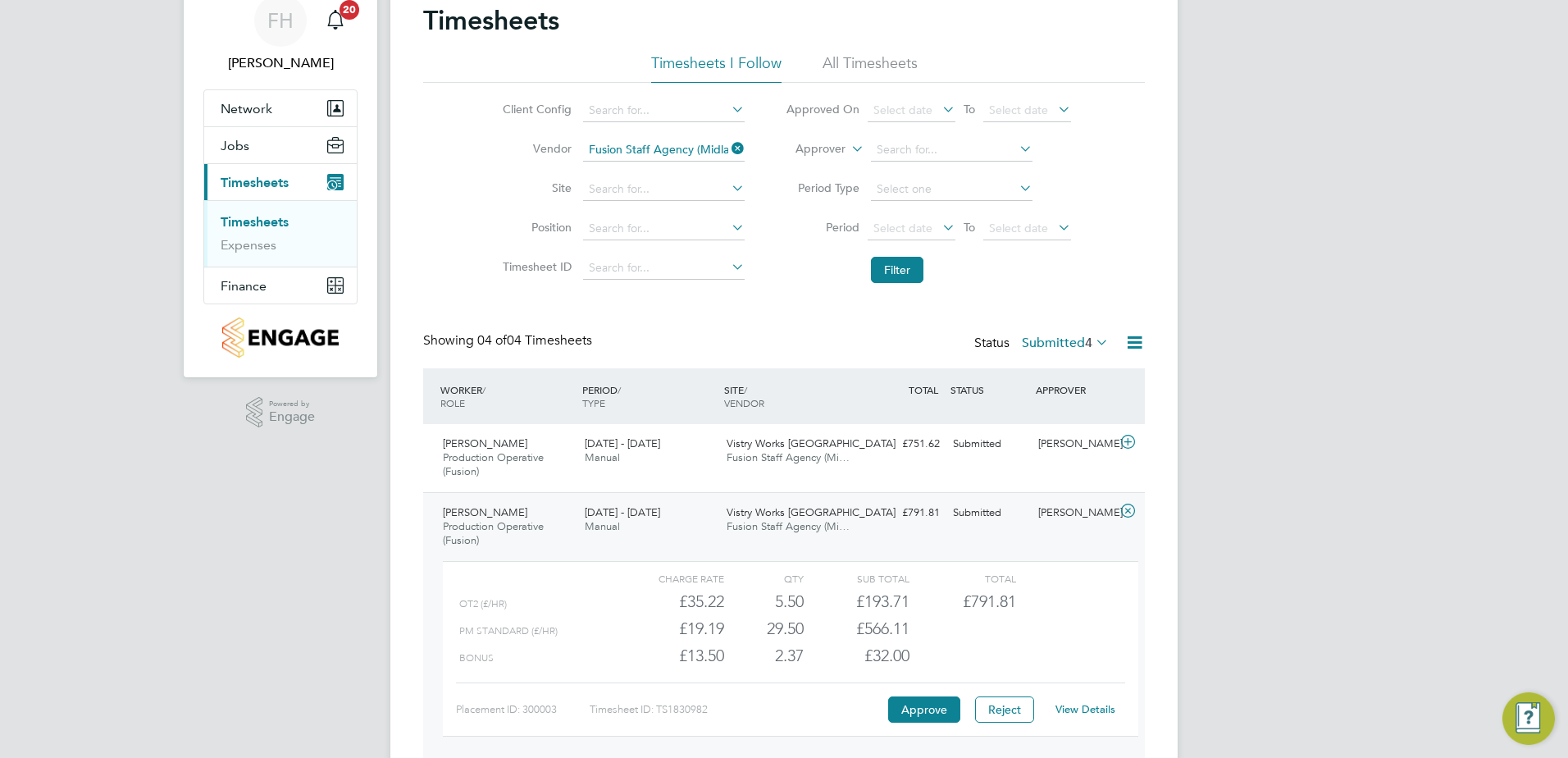
click at [1347, 486] on div "FH [PERSON_NAME] Notifications 20 Applications: Network Team Members Sites Work…" at bounding box center [784, 448] width 1568 height 1031
click at [1382, 435] on div "FH [PERSON_NAME] Notifications 20 Applications: Network Team Members Sites Work…" at bounding box center [784, 448] width 1568 height 1031
click at [1131, 512] on icon at bounding box center [1127, 511] width 21 height 13
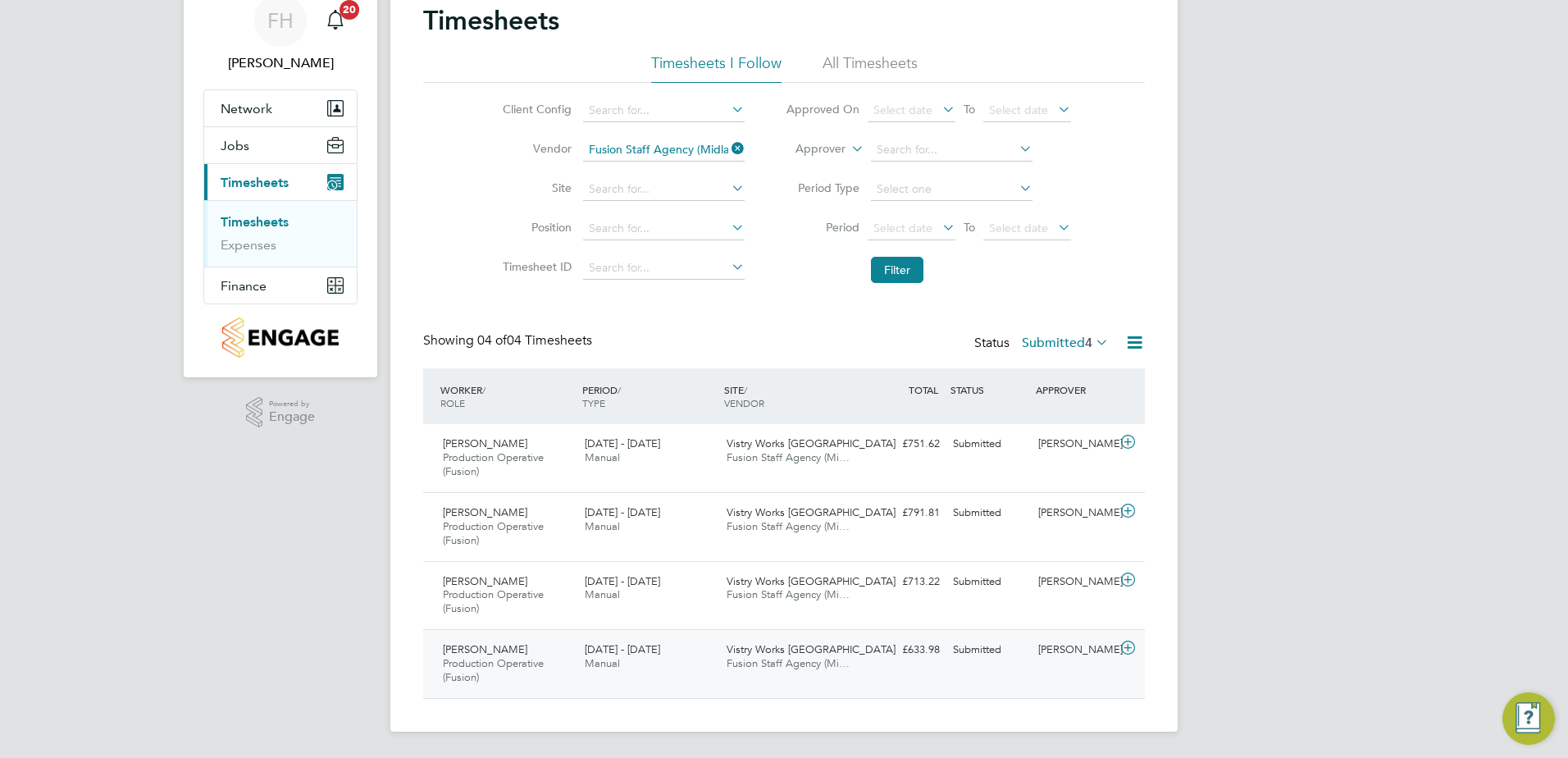
click at [1131, 649] on icon at bounding box center [1127, 648] width 21 height 13
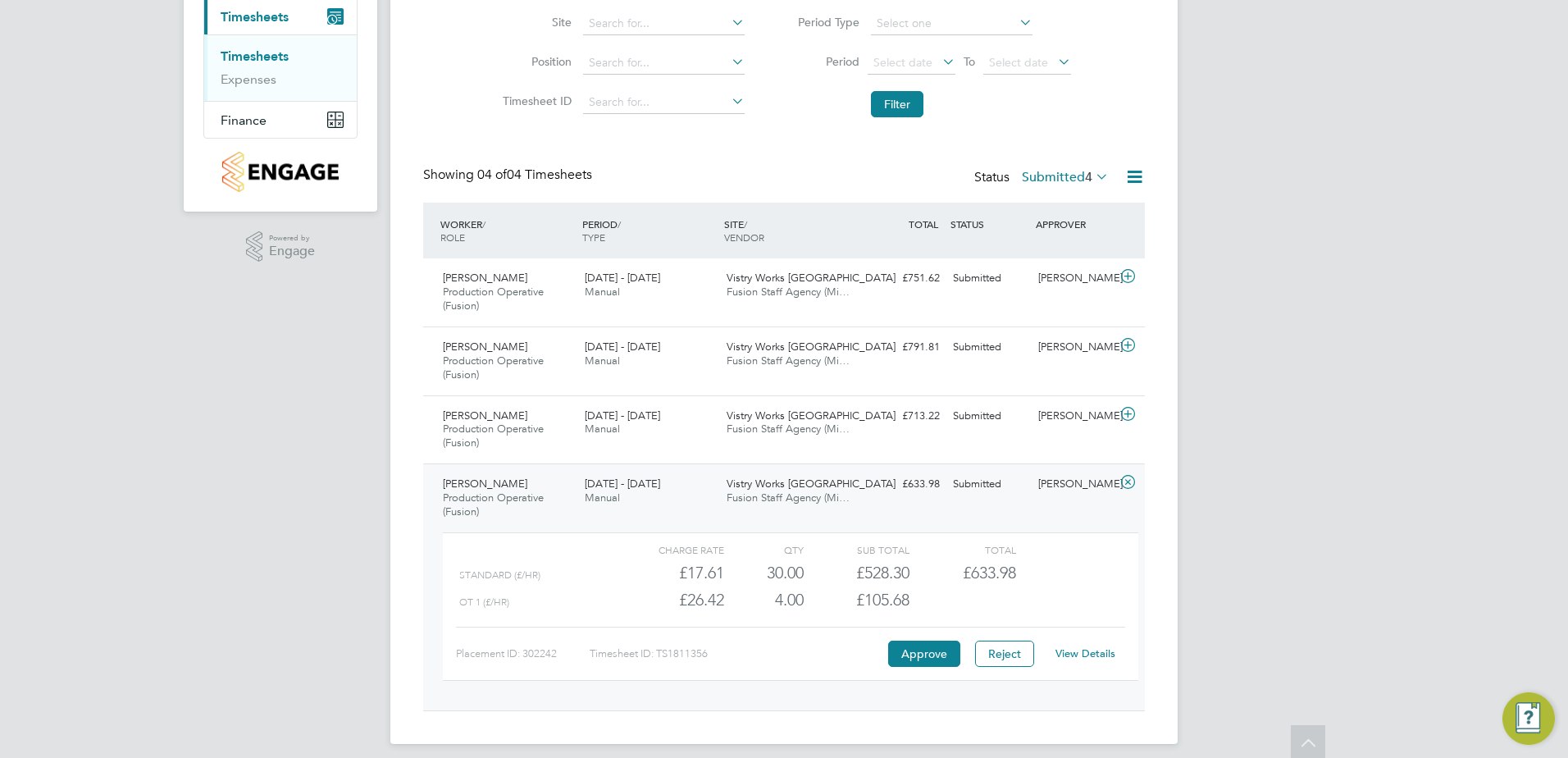
scroll to position [246, 0]
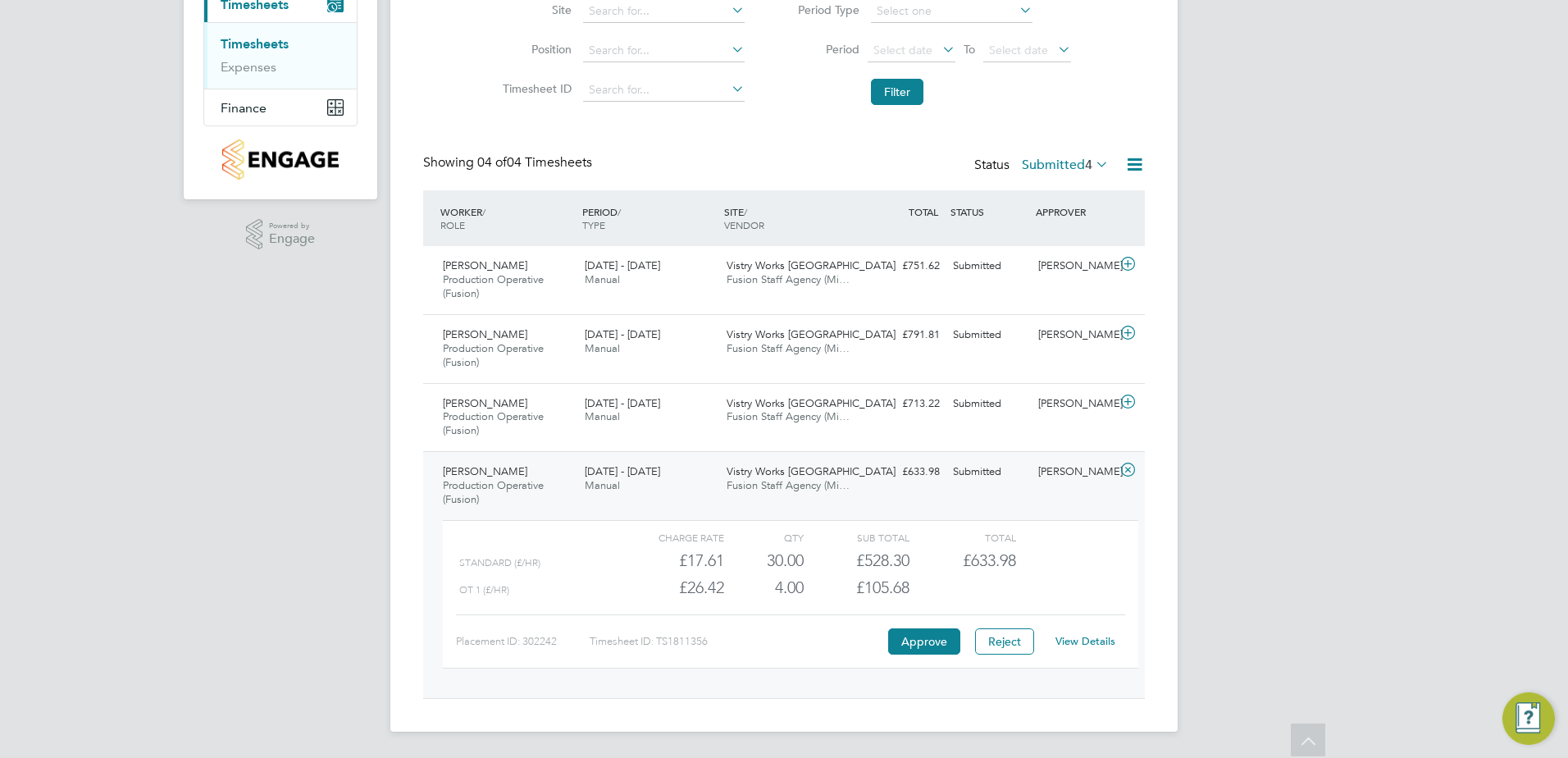
click at [1123, 464] on icon at bounding box center [1127, 470] width 21 height 13
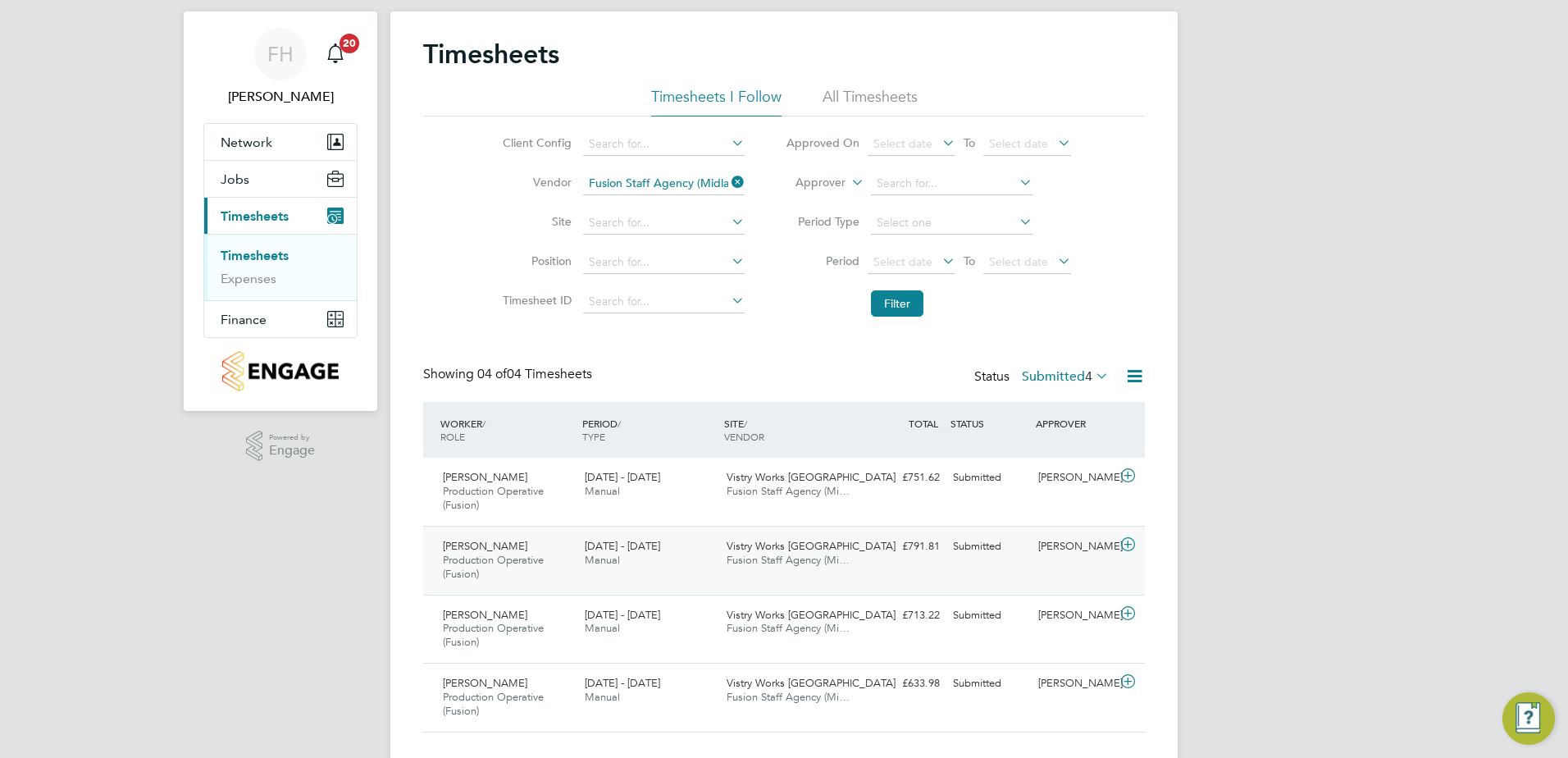
scroll to position [68, 0]
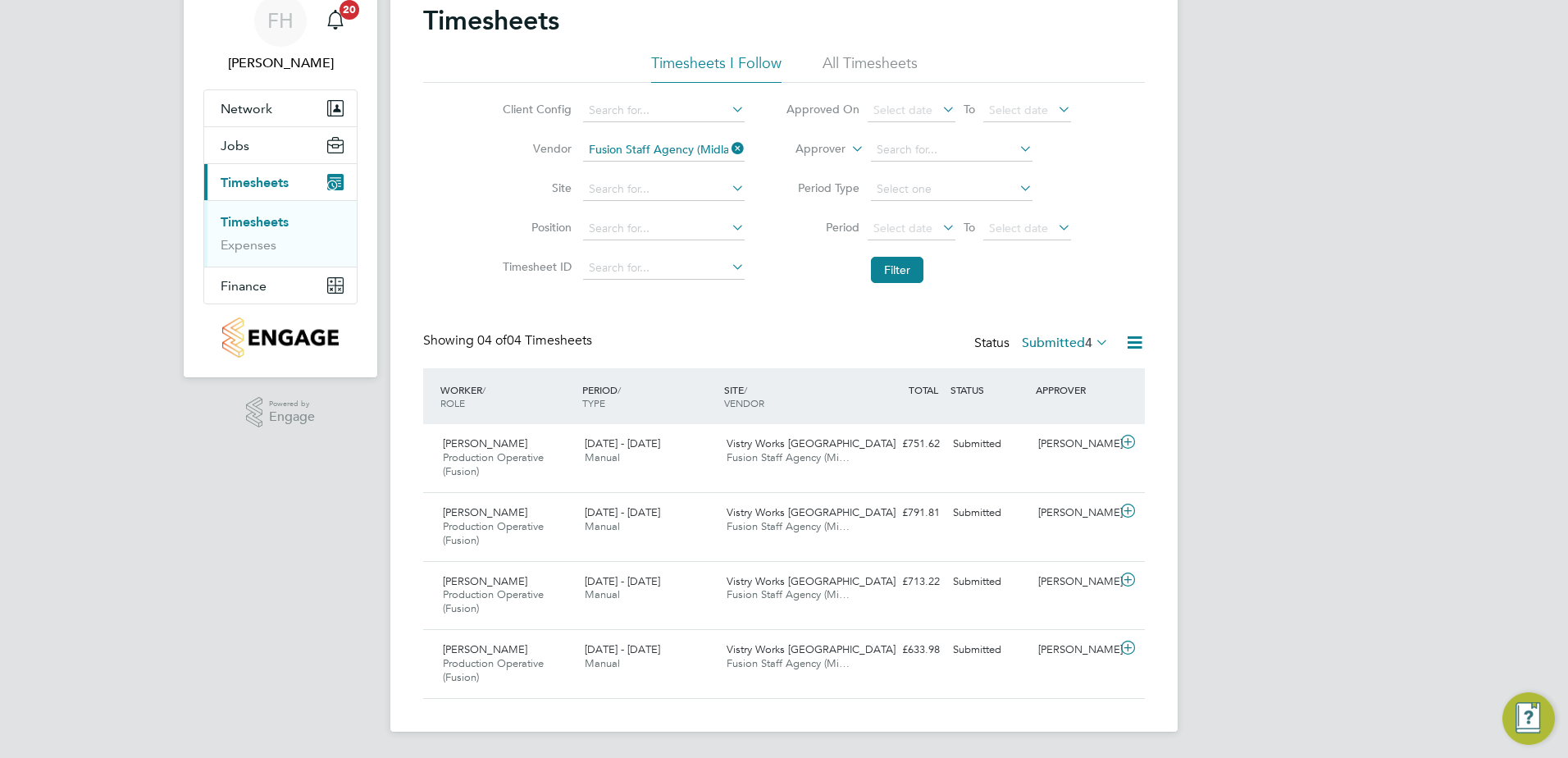
drag, startPoint x: 139, startPoint y: 640, endPoint x: 607, endPoint y: 699, distance: 471.7
click at [139, 640] on div "FH [PERSON_NAME] Notifications 20 Applications: Network Team Members Sites Work…" at bounding box center [784, 345] width 1568 height 826
click at [1348, 424] on div "FH [PERSON_NAME] Notifications 20 Applications: Network Team Members Sites Work…" at bounding box center [784, 345] width 1568 height 826
click at [905, 266] on button "Filter" at bounding box center [896, 269] width 53 height 26
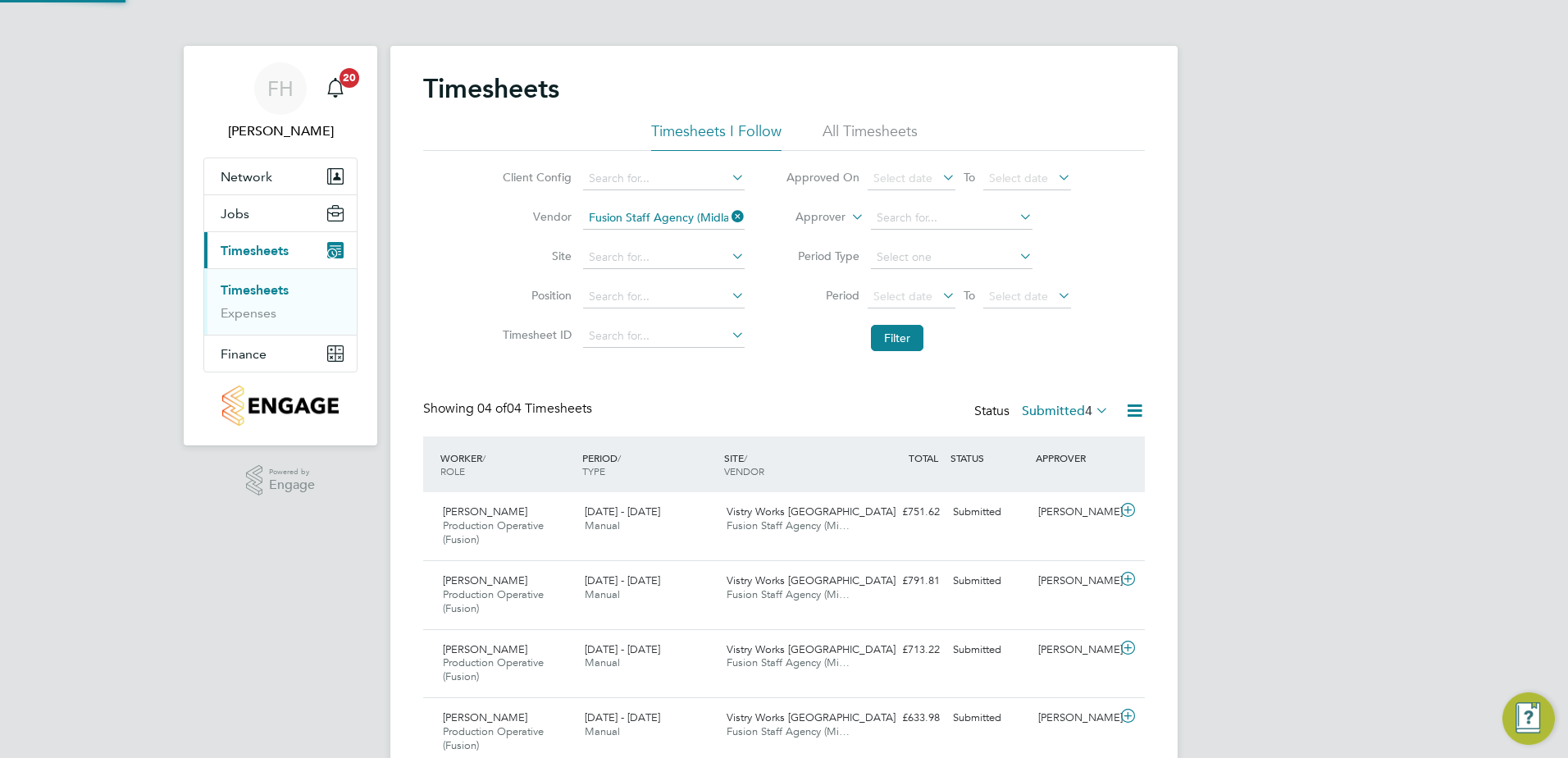
scroll to position [8, 8]
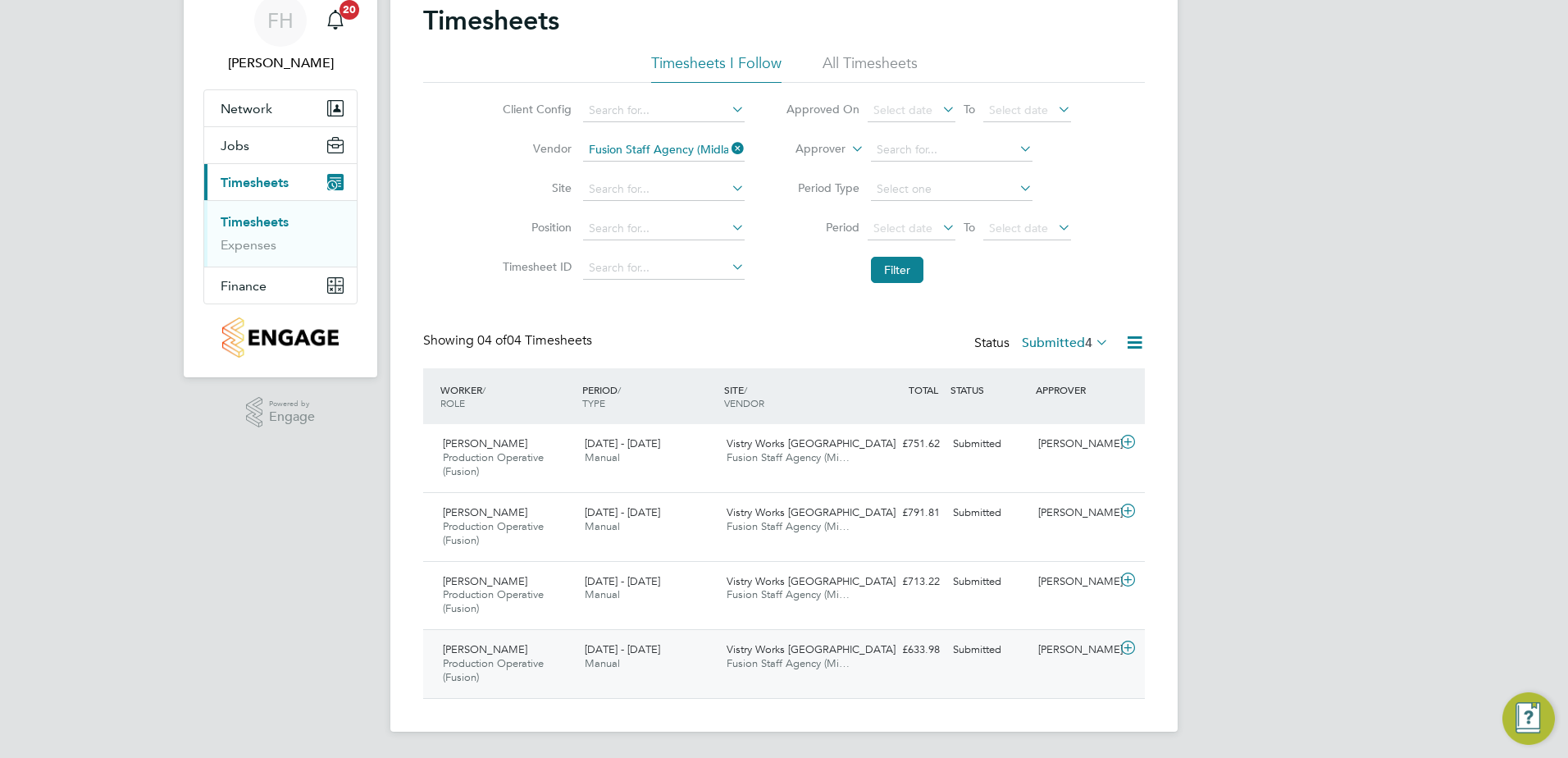
click at [1132, 648] on icon at bounding box center [1127, 648] width 21 height 13
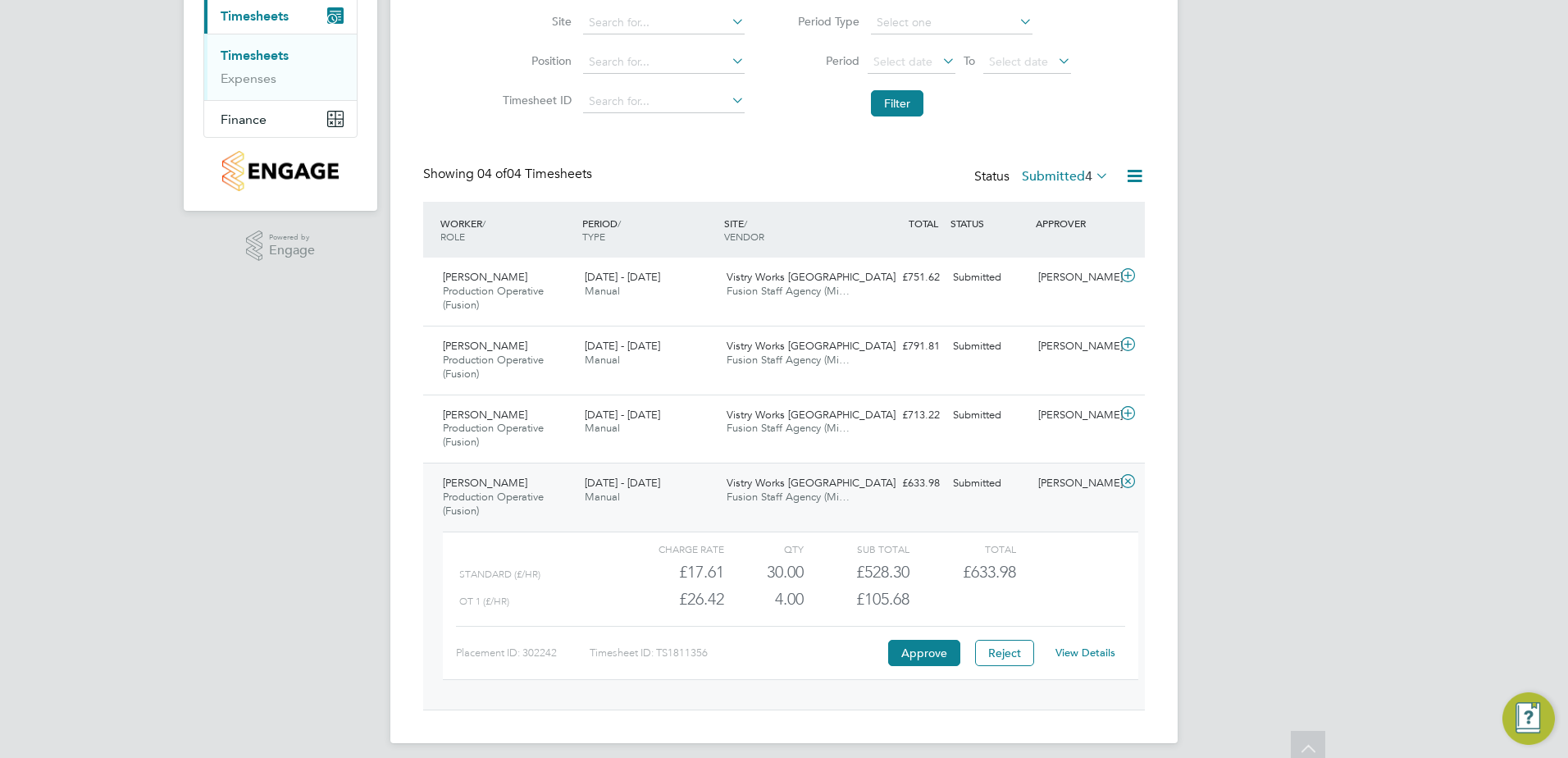
scroll to position [246, 0]
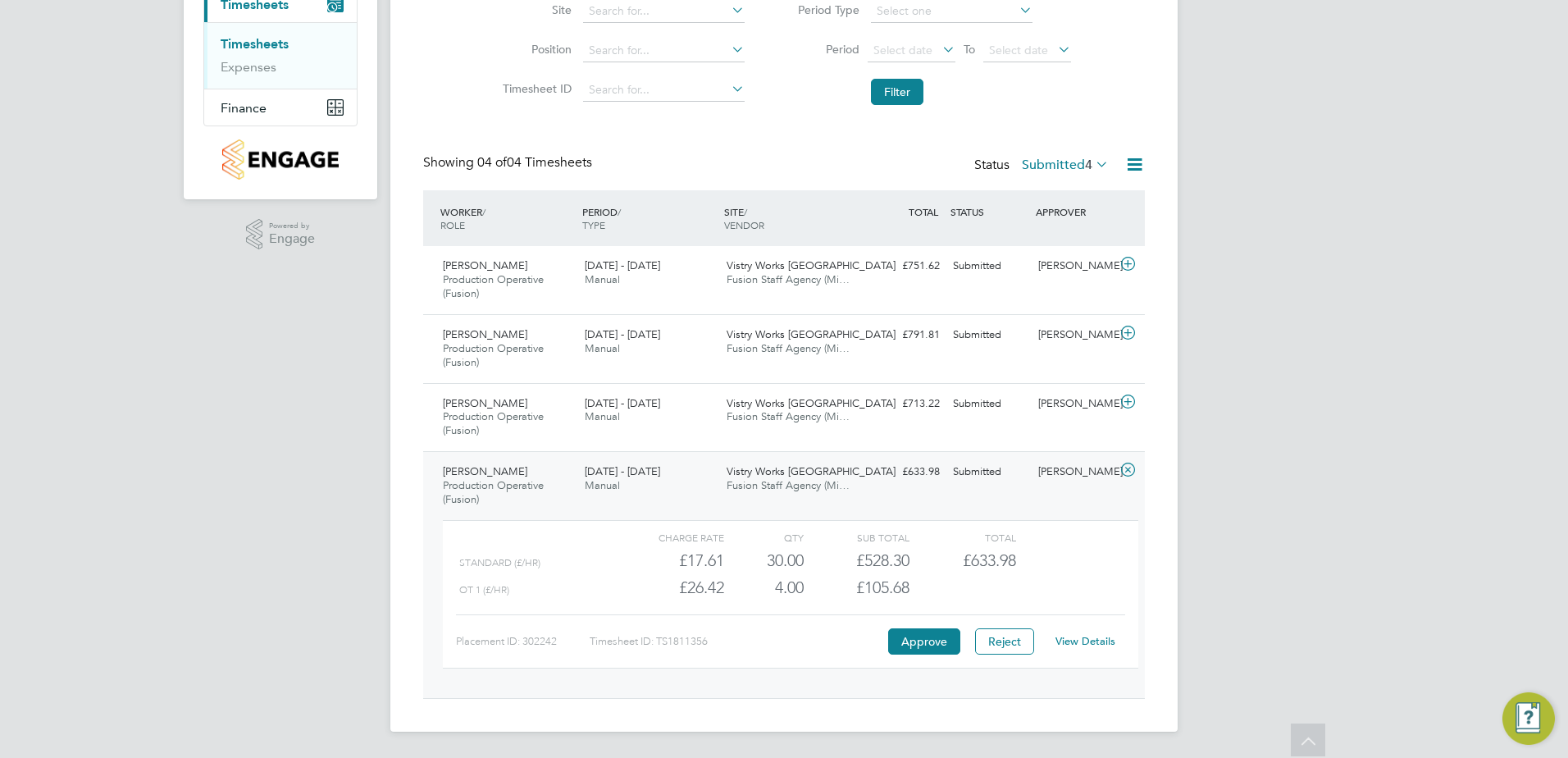
click at [1395, 510] on div "FH [PERSON_NAME] Notifications 20 Applications: Network Team Members Sites Work…" at bounding box center [784, 256] width 1568 height 1004
click at [1130, 469] on icon at bounding box center [1127, 470] width 21 height 13
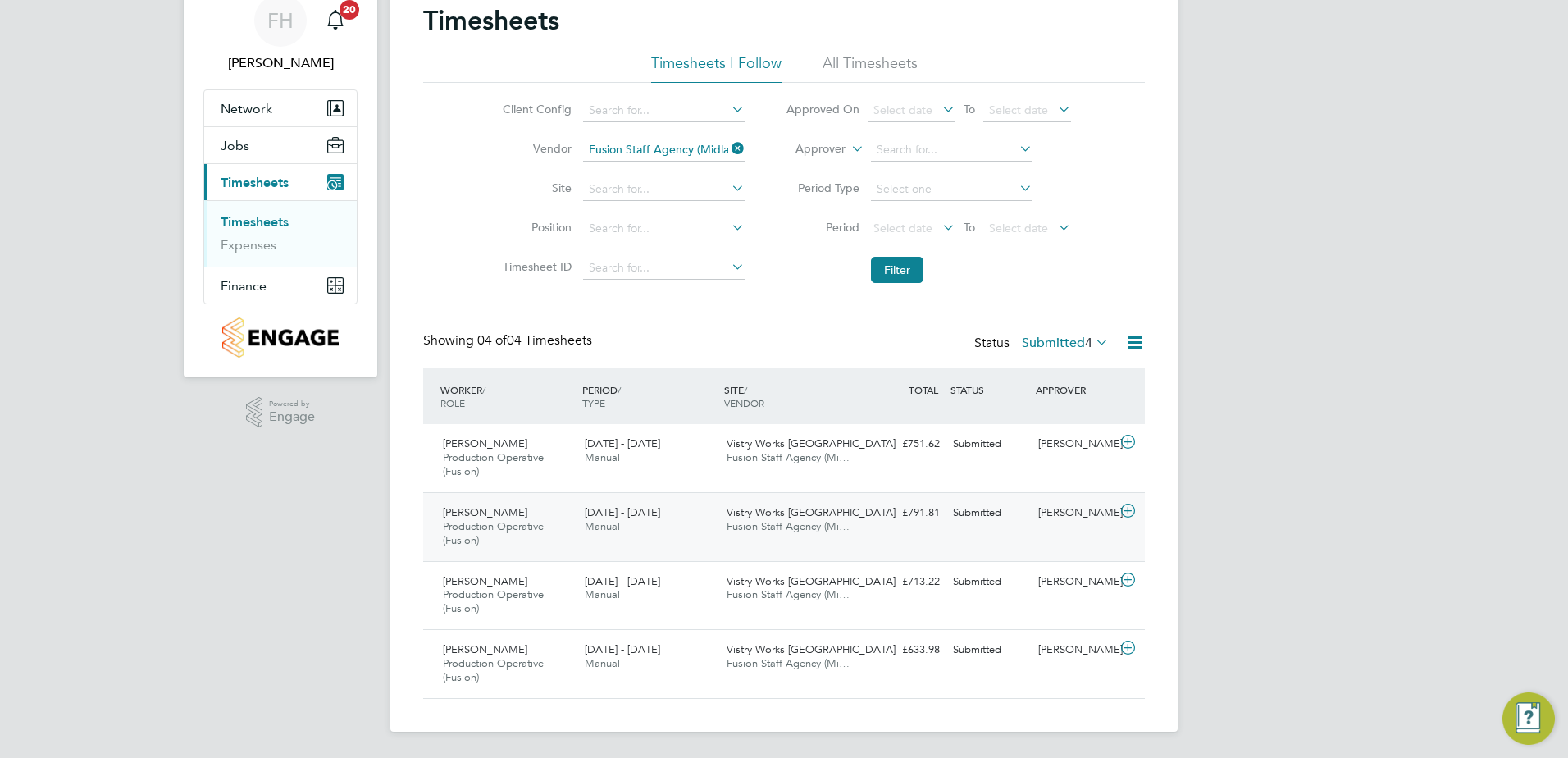
scroll to position [0, 0]
